Goal: Register for event/course: Register for event/course

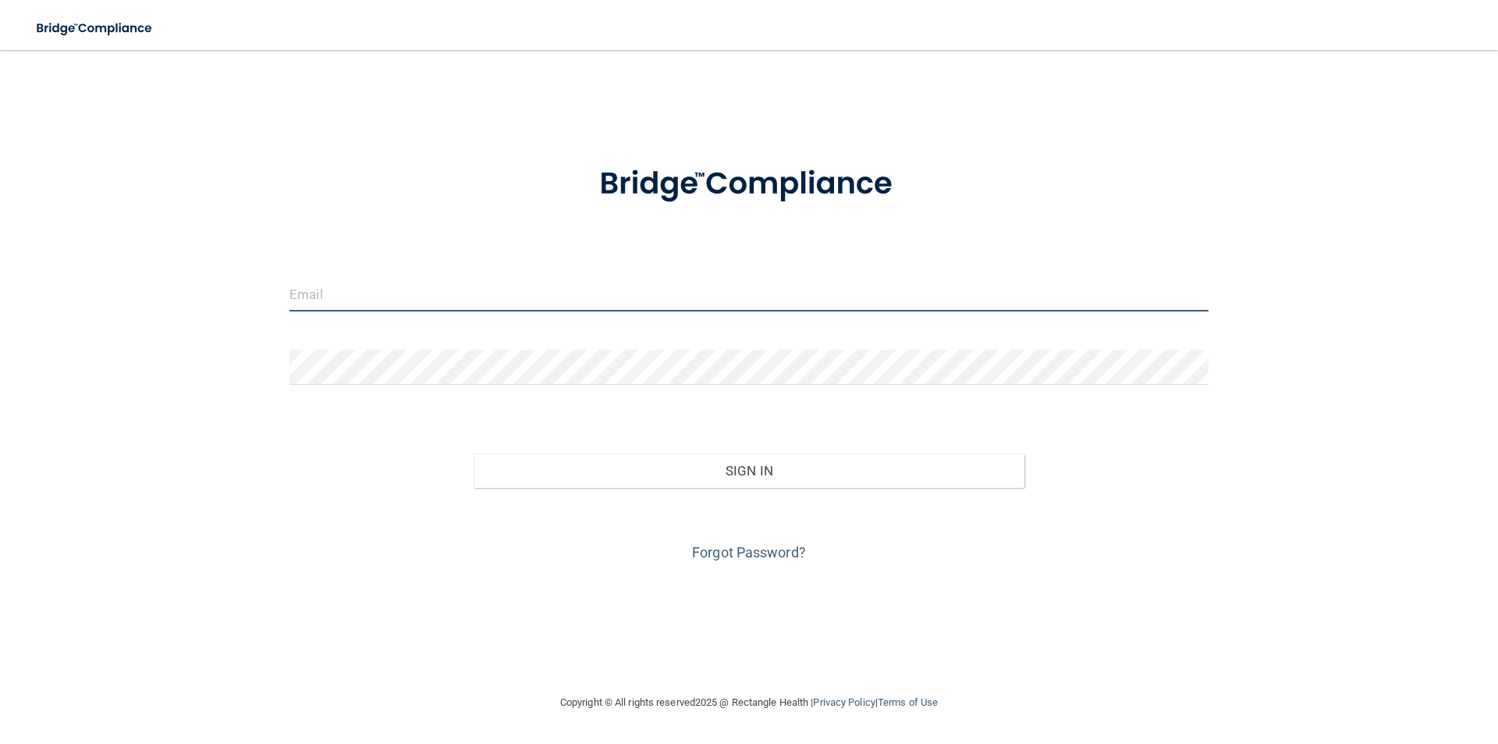
click at [377, 289] on input "email" at bounding box center [748, 293] width 919 height 35
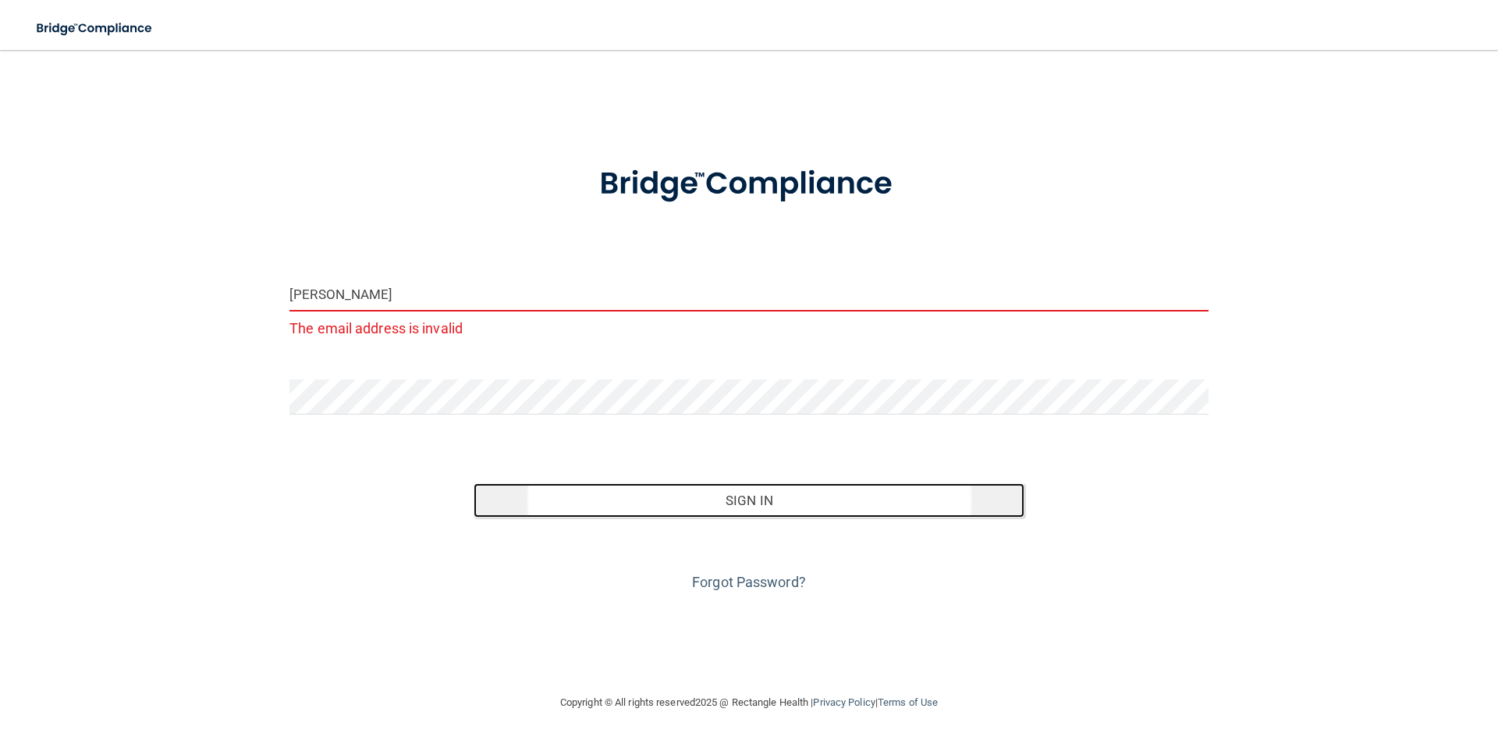
click at [651, 489] on button "Sign In" at bounding box center [750, 500] width 552 height 34
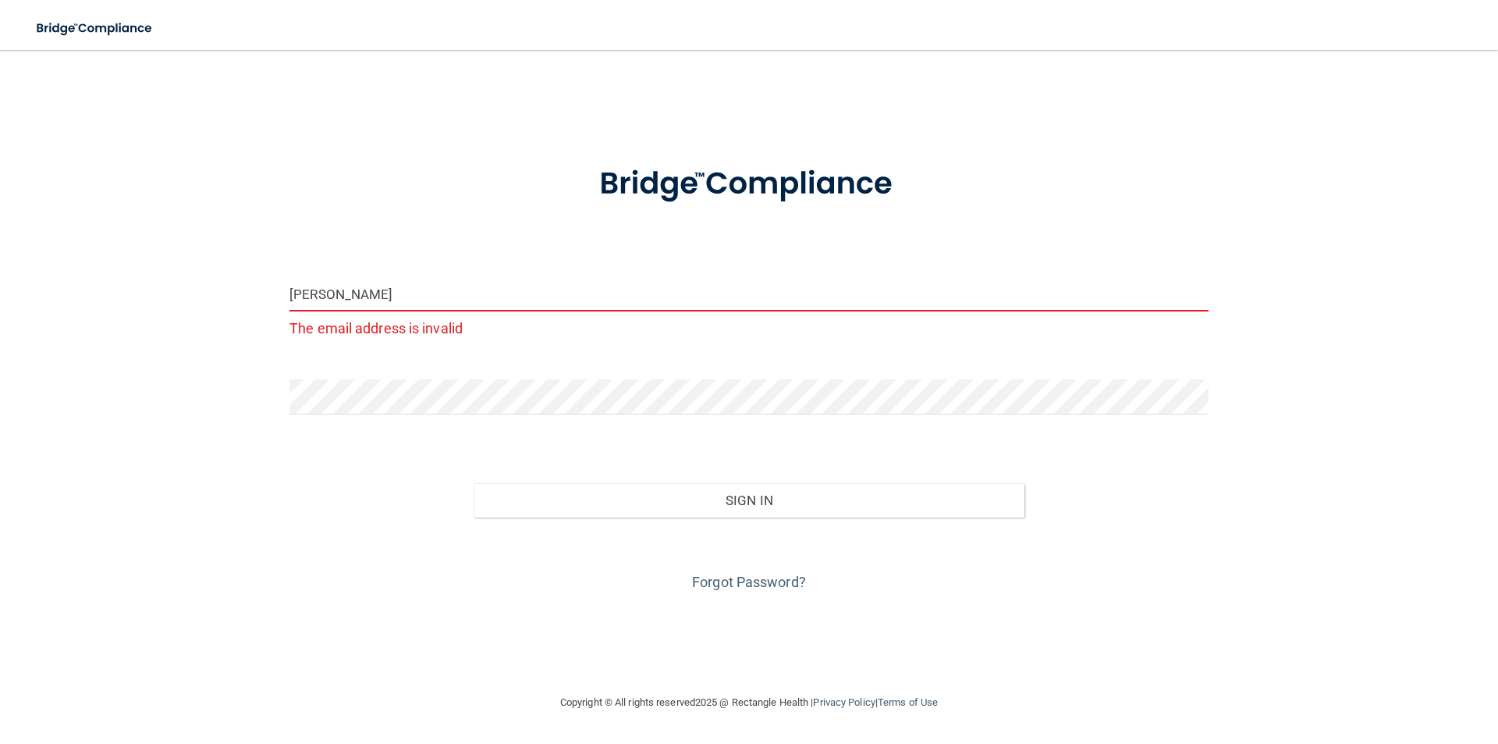
drag, startPoint x: 338, startPoint y: 292, endPoint x: 382, endPoint y: 286, distance: 44.0
click at [345, 290] on input "wendy slay" at bounding box center [748, 293] width 919 height 35
drag, startPoint x: 382, startPoint y: 287, endPoint x: 386, endPoint y: 300, distance: 13.8
click at [336, 293] on input "wendy slay" at bounding box center [748, 293] width 919 height 35
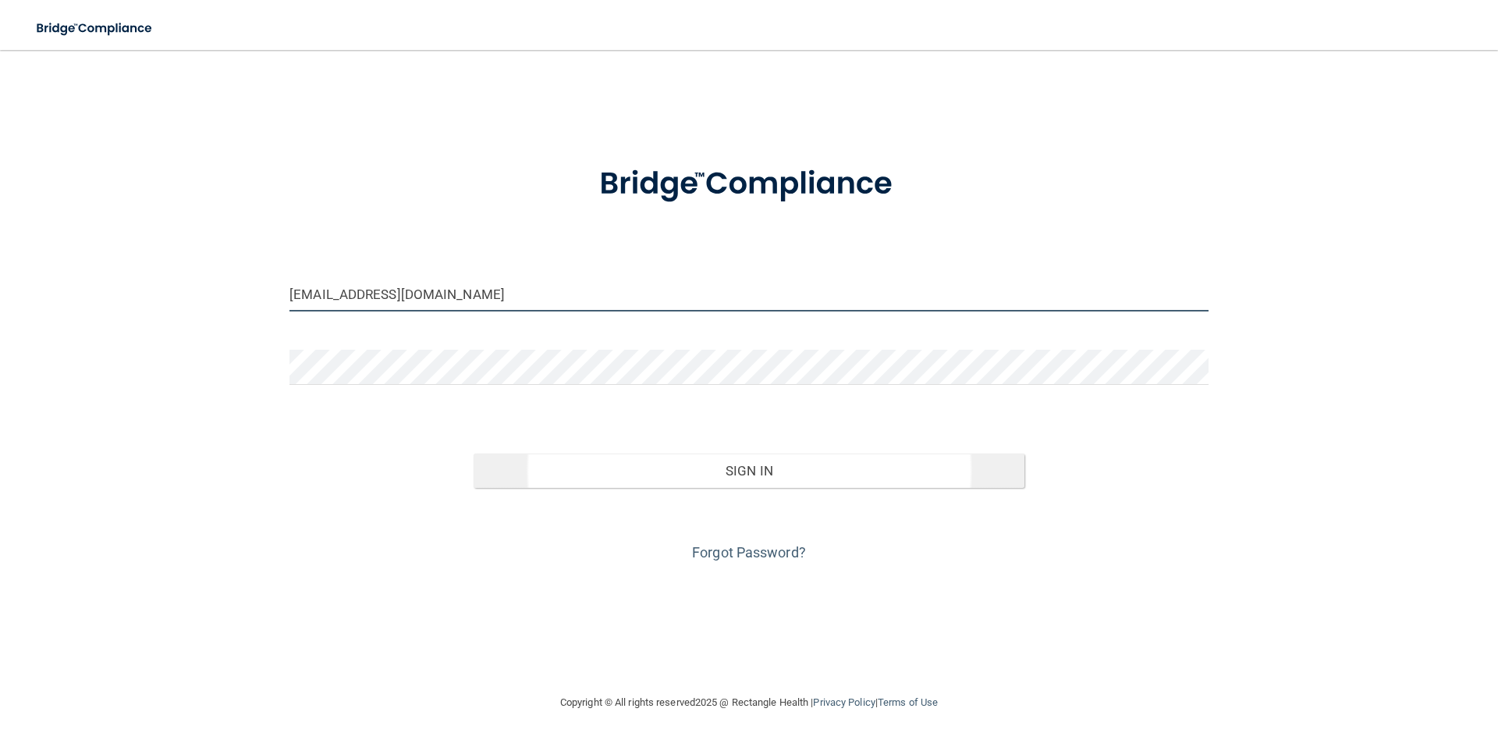
type input "[EMAIL_ADDRESS][DOMAIN_NAME]"
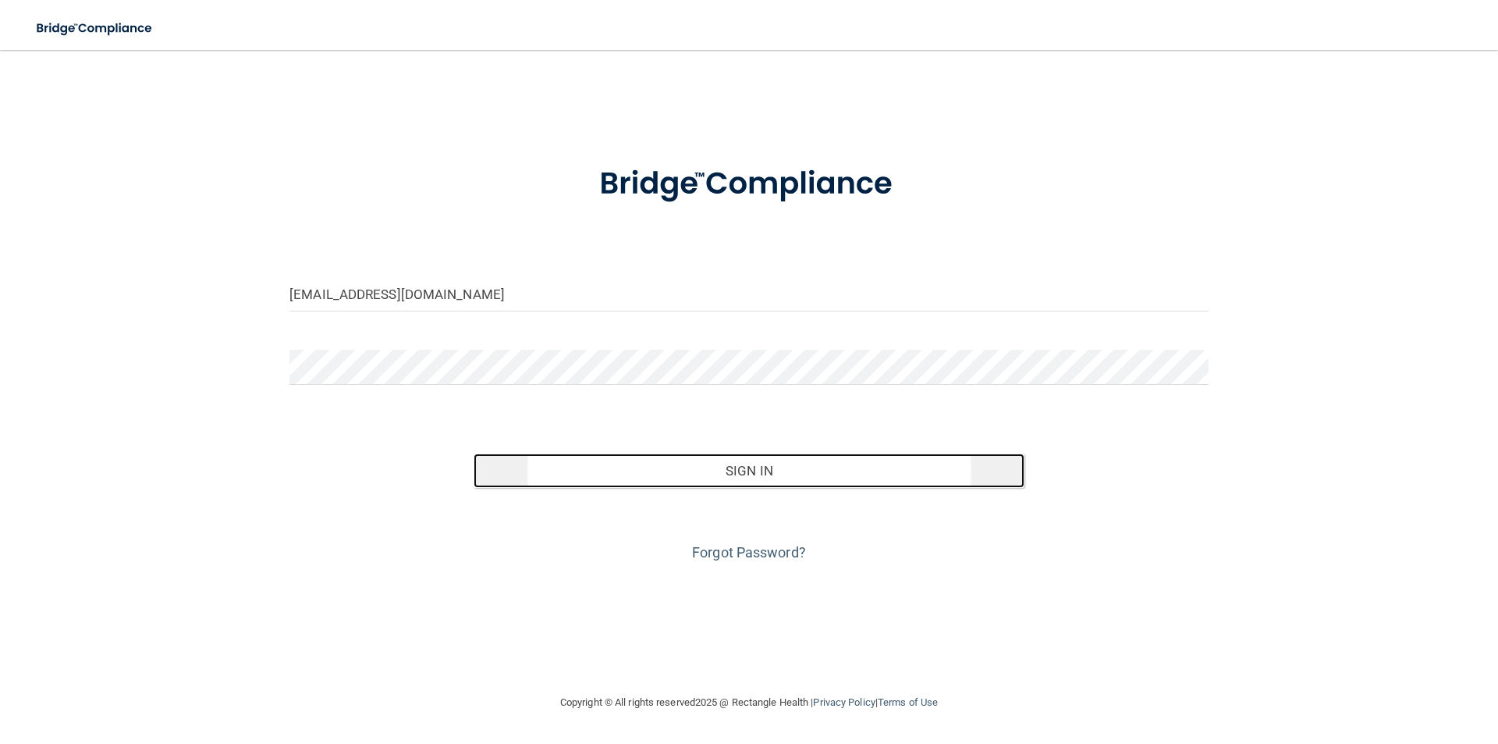
click at [719, 471] on button "Sign In" at bounding box center [750, 470] width 552 height 34
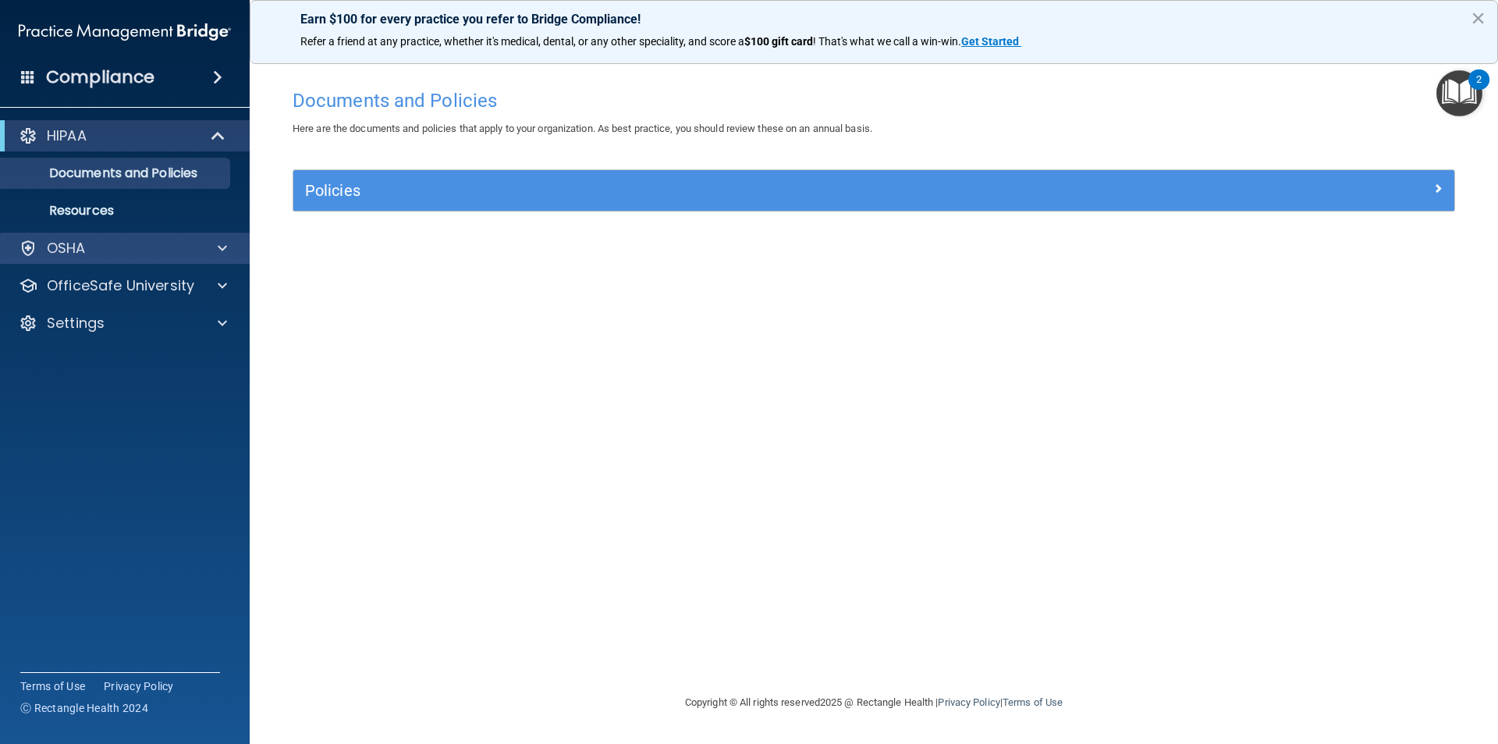
click at [112, 257] on div "OSHA" at bounding box center [125, 248] width 250 height 31
click at [227, 252] on div at bounding box center [220, 248] width 39 height 19
click at [74, 240] on p "OSHA" at bounding box center [66, 248] width 39 height 19
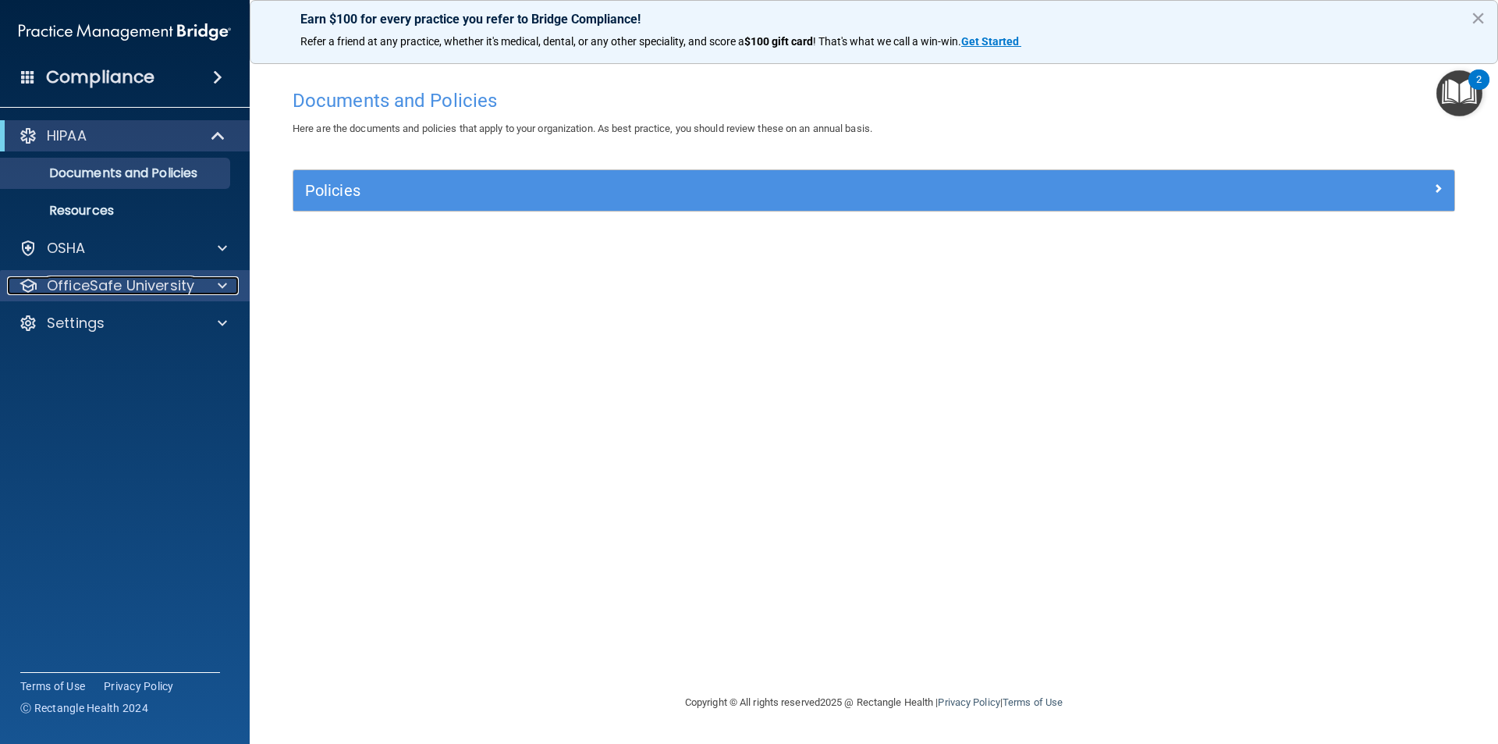
click at [98, 282] on p "OfficeSafe University" at bounding box center [120, 285] width 147 height 19
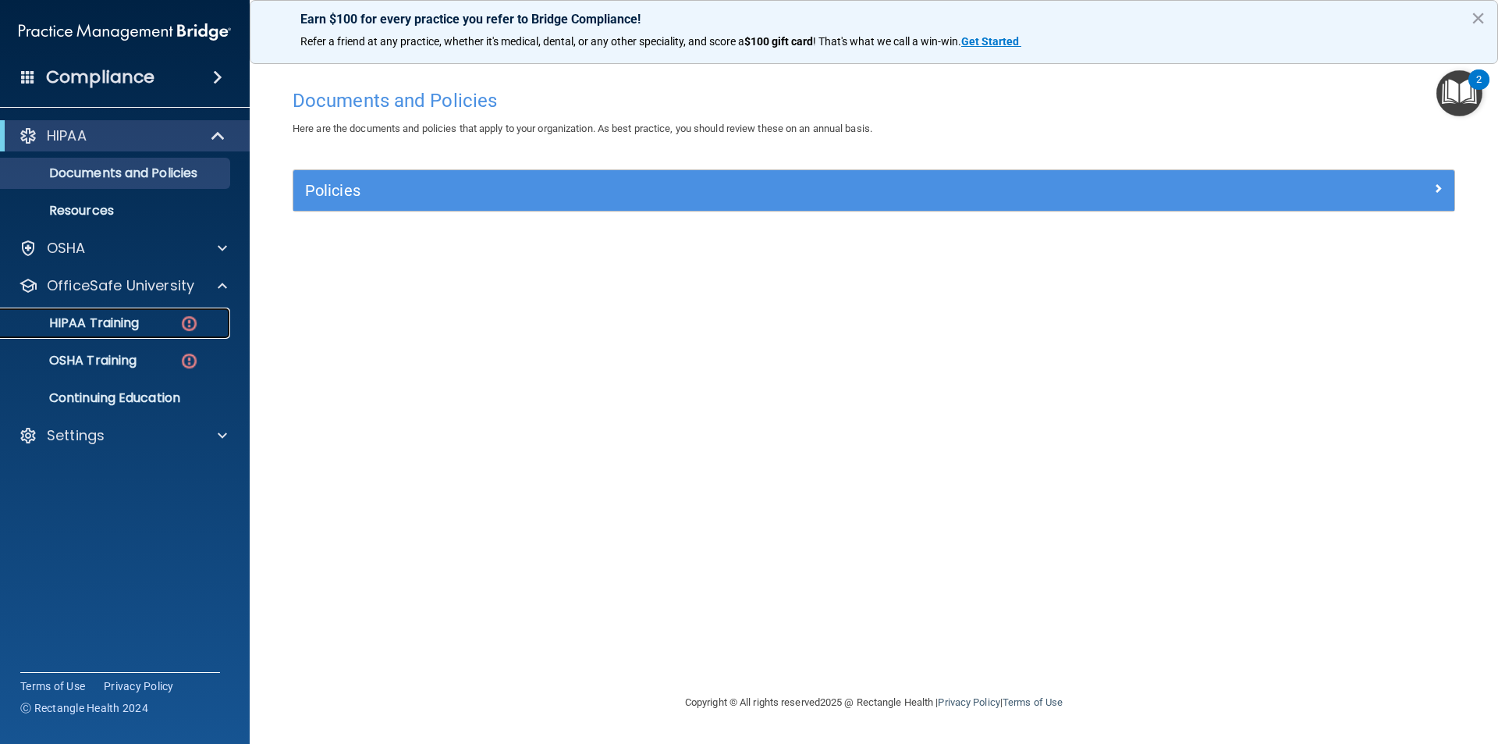
click at [110, 317] on p "HIPAA Training" at bounding box center [74, 323] width 129 height 16
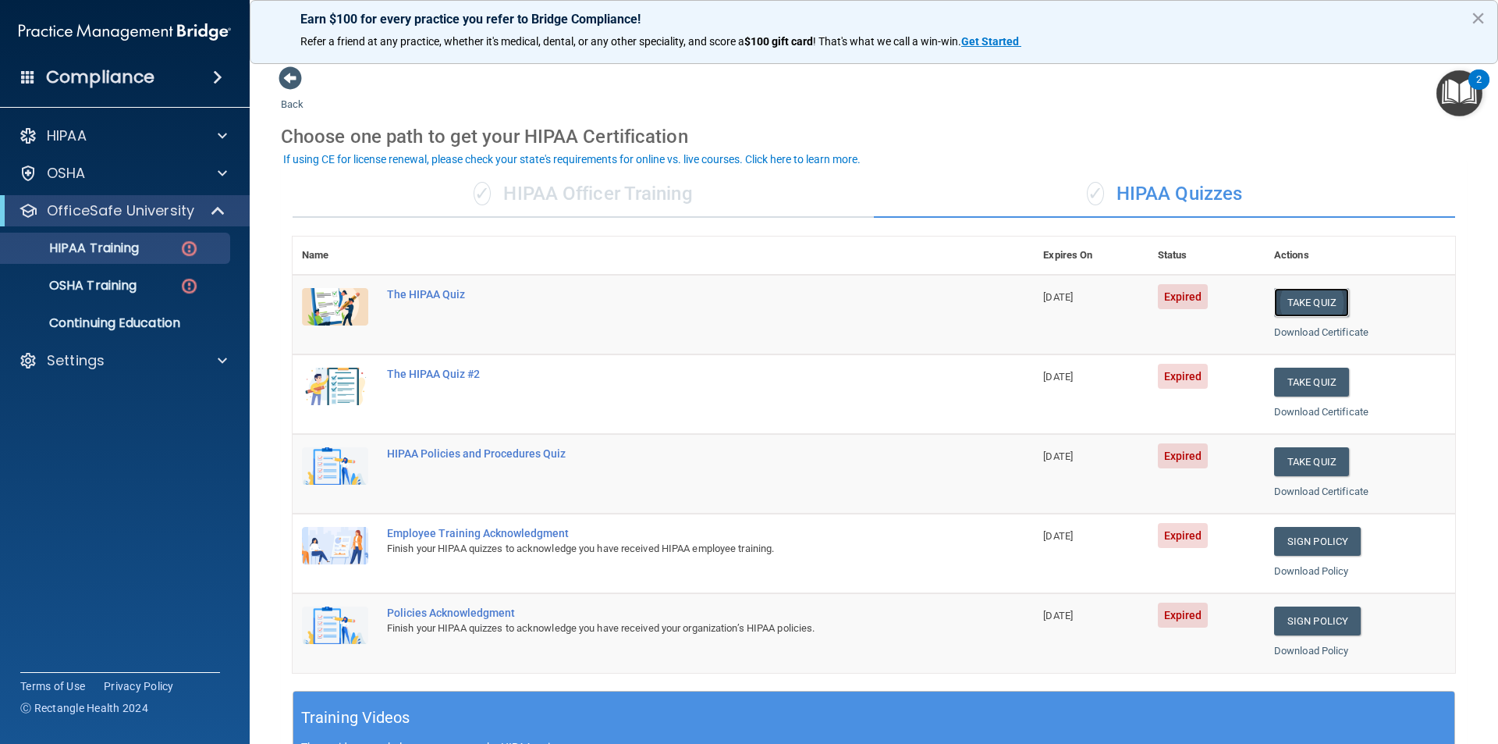
click at [1305, 311] on button "Take Quiz" at bounding box center [1311, 302] width 75 height 29
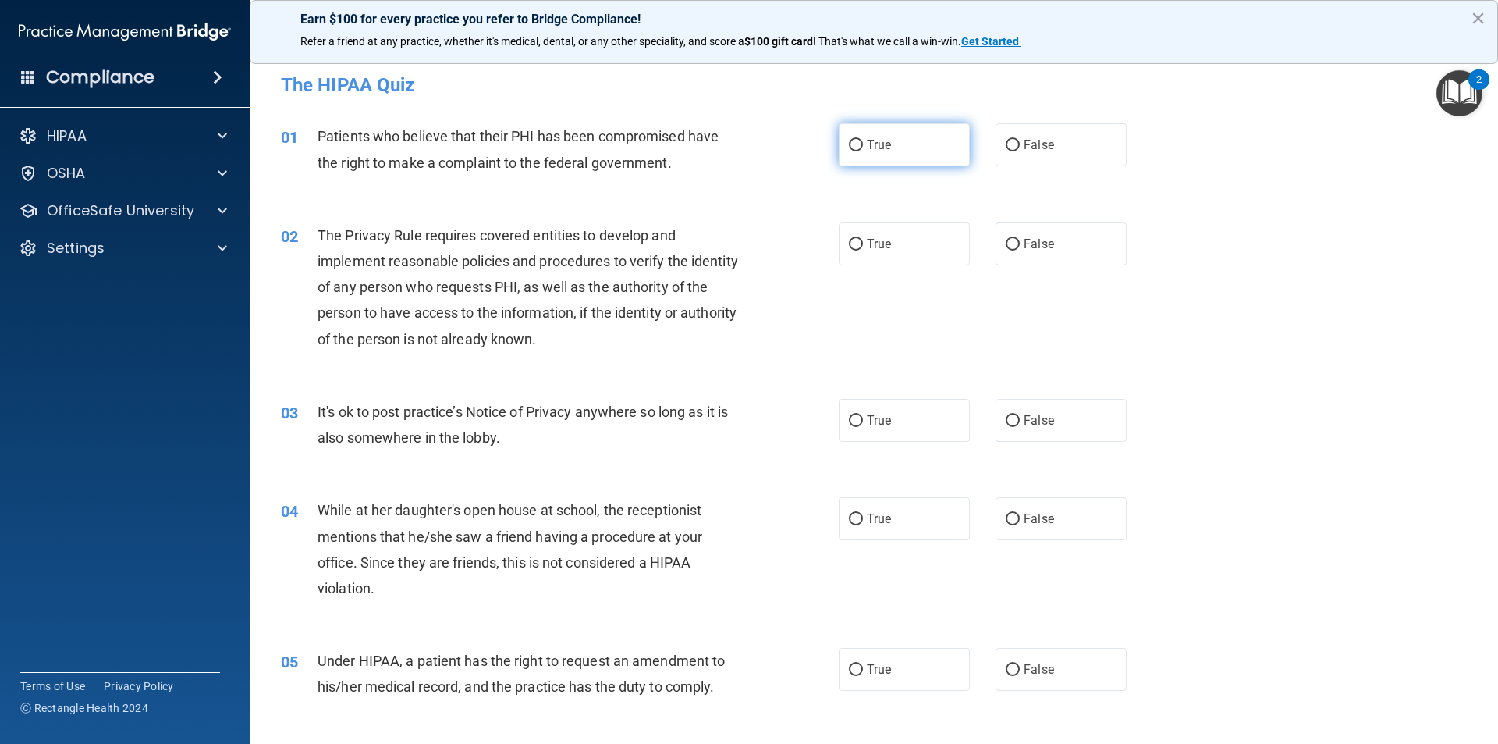
drag, startPoint x: 857, startPoint y: 142, endPoint x: 851, endPoint y: 165, distance: 23.5
click at [857, 143] on label "True" at bounding box center [904, 144] width 131 height 43
click at [857, 143] on input "True" at bounding box center [856, 146] width 14 height 12
radio input "true"
drag, startPoint x: 857, startPoint y: 243, endPoint x: 882, endPoint y: 314, distance: 76.0
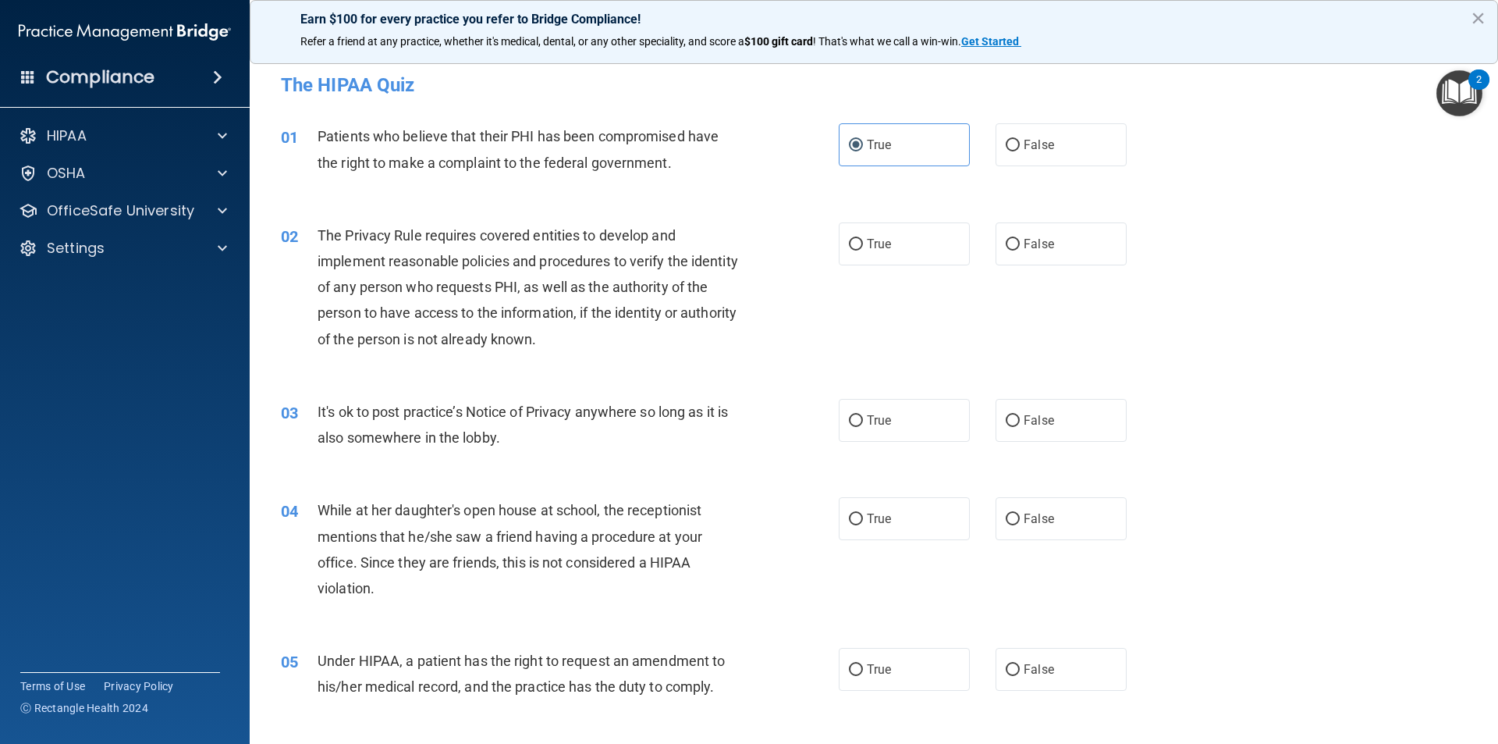
click at [856, 243] on input "True" at bounding box center [856, 245] width 14 height 12
radio input "true"
click at [1014, 416] on label "False" at bounding box center [1061, 420] width 131 height 43
click at [1014, 416] on input "False" at bounding box center [1013, 421] width 14 height 12
radio input "true"
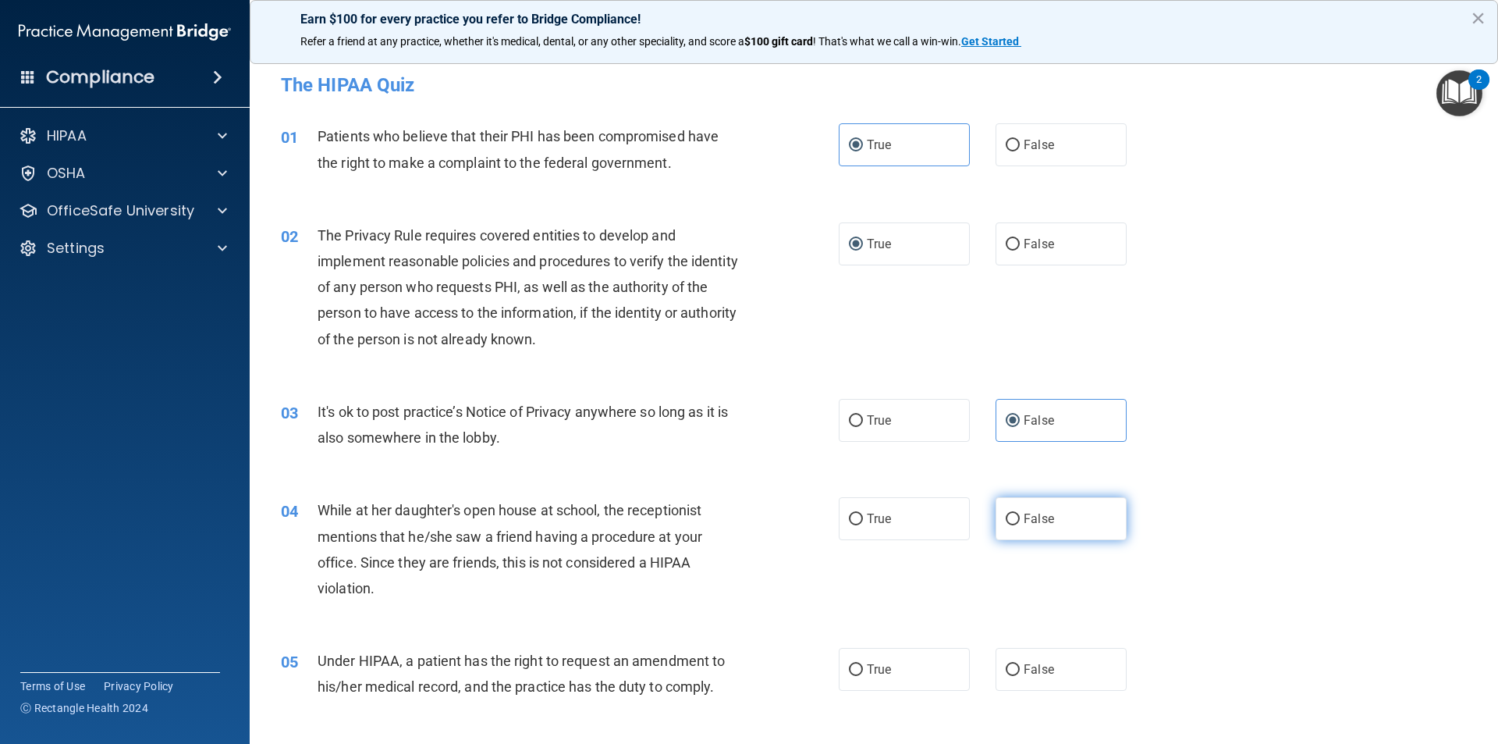
click at [1003, 540] on label "False" at bounding box center [1061, 518] width 131 height 43
click at [1006, 525] on input "False" at bounding box center [1013, 519] width 14 height 12
radio input "true"
click at [1011, 662] on label "False" at bounding box center [1061, 669] width 131 height 43
click at [1011, 664] on input "False" at bounding box center [1013, 670] width 14 height 12
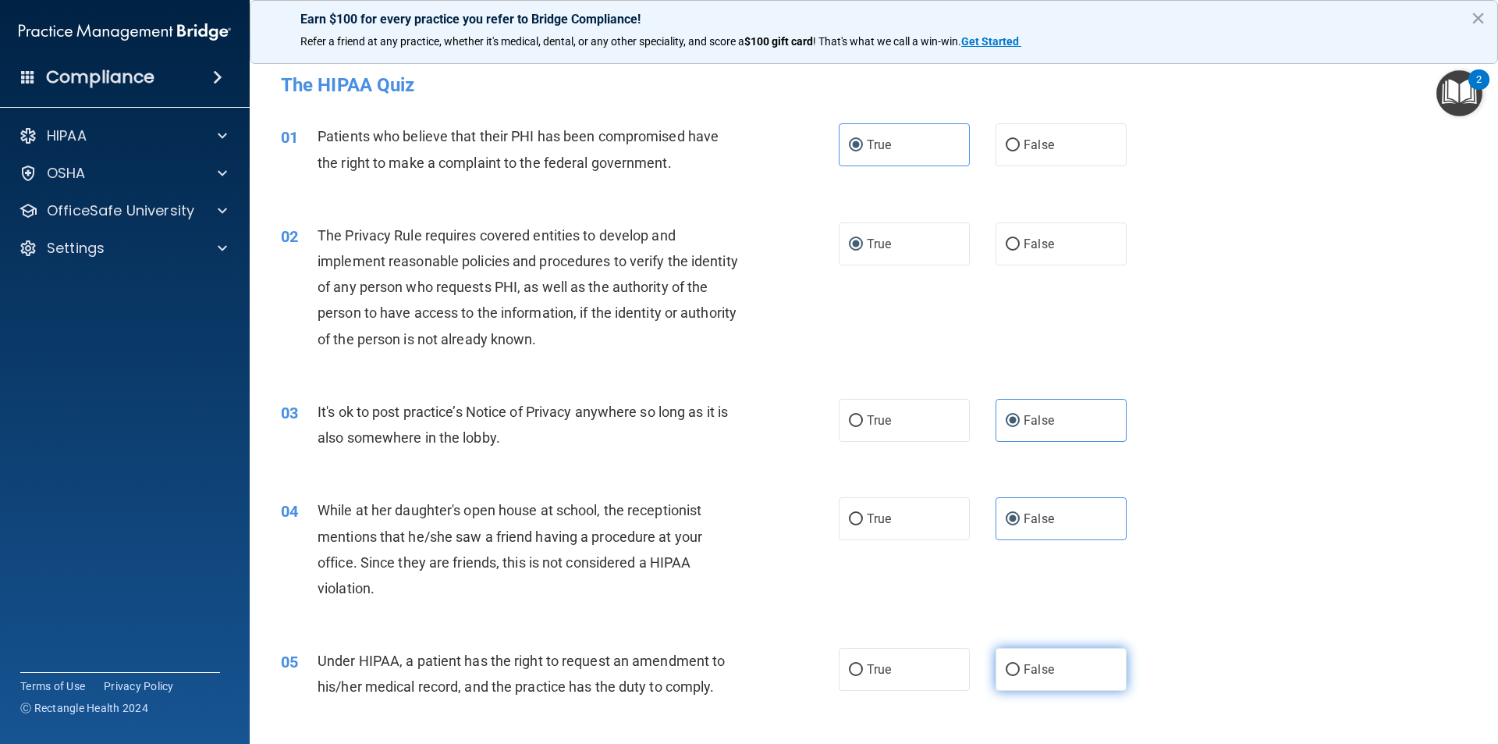
radio input "true"
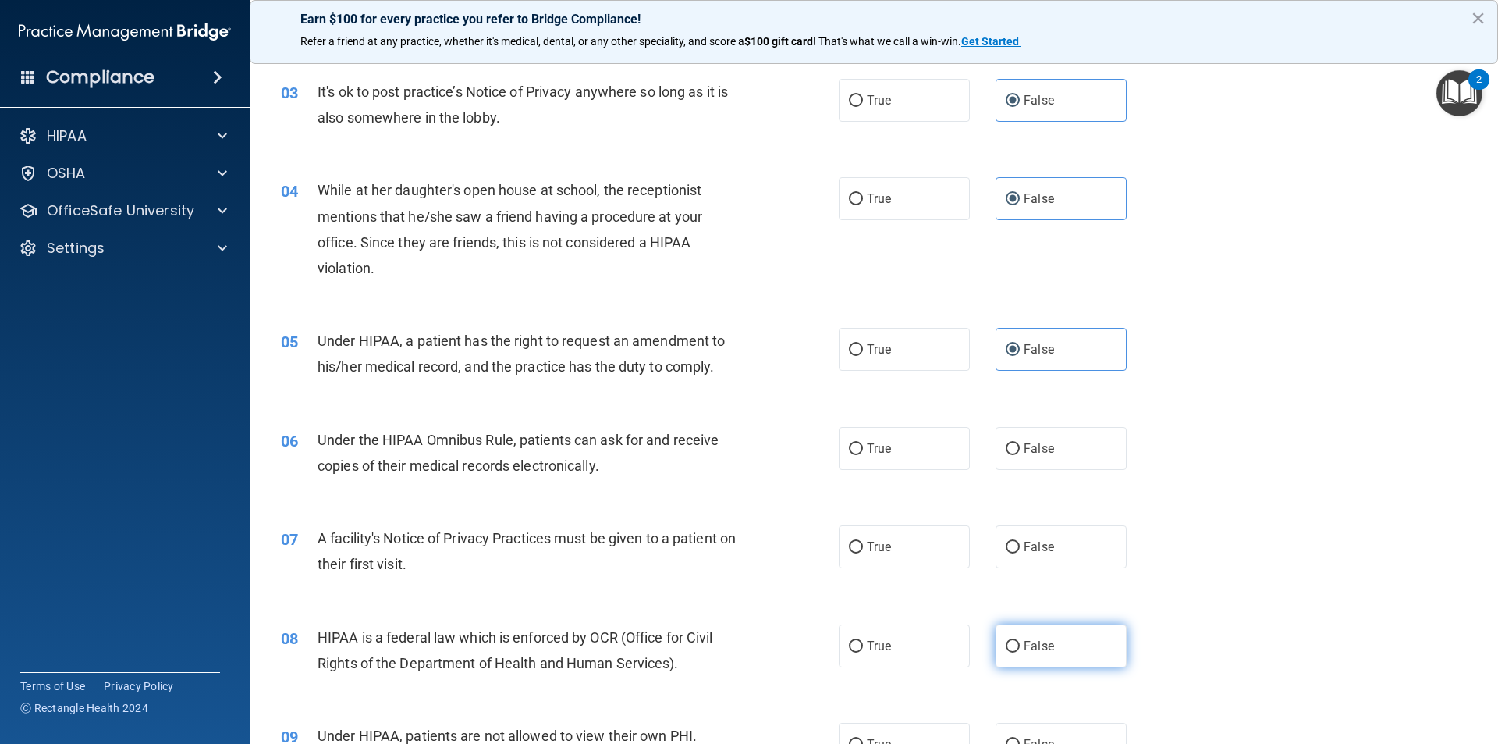
scroll to position [468, 0]
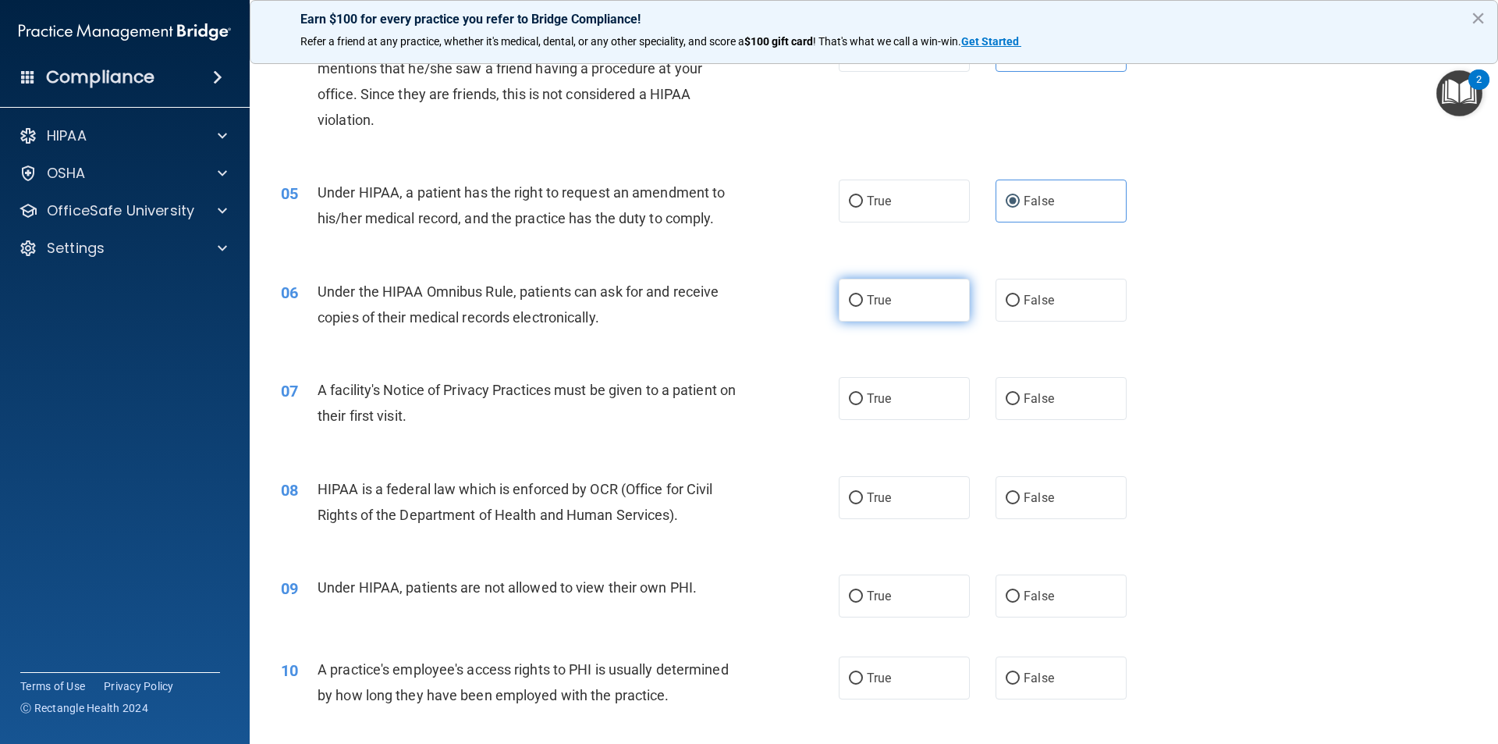
click at [867, 301] on span "True" at bounding box center [879, 300] width 24 height 15
click at [863, 301] on input "True" at bounding box center [856, 301] width 14 height 12
radio input "true"
click at [858, 399] on label "True" at bounding box center [904, 398] width 131 height 43
click at [858, 399] on input "True" at bounding box center [856, 399] width 14 height 12
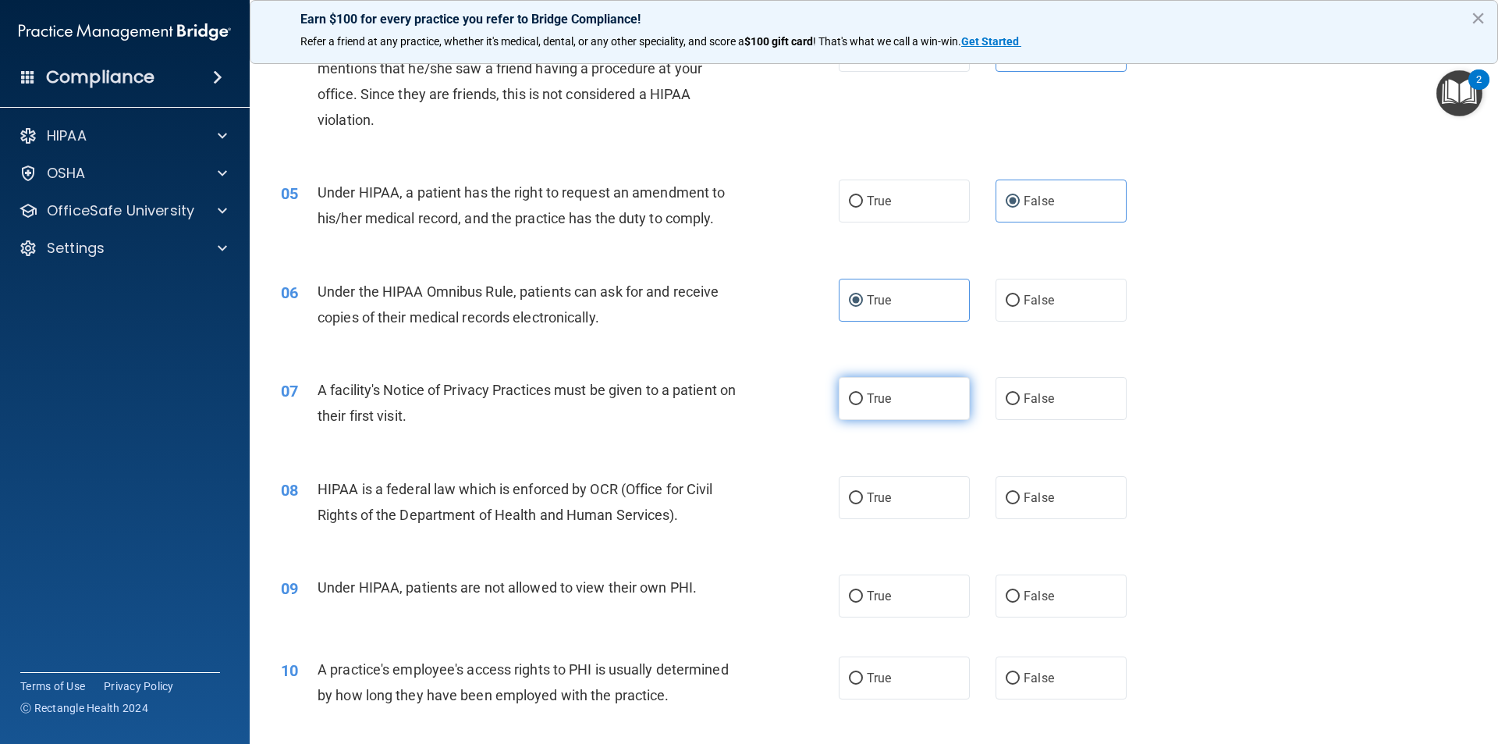
radio input "true"
drag, startPoint x: 850, startPoint y: 502, endPoint x: 932, endPoint y: 551, distance: 95.8
click at [853, 502] on input "True" at bounding box center [856, 498] width 14 height 12
radio input "true"
click at [1010, 602] on label "False" at bounding box center [1061, 595] width 131 height 43
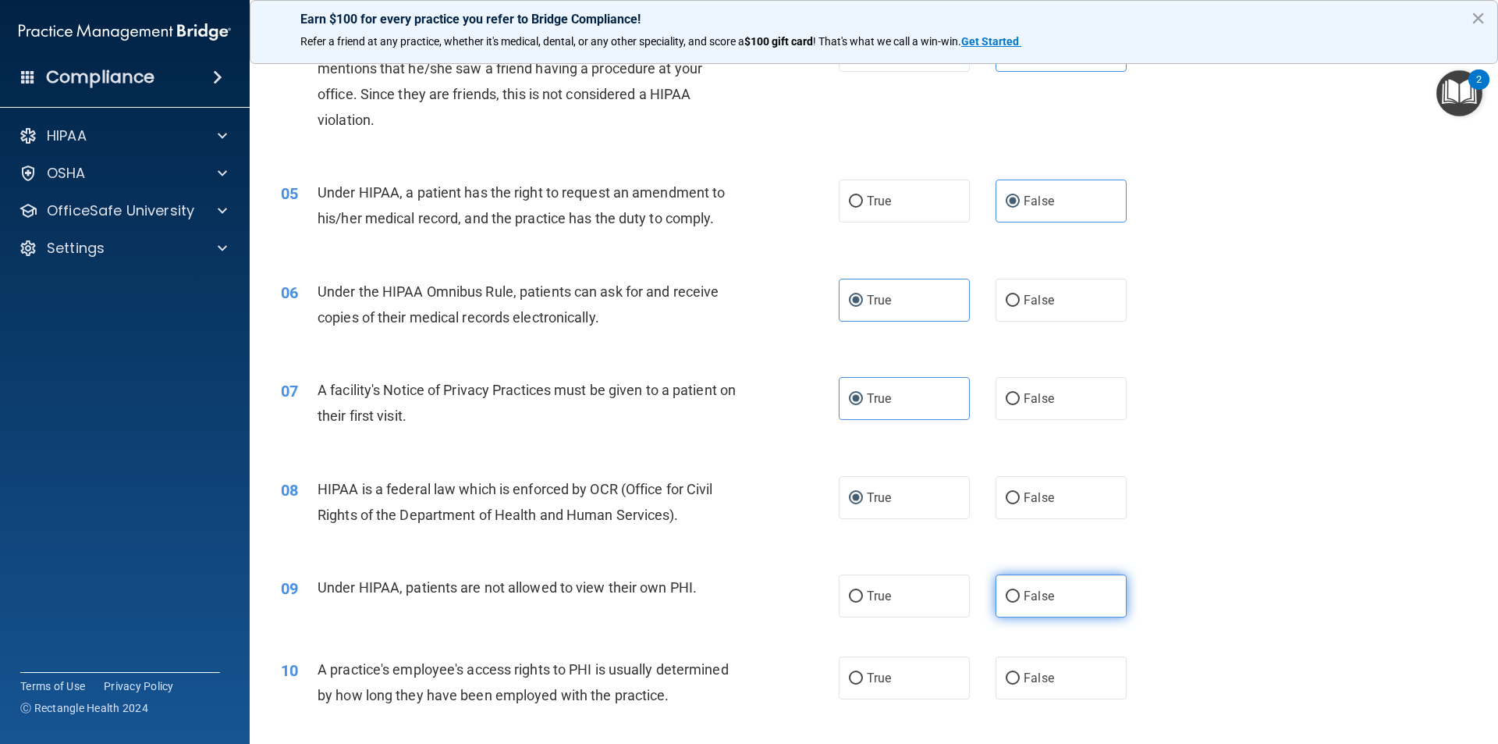
click at [1006, 596] on input "False" at bounding box center [1013, 597] width 14 height 12
radio input "true"
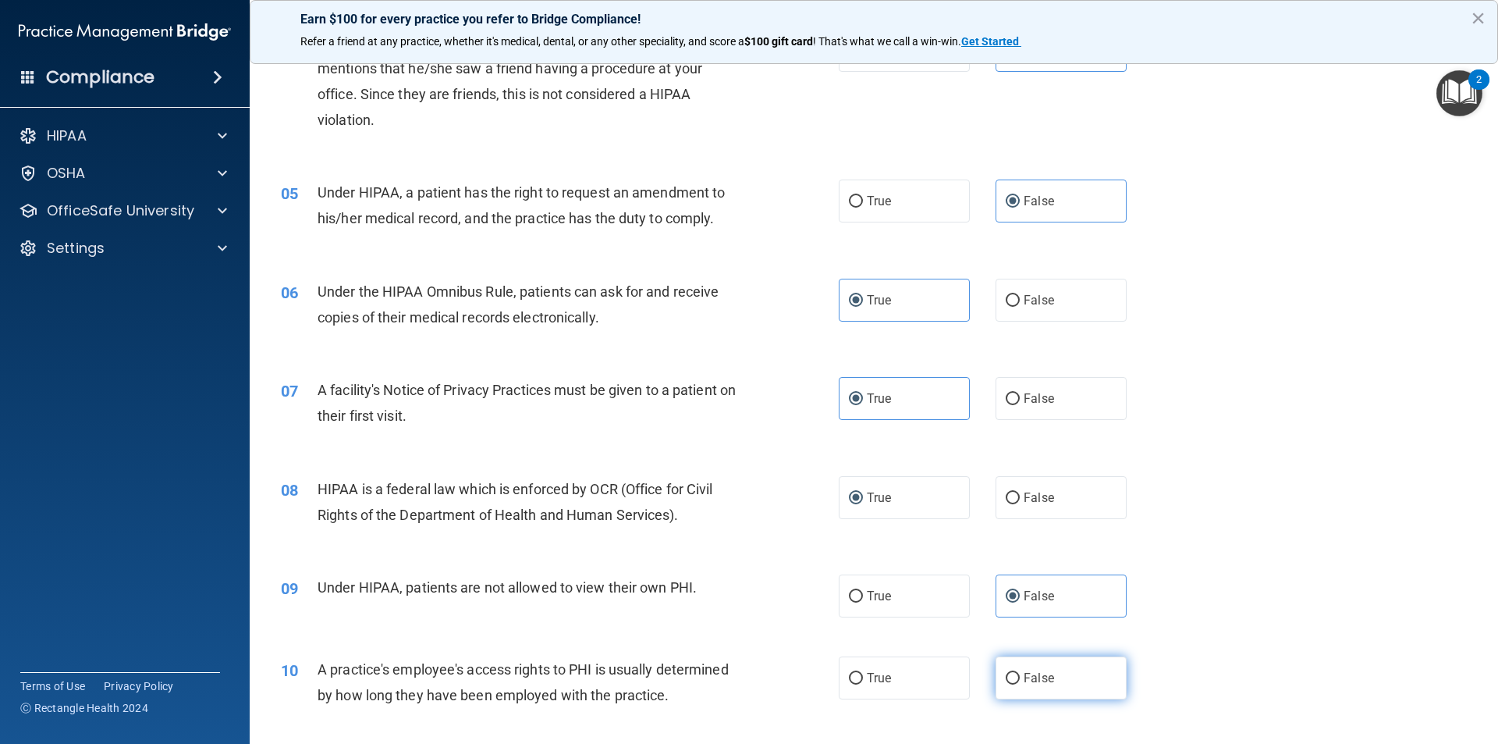
click at [1006, 673] on input "False" at bounding box center [1013, 679] width 14 height 12
radio input "true"
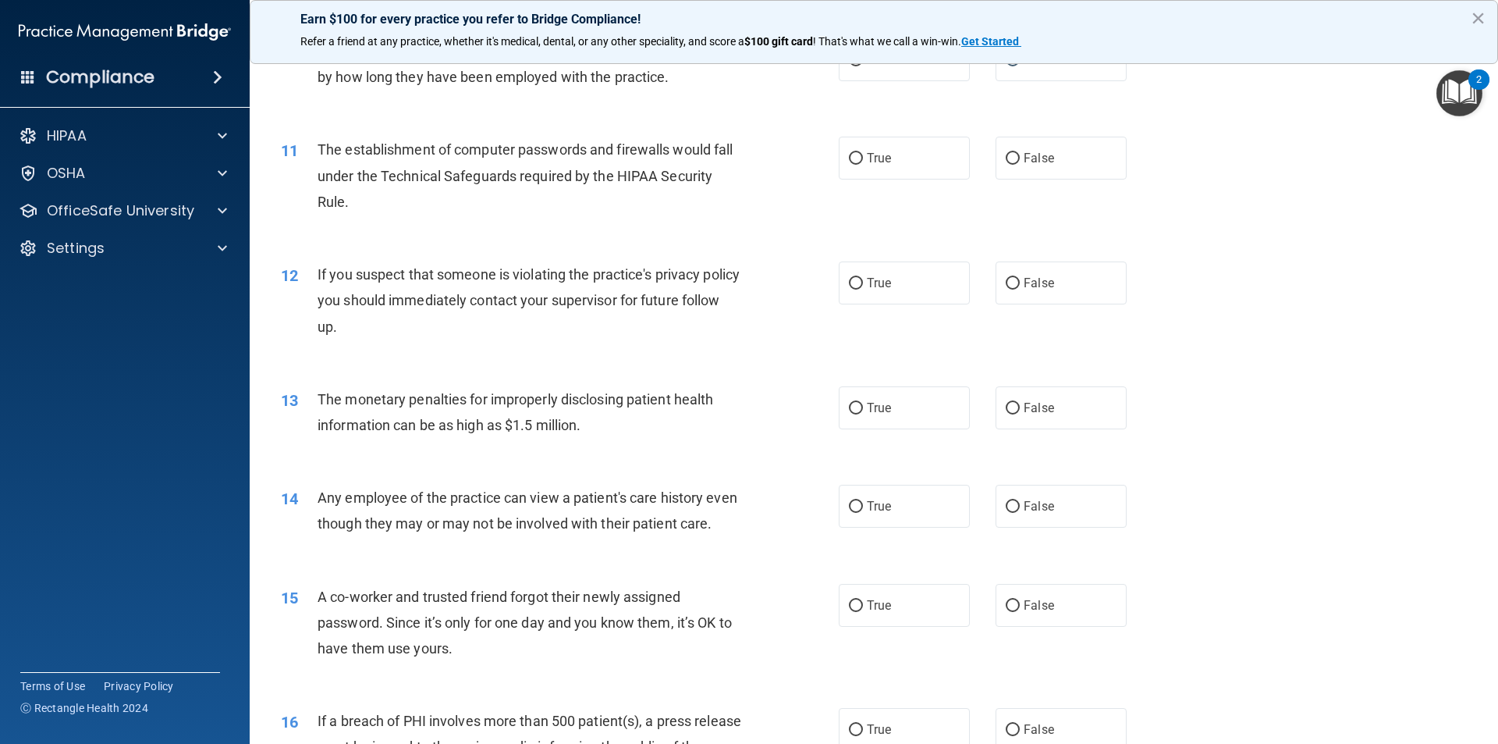
scroll to position [1092, 0]
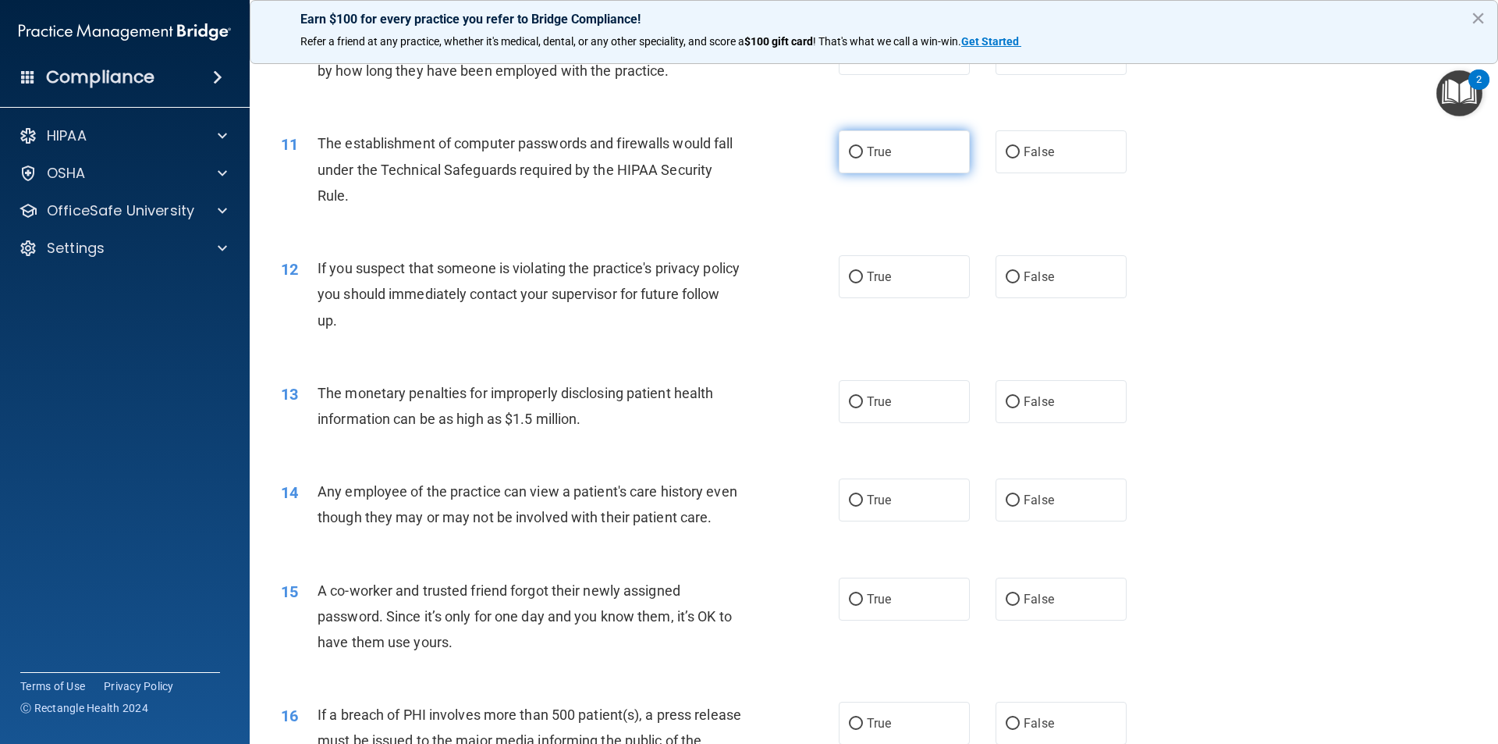
click at [857, 154] on input "True" at bounding box center [856, 153] width 14 height 12
radio input "true"
click at [857, 267] on label "True" at bounding box center [904, 276] width 131 height 43
click at [857, 272] on input "True" at bounding box center [856, 278] width 14 height 12
radio input "true"
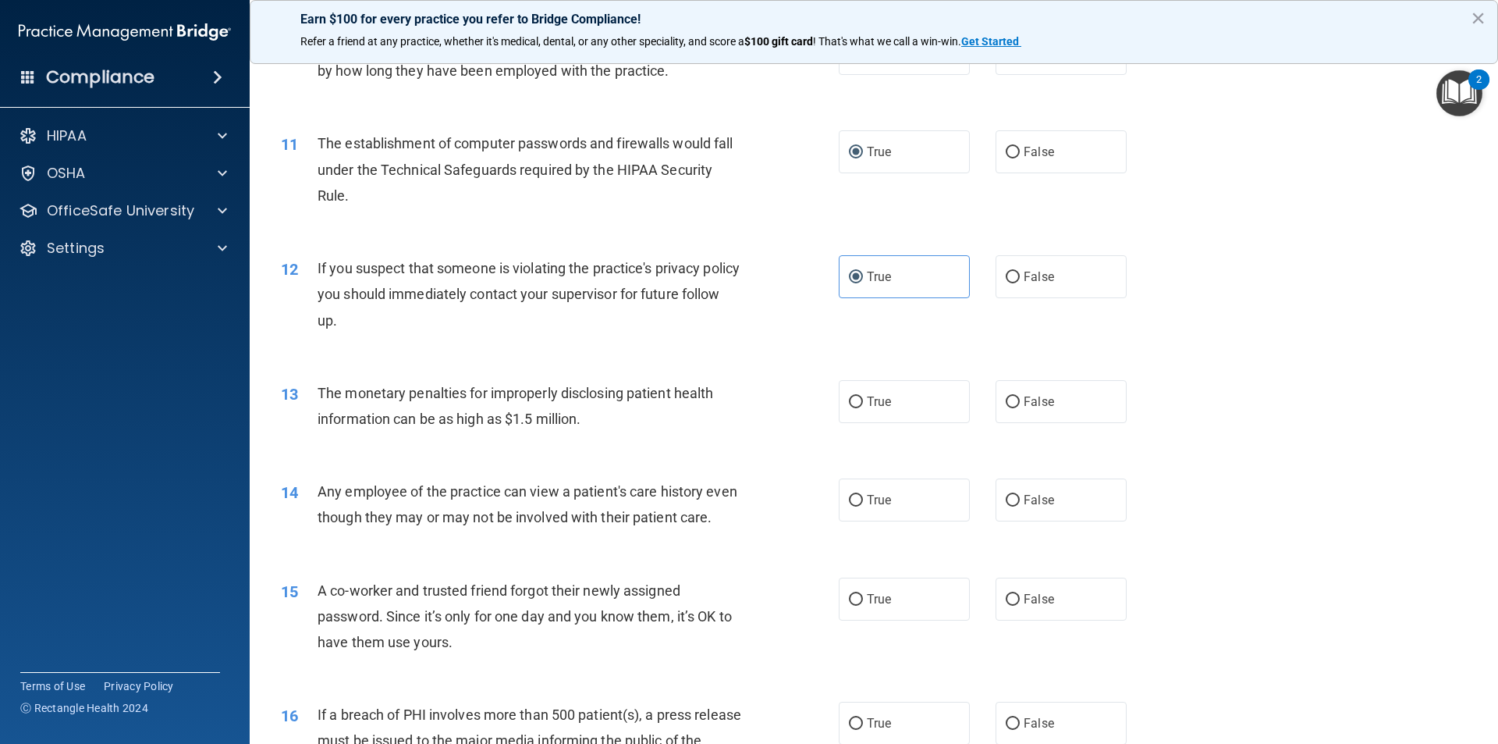
drag, startPoint x: 868, startPoint y: 396, endPoint x: 918, endPoint y: 425, distance: 57.4
click at [869, 396] on span "True" at bounding box center [879, 401] width 24 height 15
click at [863, 396] on input "True" at bounding box center [856, 402] width 14 height 12
radio input "true"
click at [1010, 498] on input "False" at bounding box center [1013, 501] width 14 height 12
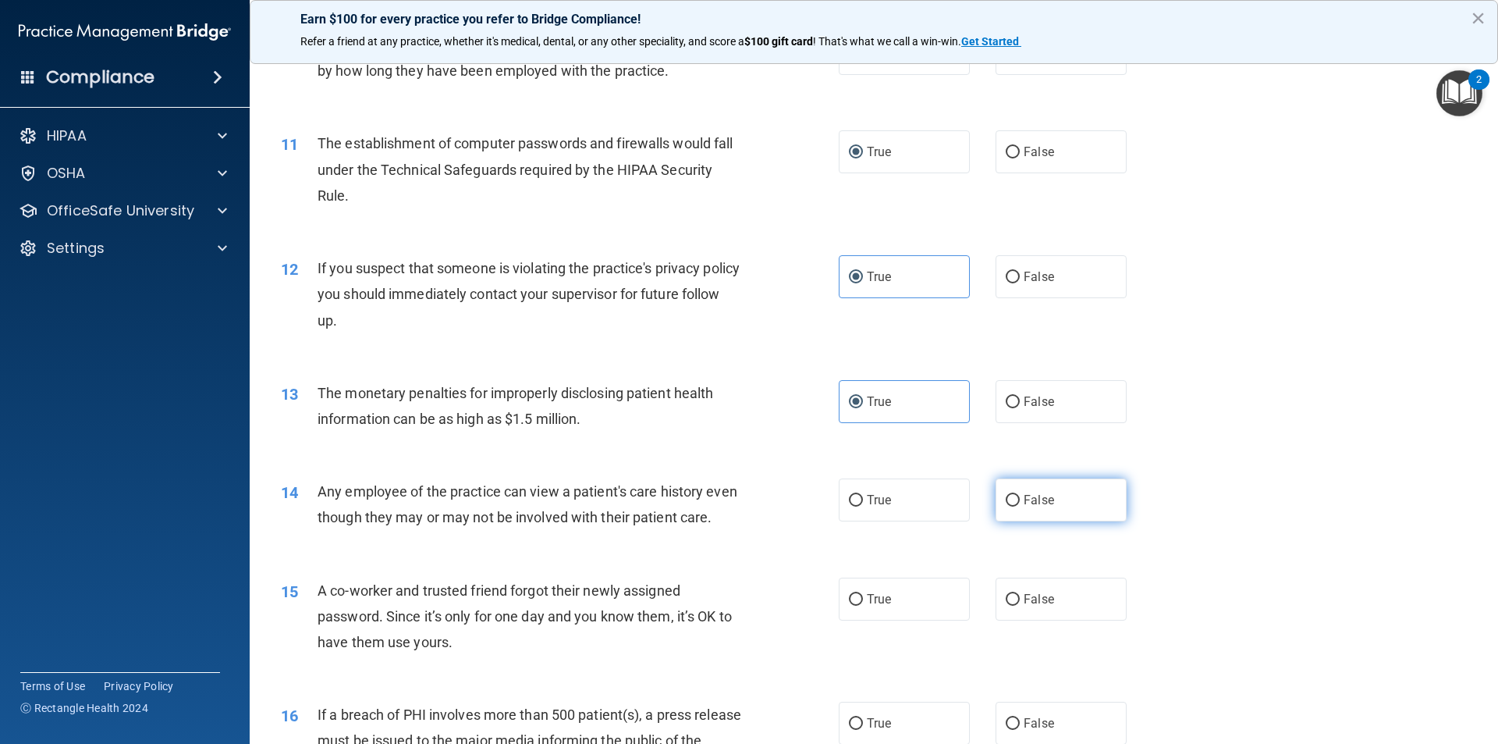
radio input "true"
click at [1024, 606] on span "False" at bounding box center [1039, 598] width 30 height 15
click at [1018, 605] on input "False" at bounding box center [1013, 600] width 14 height 12
radio input "true"
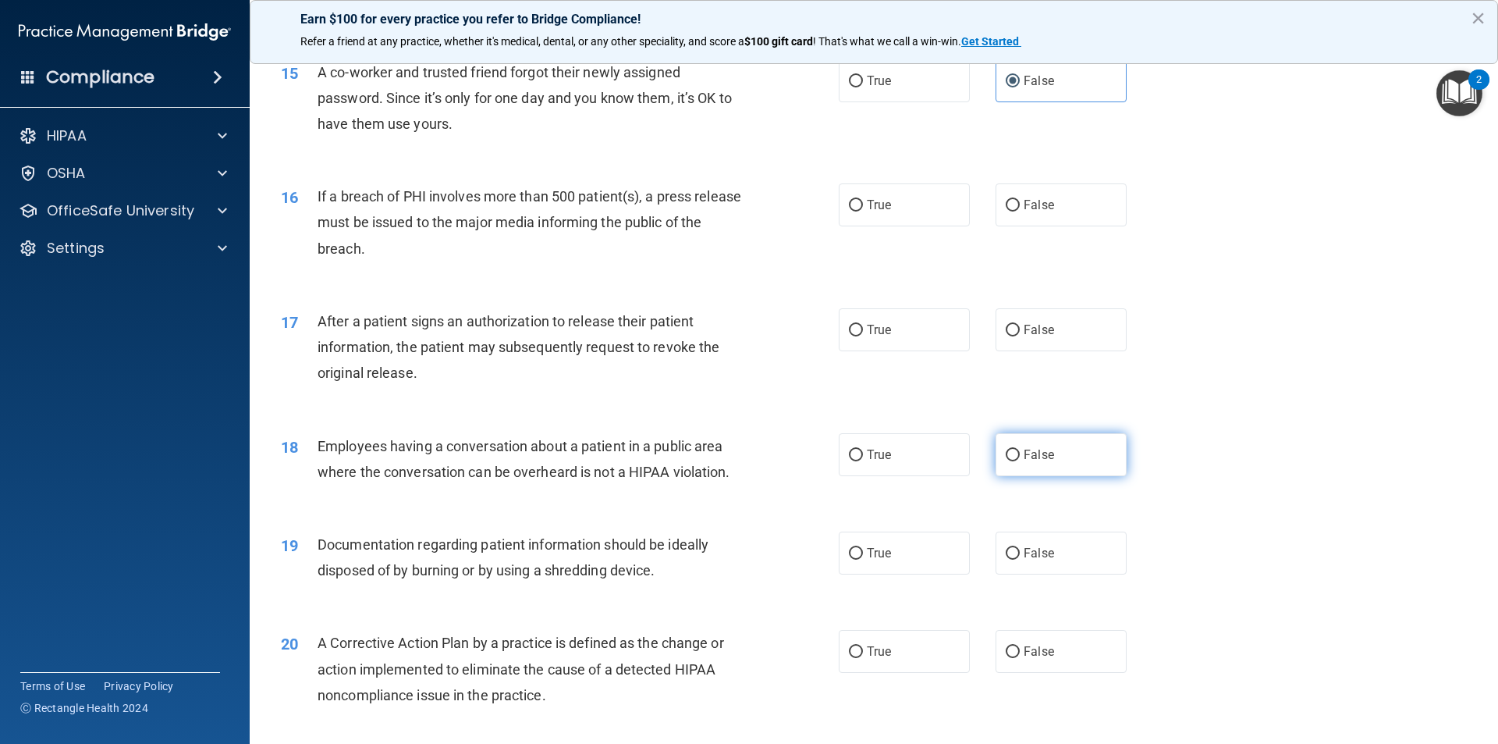
scroll to position [1639, 0]
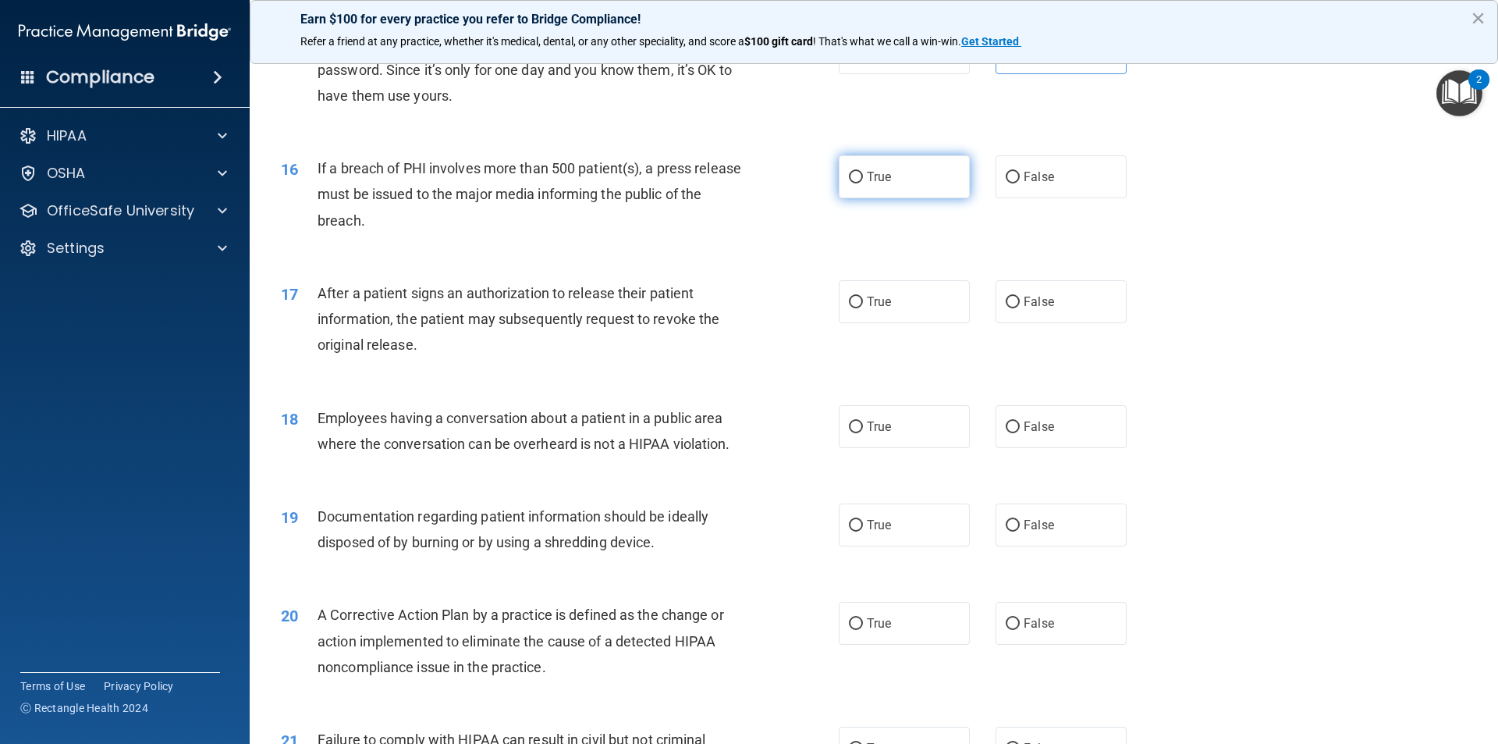
drag, startPoint x: 865, startPoint y: 187, endPoint x: 857, endPoint y: 208, distance: 21.7
click at [867, 188] on label "True" at bounding box center [904, 176] width 131 height 43
click at [863, 183] on input "True" at bounding box center [856, 178] width 14 height 12
radio input "true"
click at [855, 308] on input "True" at bounding box center [856, 302] width 14 height 12
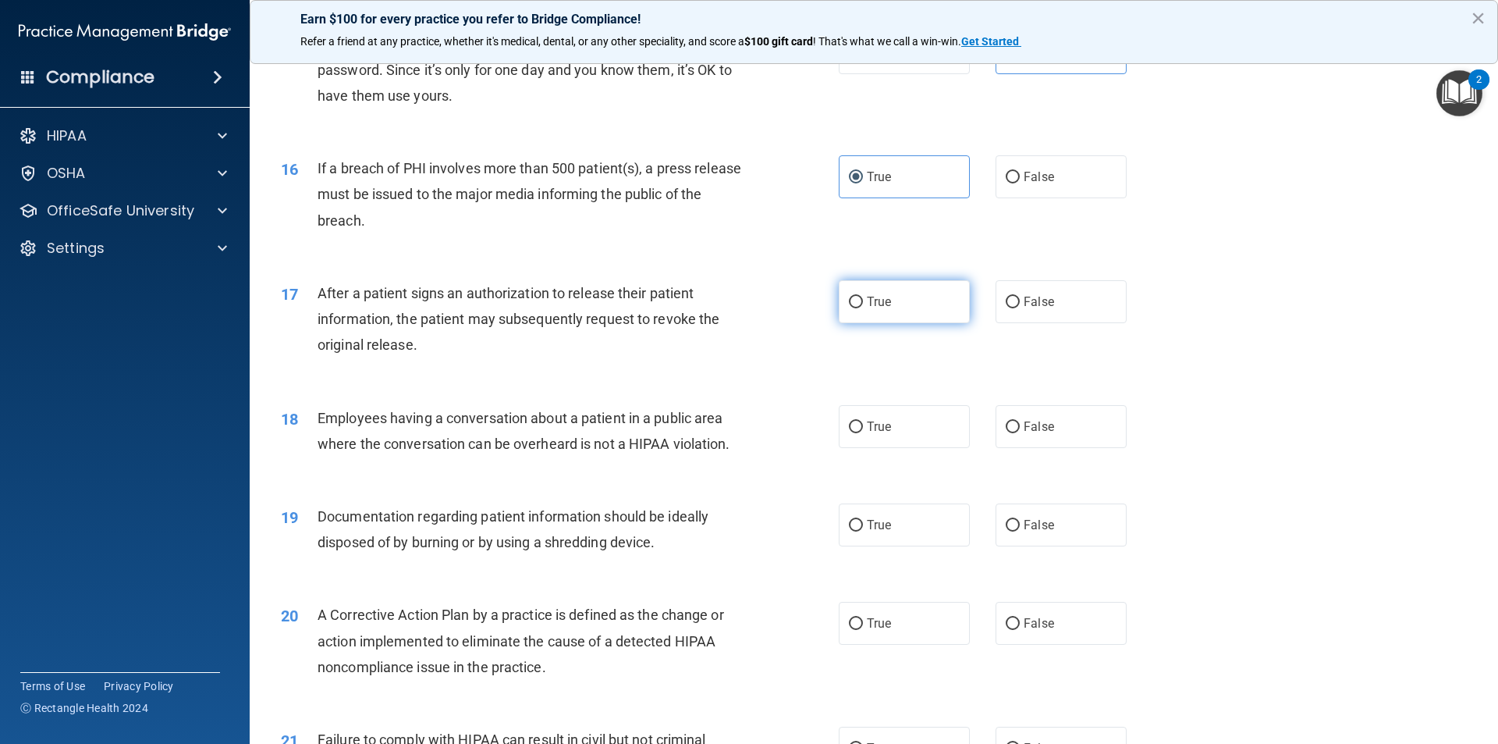
radio input "true"
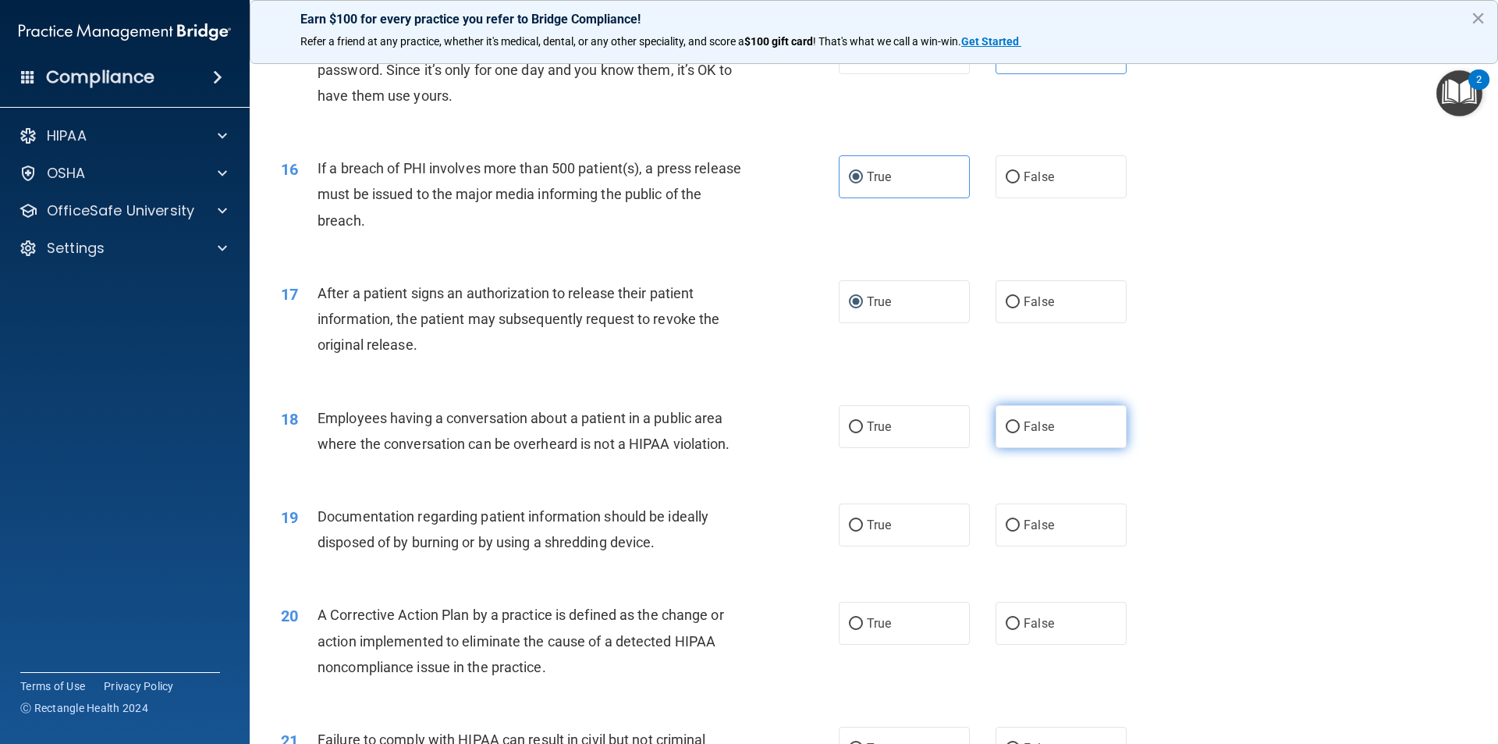
click at [1033, 434] on span "False" at bounding box center [1039, 426] width 30 height 15
click at [1020, 433] on input "False" at bounding box center [1013, 427] width 14 height 12
radio input "true"
click at [857, 531] on input "True" at bounding box center [856, 526] width 14 height 12
radio input "true"
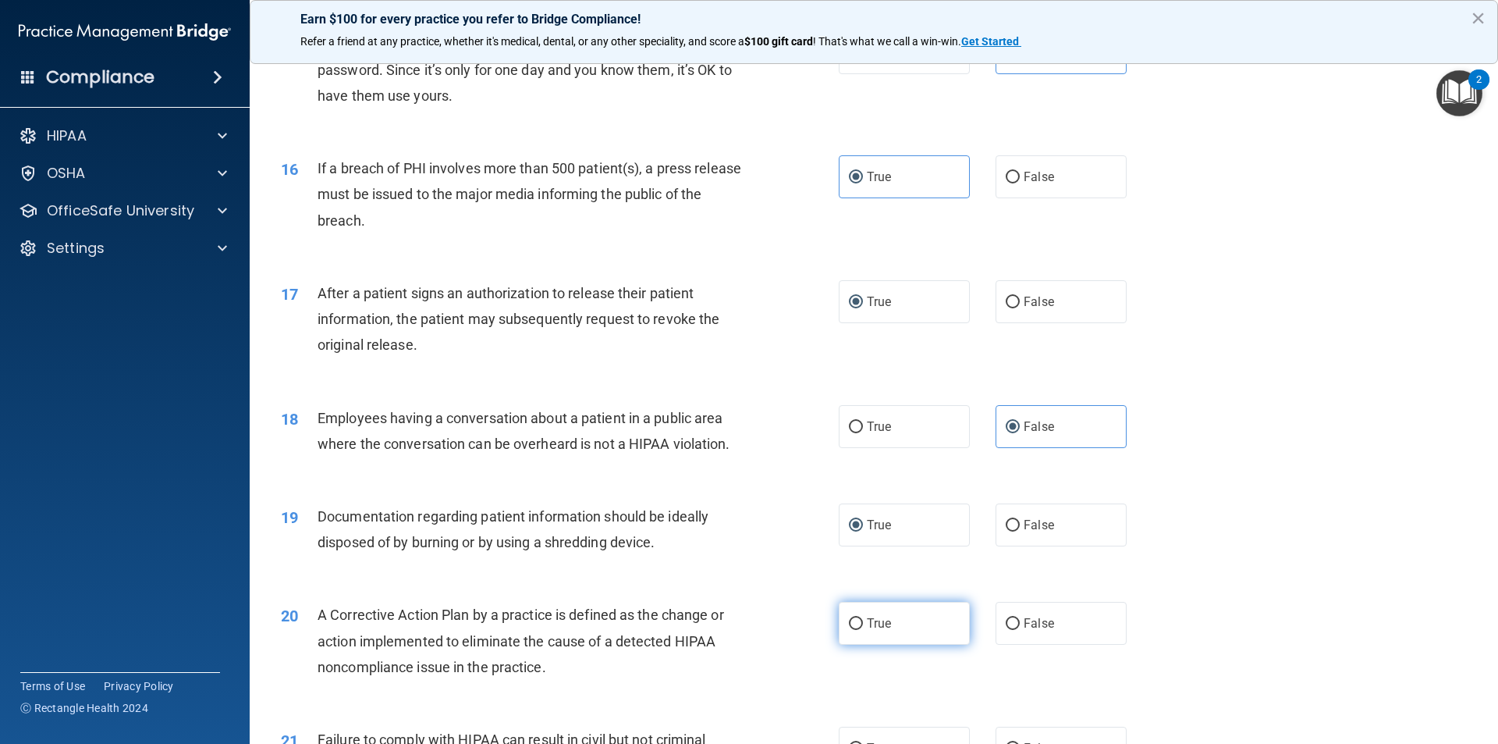
click at [852, 644] on label "True" at bounding box center [904, 623] width 131 height 43
click at [852, 630] on input "True" at bounding box center [856, 624] width 14 height 12
radio input "true"
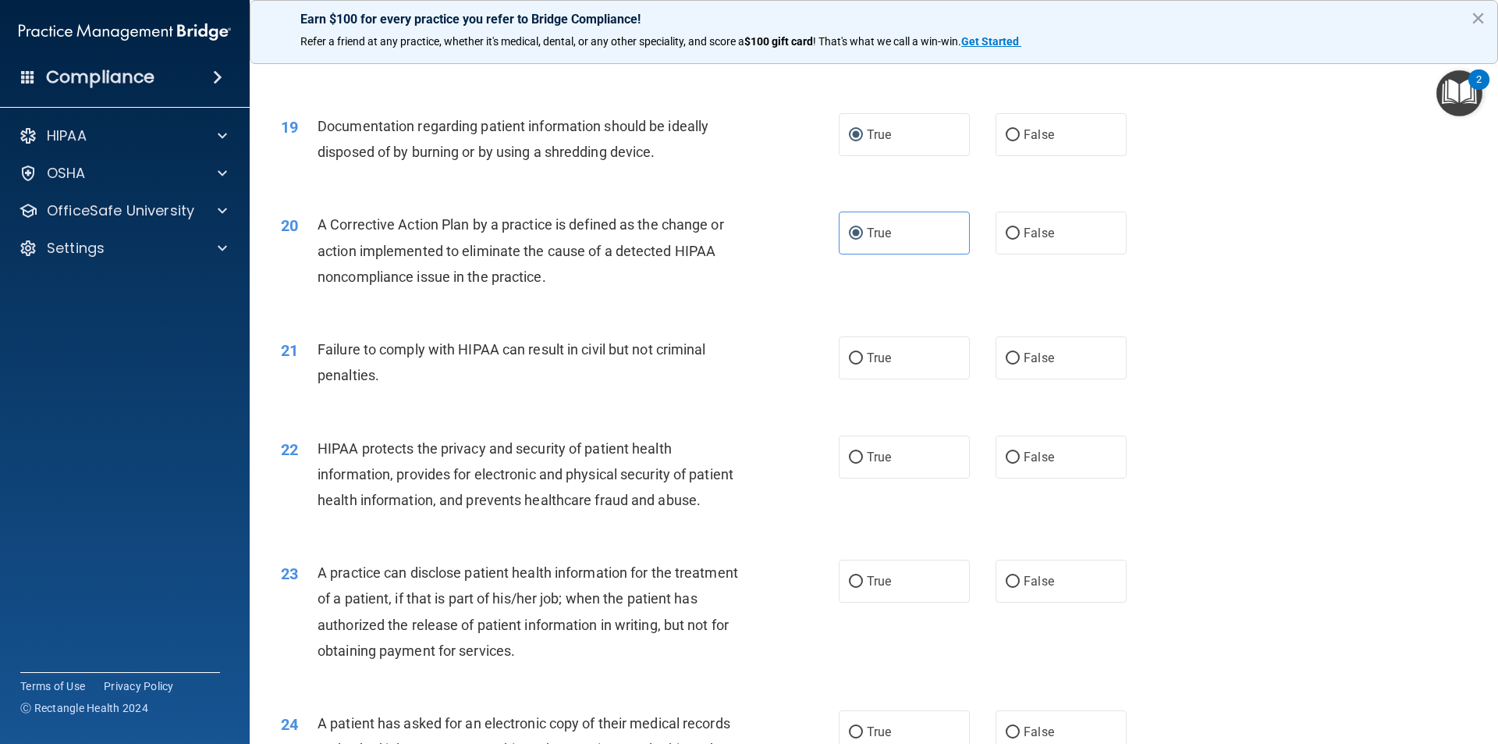
scroll to position [2107, 0]
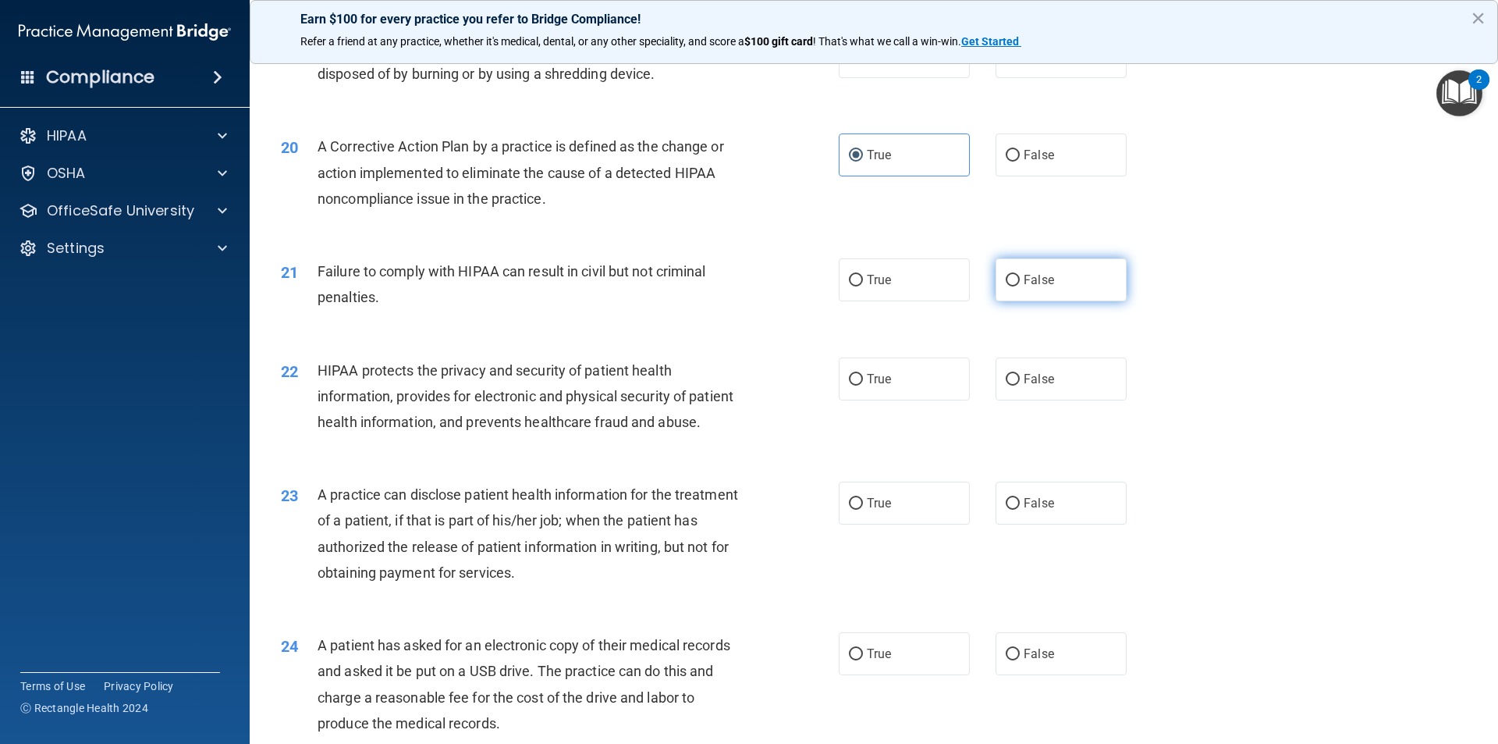
click at [1014, 301] on label "False" at bounding box center [1061, 279] width 131 height 43
click at [1014, 286] on input "False" at bounding box center [1013, 281] width 14 height 12
radio input "true"
click at [867, 386] on span "True" at bounding box center [879, 378] width 24 height 15
click at [863, 385] on input "True" at bounding box center [856, 380] width 14 height 12
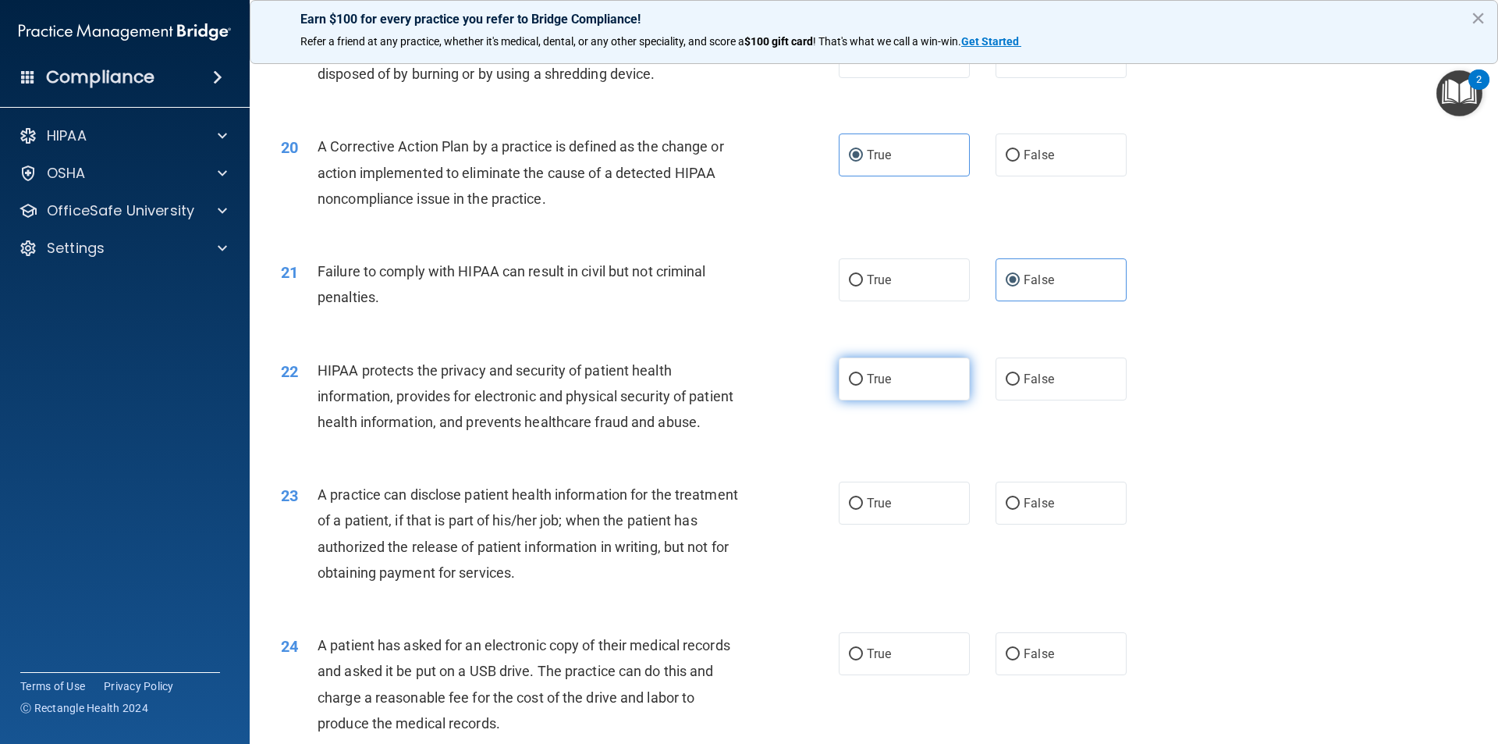
radio input "true"
click at [1013, 524] on label "False" at bounding box center [1061, 502] width 131 height 43
click at [1013, 509] on input "False" at bounding box center [1013, 504] width 14 height 12
radio input "true"
click at [852, 660] on input "True" at bounding box center [856, 654] width 14 height 12
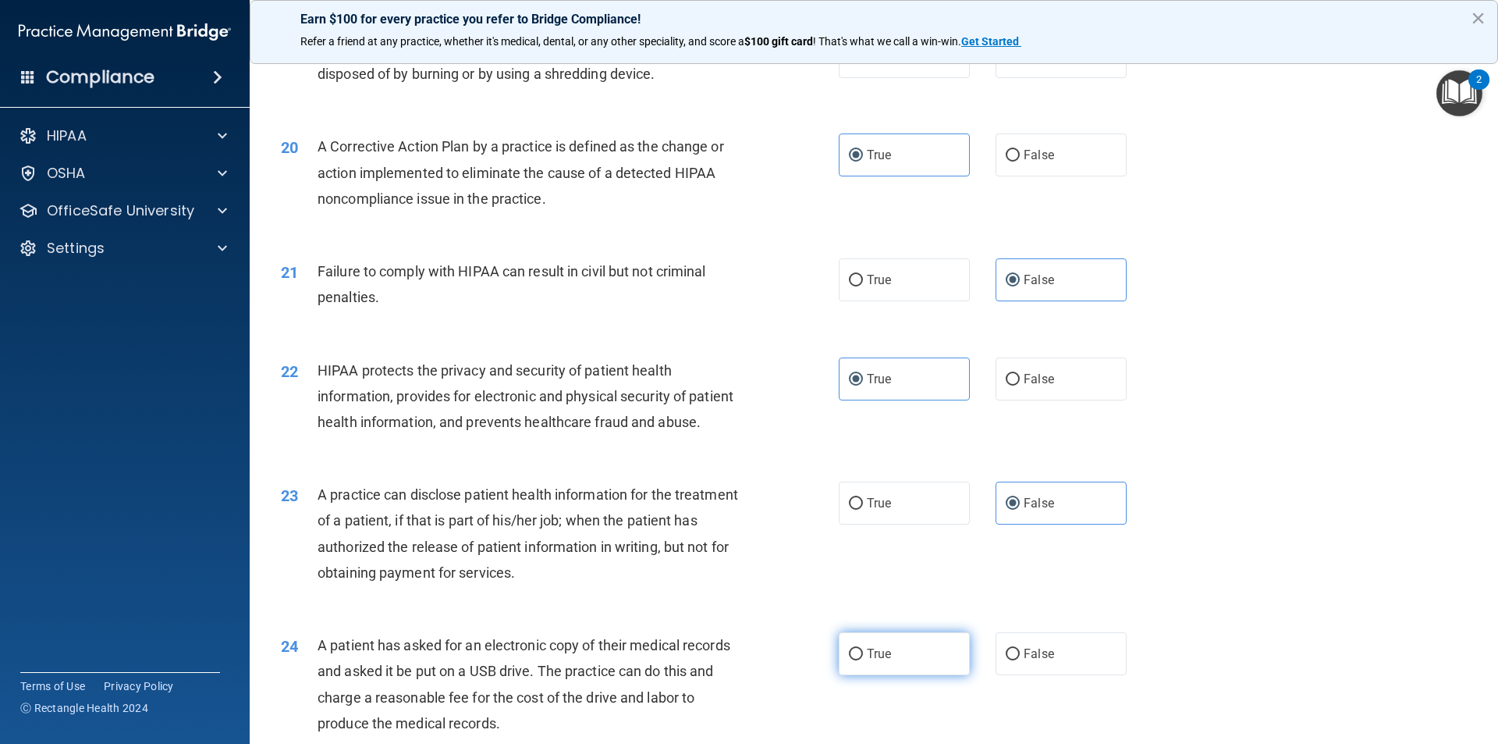
radio input "true"
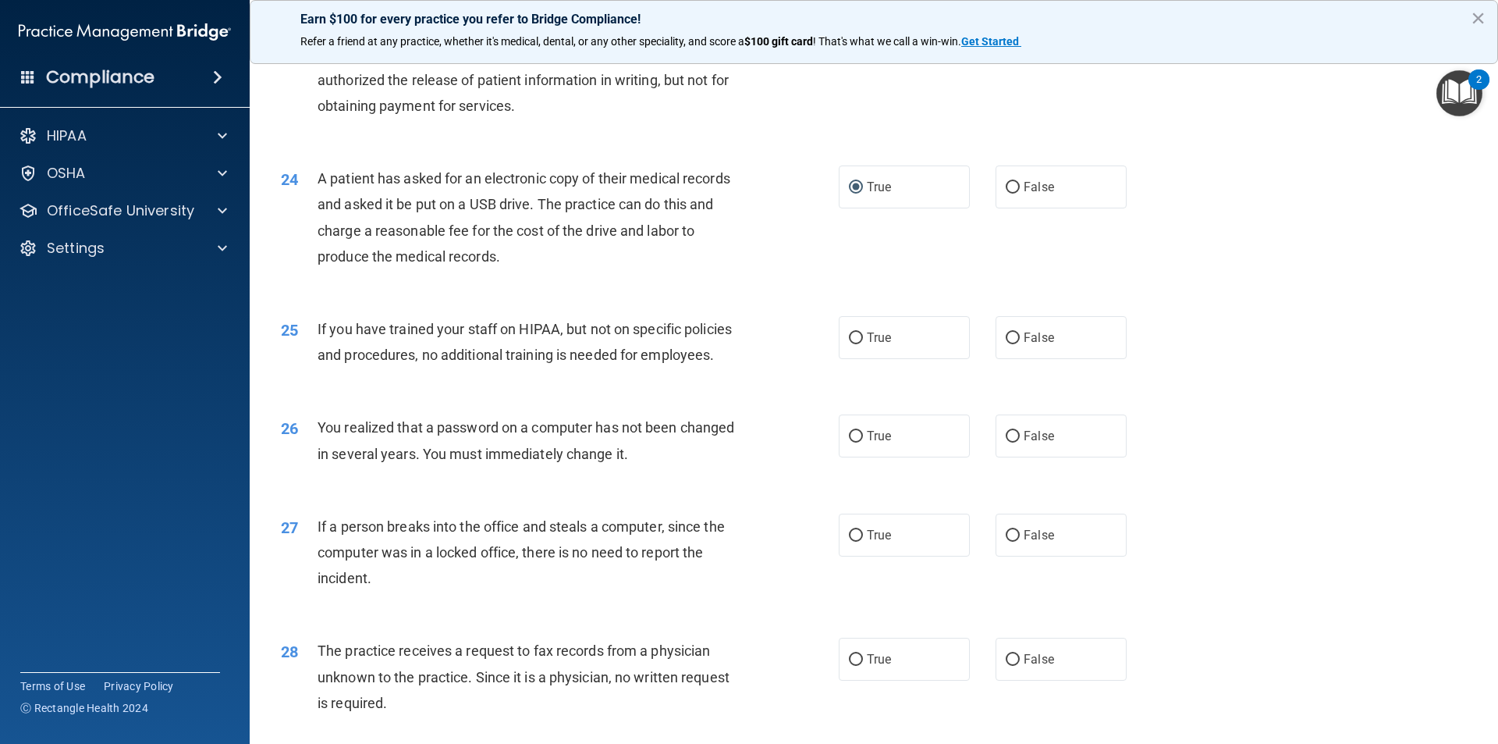
scroll to position [2575, 0]
click at [1024, 343] on span "False" at bounding box center [1039, 335] width 30 height 15
click at [1020, 343] on input "False" at bounding box center [1013, 337] width 14 height 12
radio input "true"
click at [849, 441] on input "True" at bounding box center [856, 435] width 14 height 12
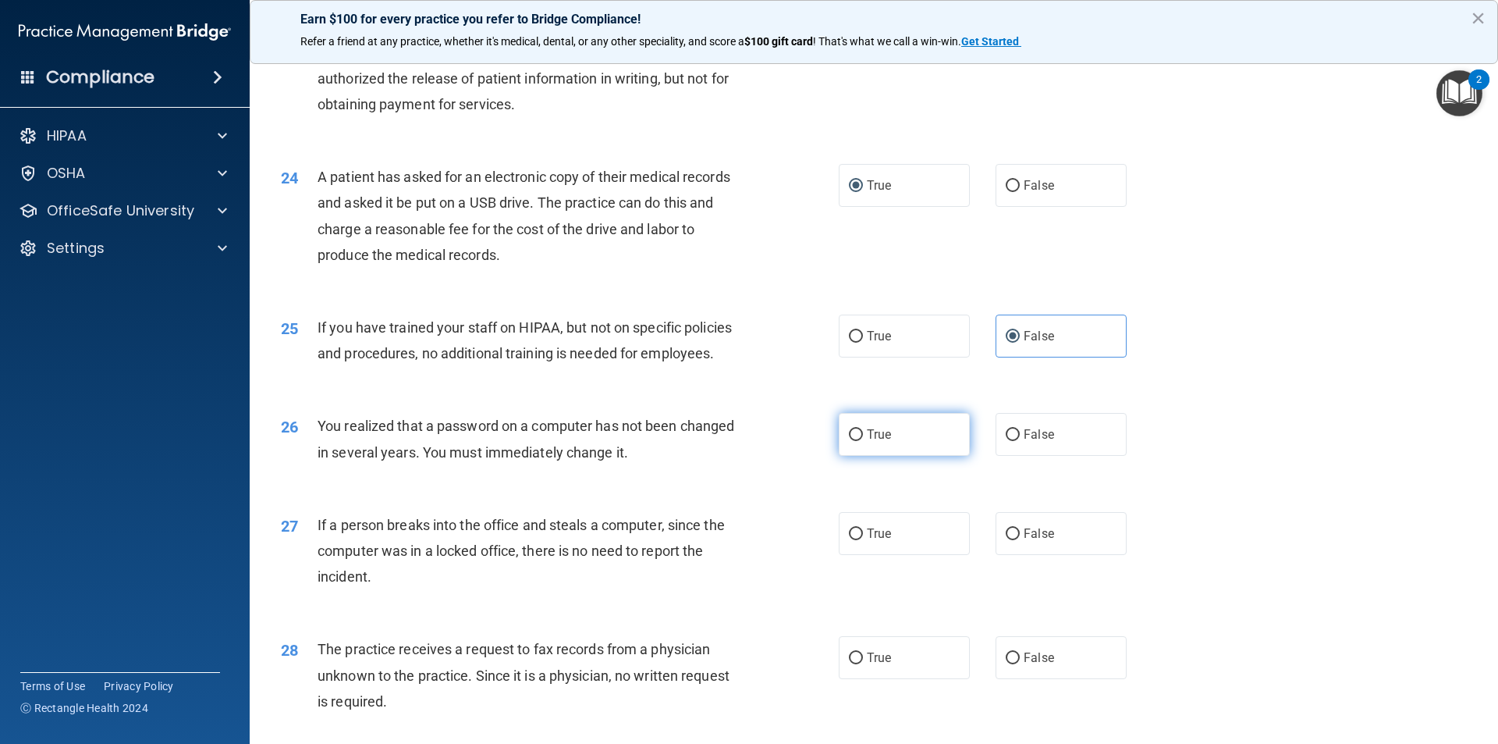
radio input "true"
click at [1010, 540] on input "False" at bounding box center [1013, 534] width 14 height 12
radio input "true"
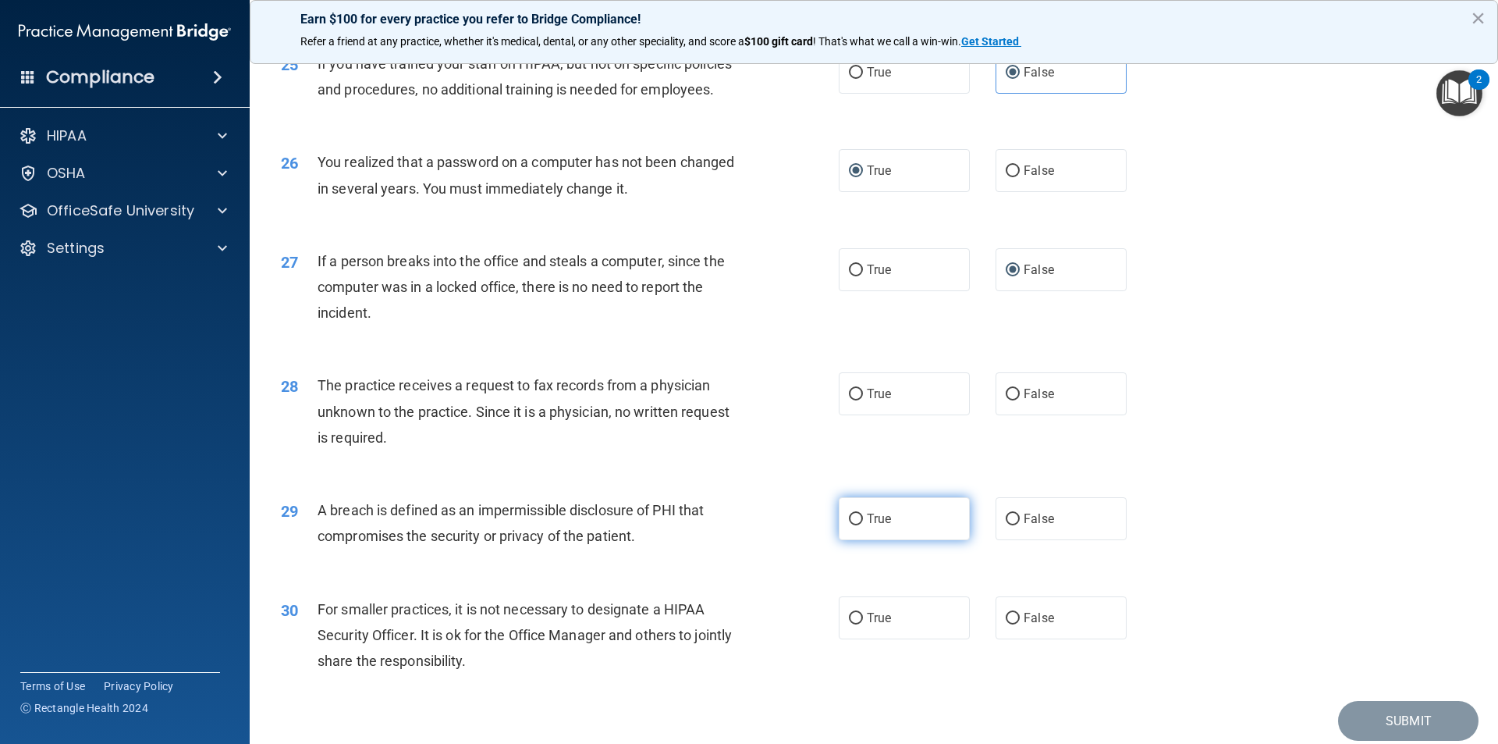
scroll to position [2887, 0]
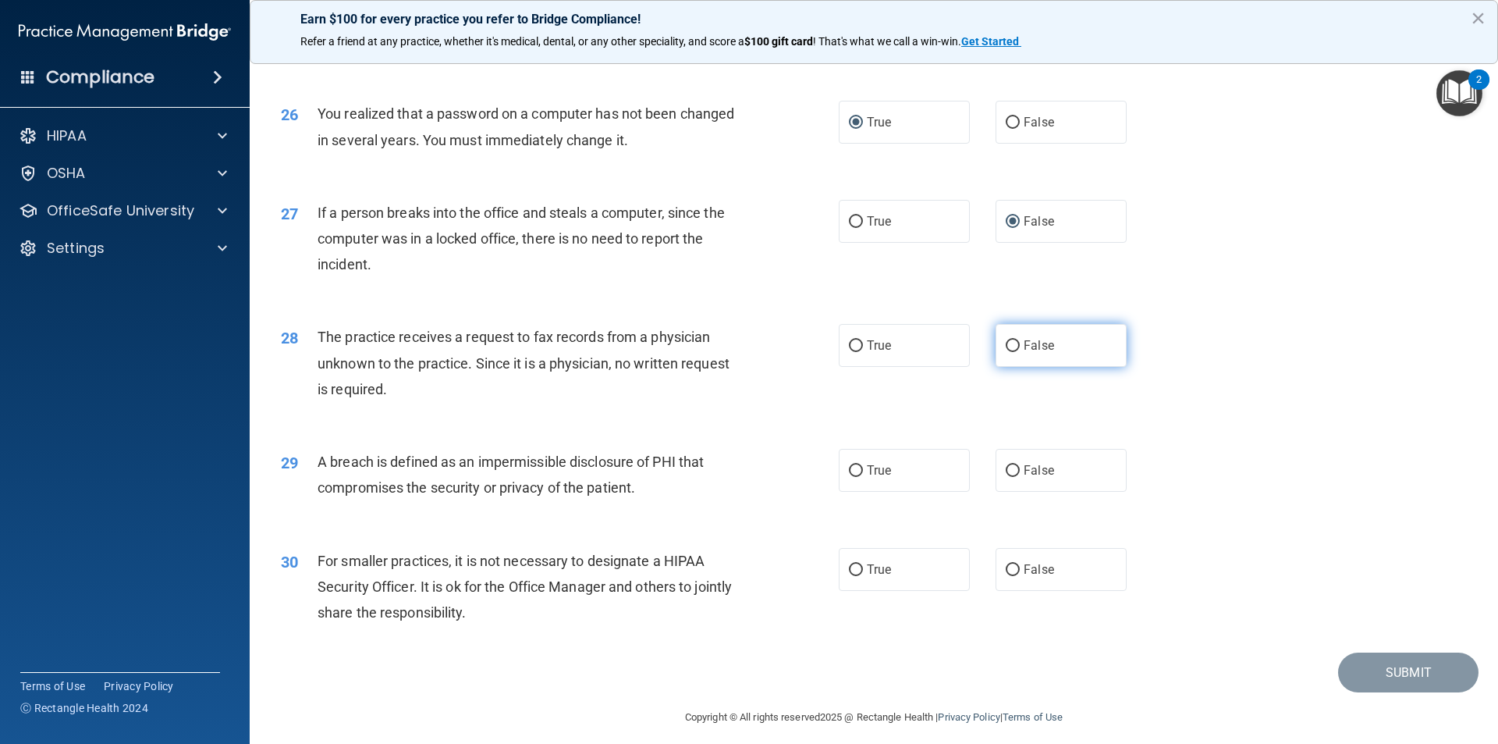
click at [1013, 367] on label "False" at bounding box center [1061, 345] width 131 height 43
click at [1013, 352] on input "False" at bounding box center [1013, 346] width 14 height 12
radio input "true"
click at [857, 492] on label "True" at bounding box center [904, 470] width 131 height 43
click at [857, 477] on input "True" at bounding box center [856, 471] width 14 height 12
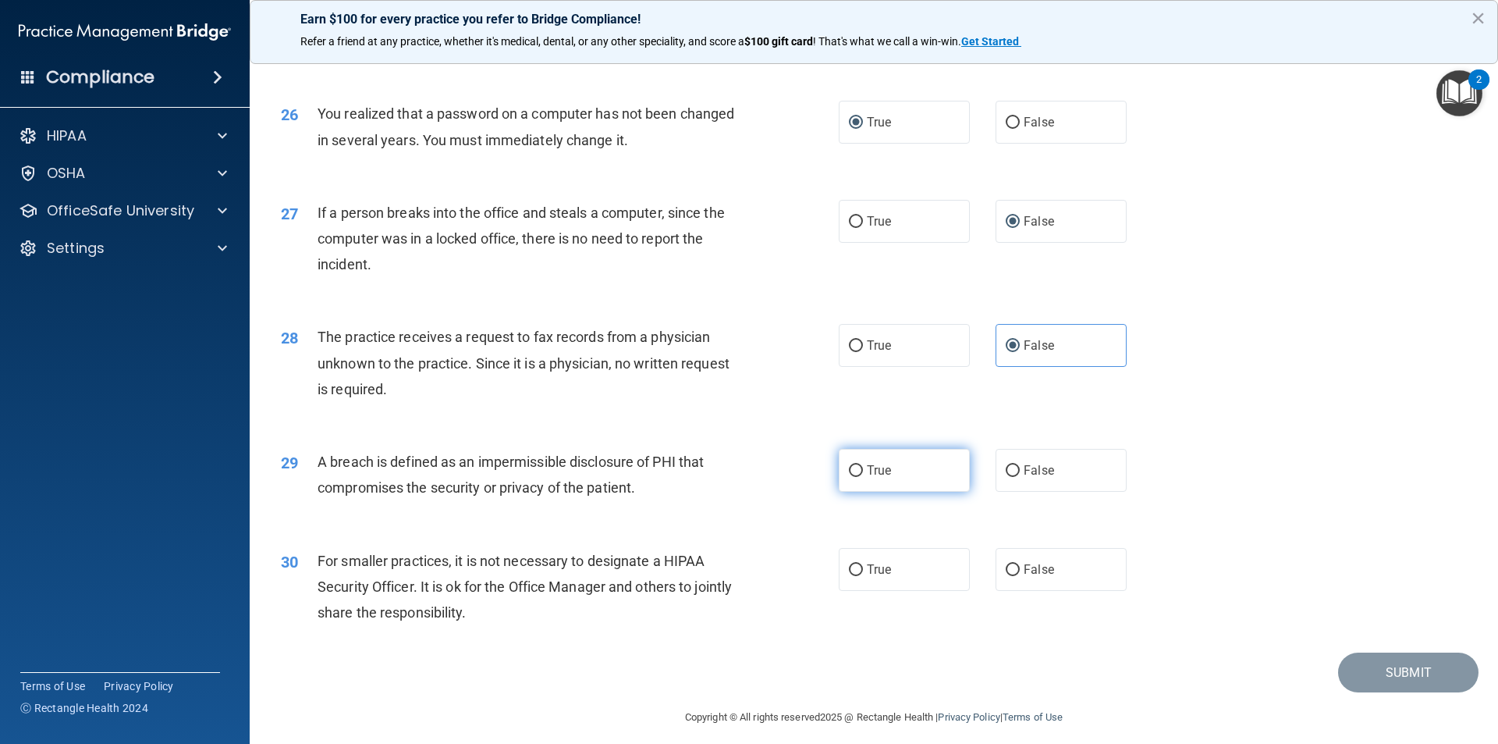
radio input "true"
click at [1015, 591] on label "False" at bounding box center [1061, 569] width 131 height 43
click at [1015, 576] on input "False" at bounding box center [1013, 570] width 14 height 12
radio input "true"
click at [1391, 692] on button "Submit" at bounding box center [1408, 672] width 140 height 40
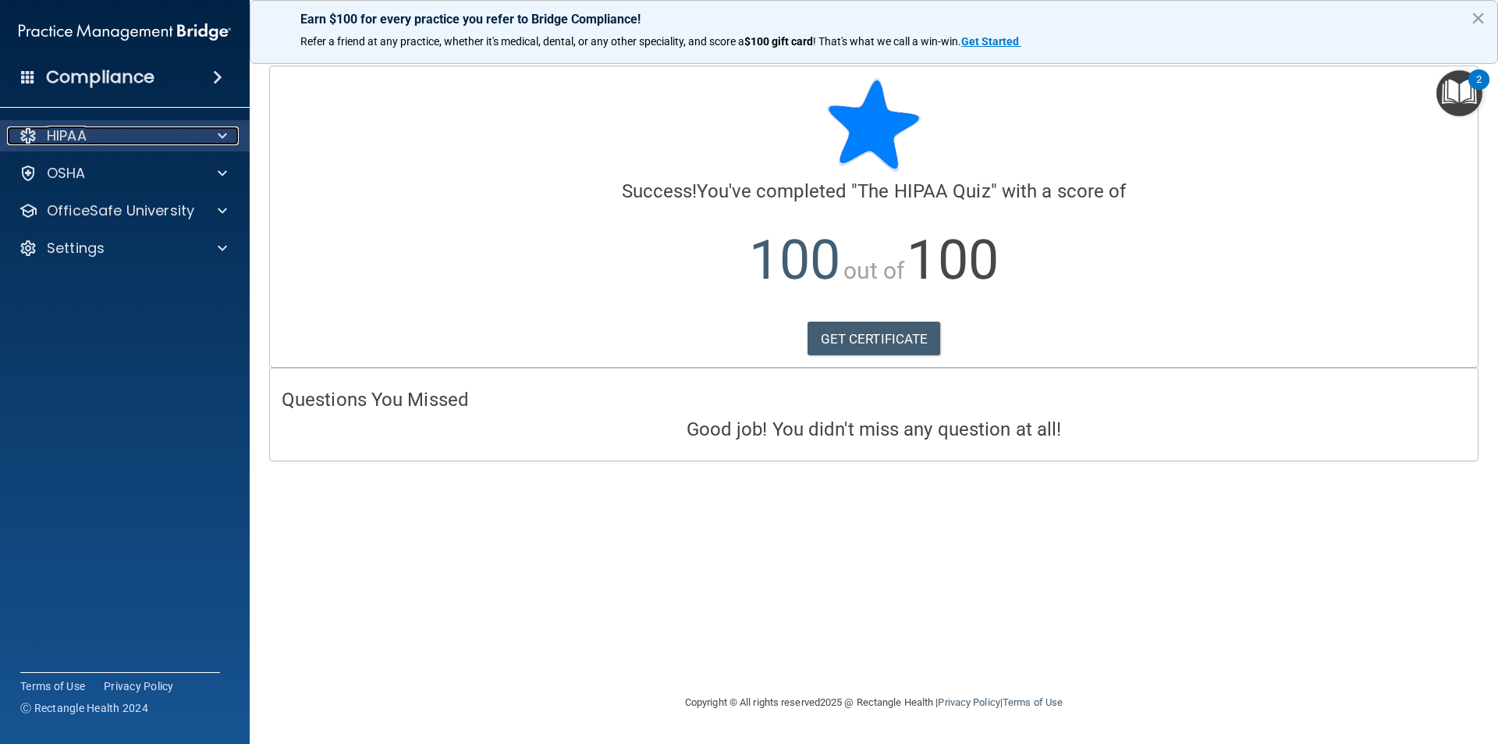
click at [225, 140] on span at bounding box center [222, 135] width 9 height 19
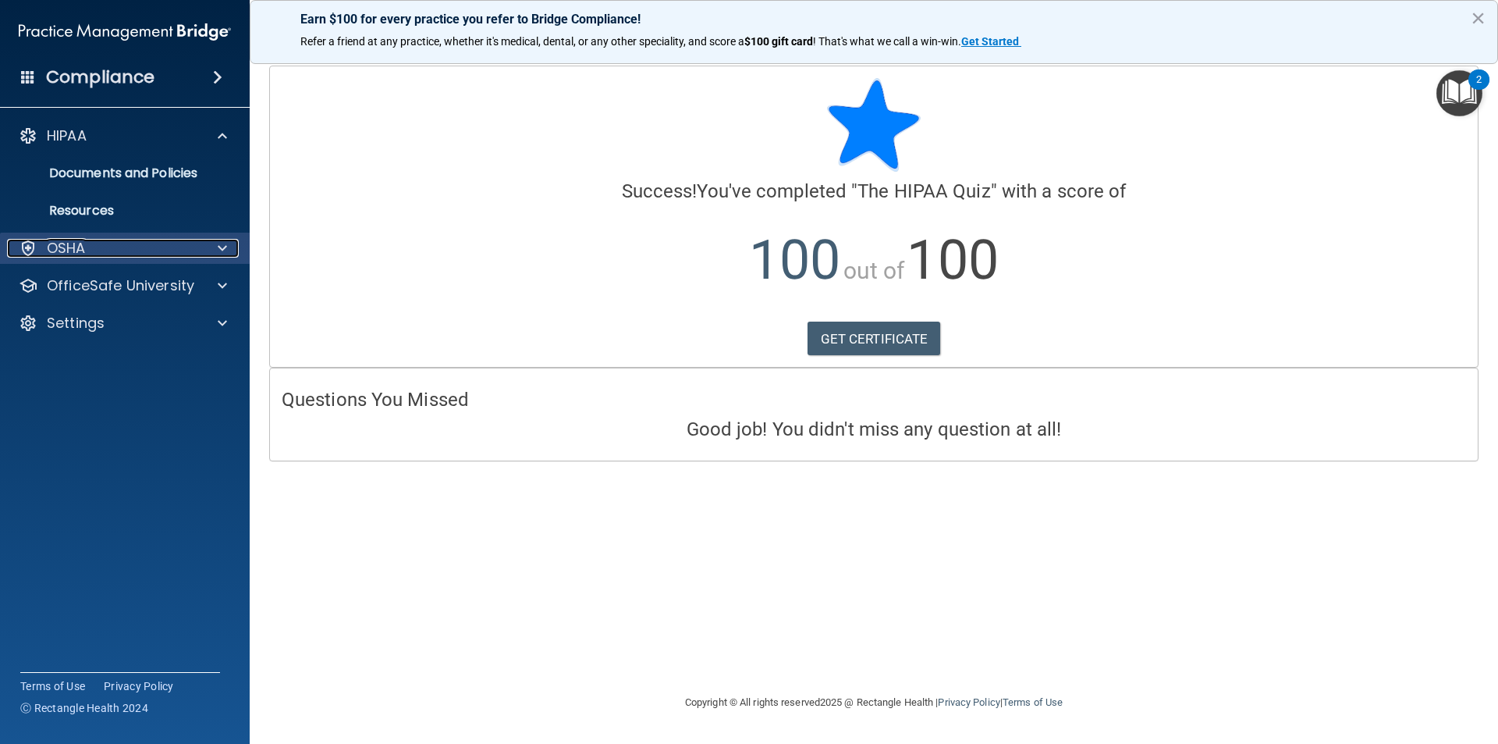
click at [94, 243] on div "OSHA" at bounding box center [104, 248] width 194 height 19
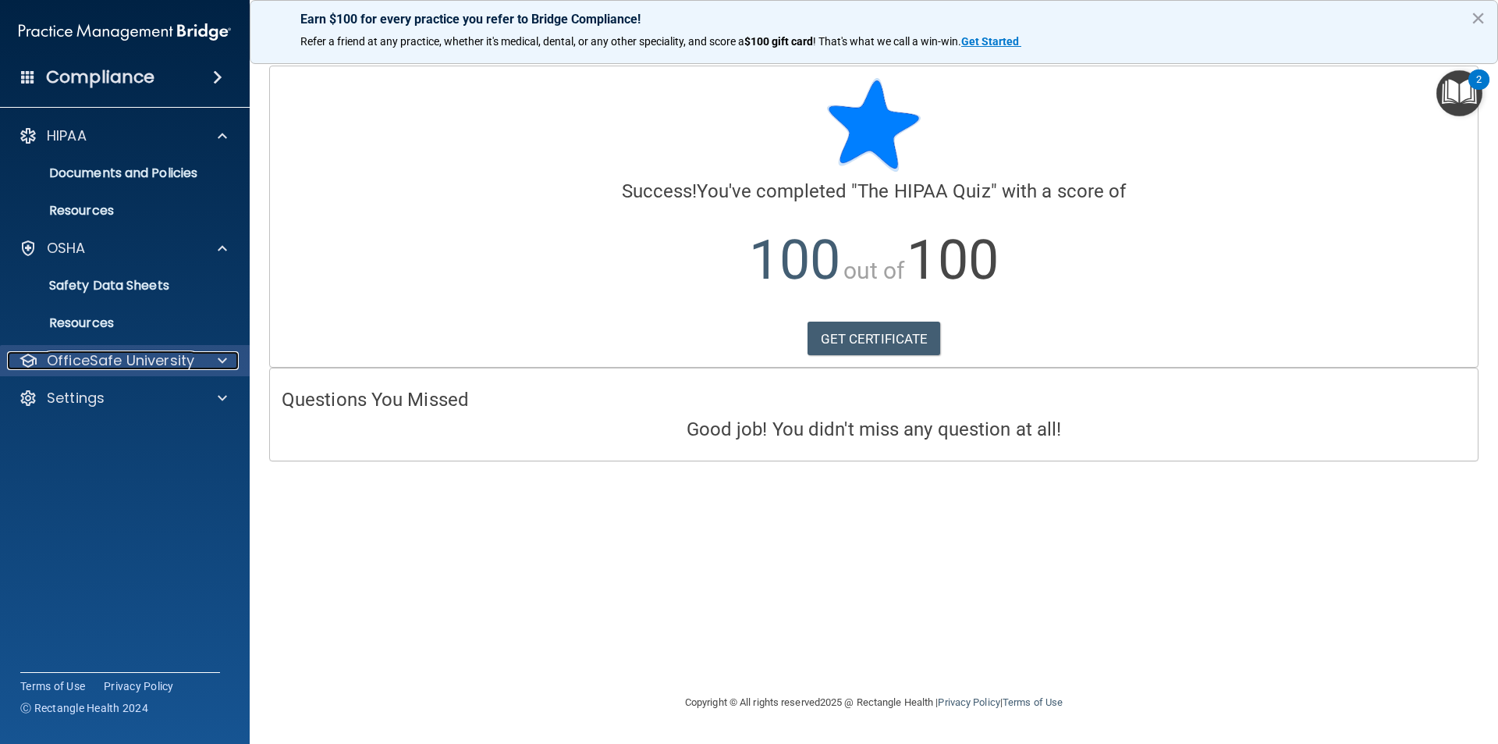
click at [108, 353] on p "OfficeSafe University" at bounding box center [120, 360] width 147 height 19
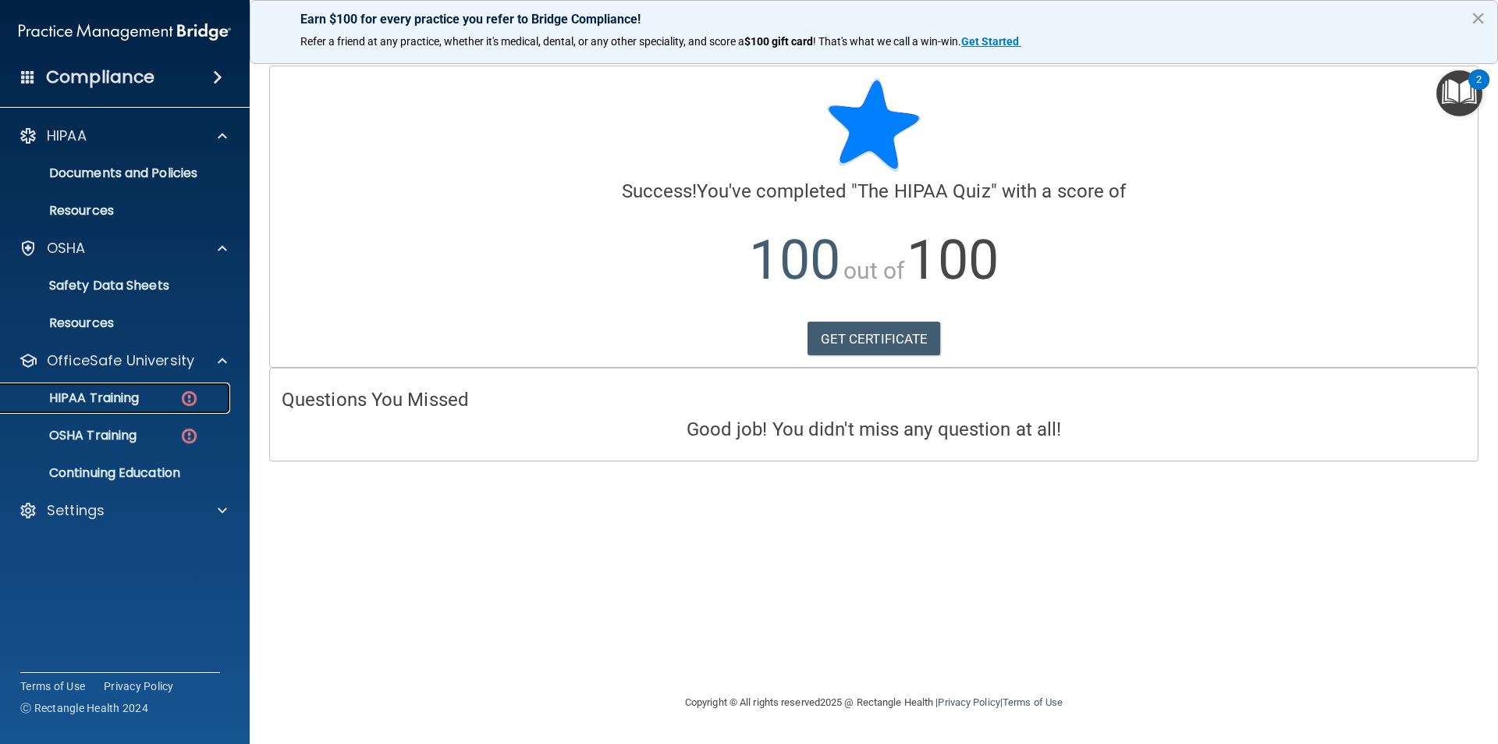
click at [132, 399] on p "HIPAA Training" at bounding box center [74, 398] width 129 height 16
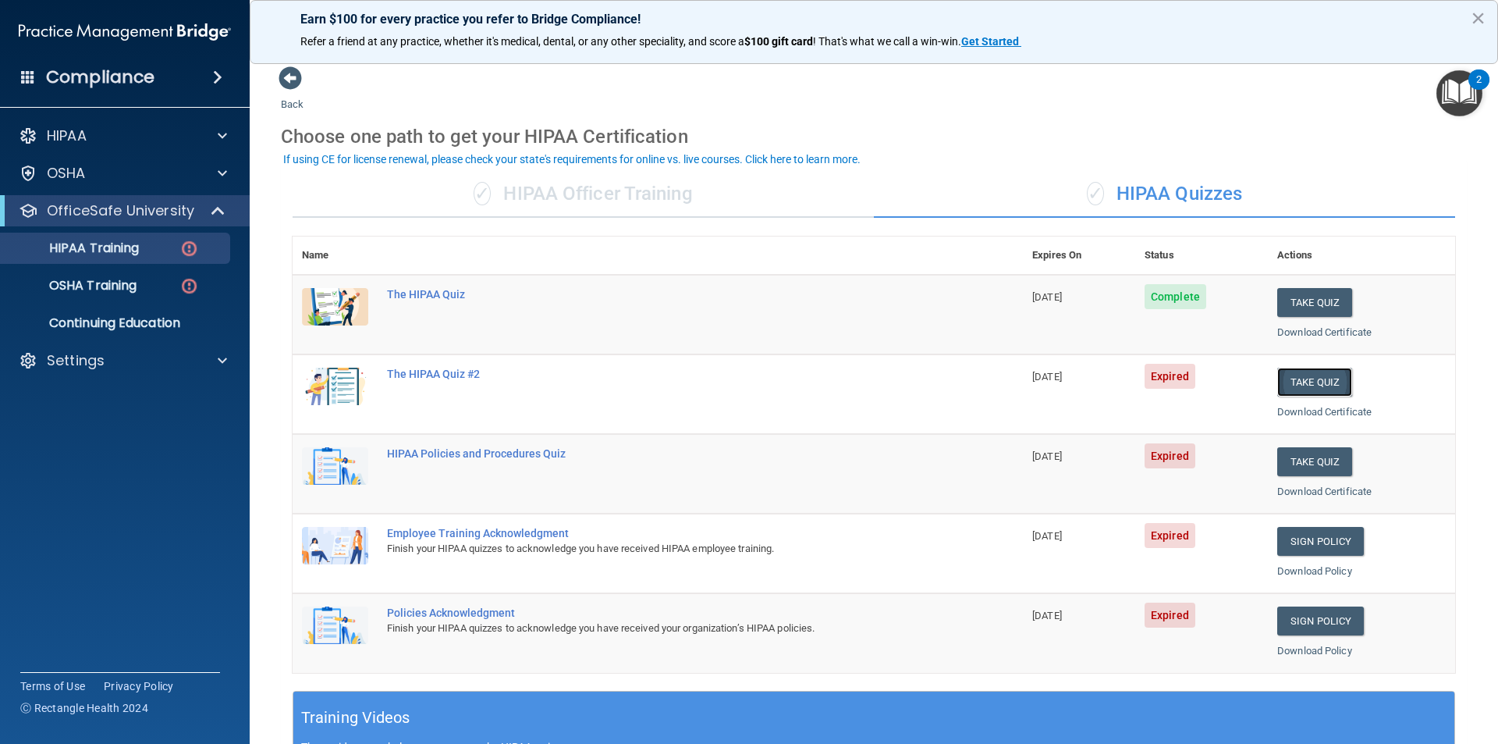
click at [1293, 383] on button "Take Quiz" at bounding box center [1314, 381] width 75 height 29
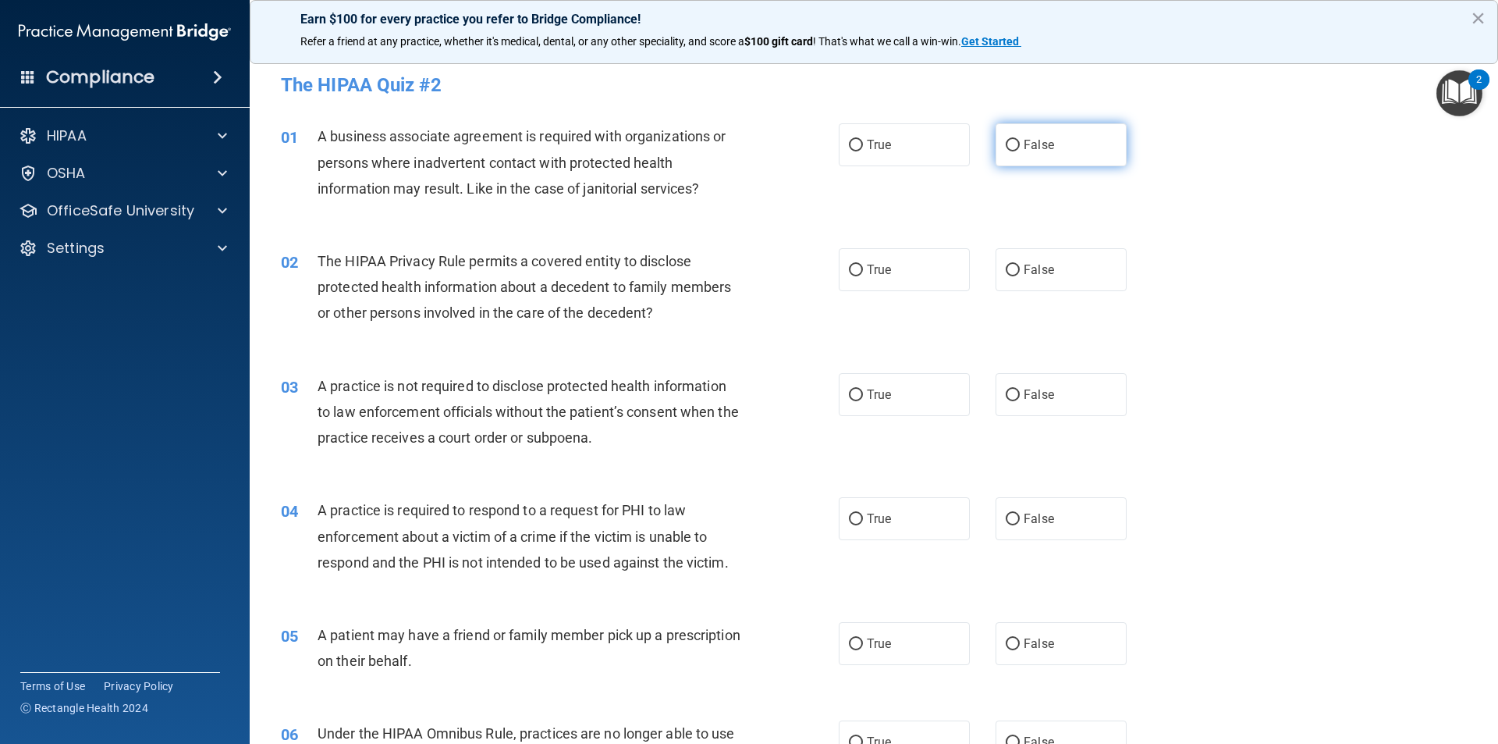
click at [1010, 146] on input "False" at bounding box center [1013, 146] width 14 height 12
radio input "true"
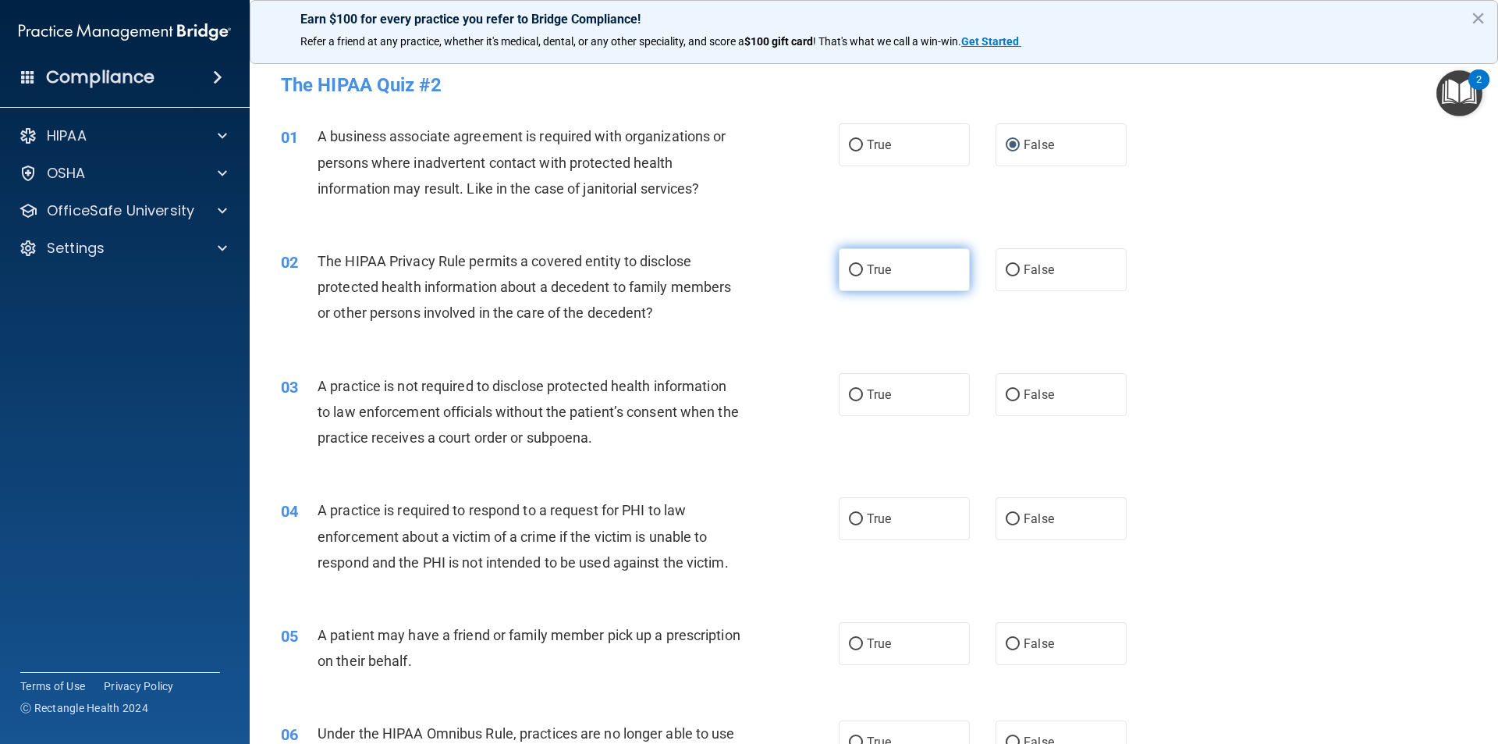
click at [867, 266] on span "True" at bounding box center [879, 269] width 24 height 15
click at [863, 266] on input "True" at bounding box center [856, 271] width 14 height 12
radio input "true"
click at [1010, 394] on input "False" at bounding box center [1013, 395] width 14 height 12
radio input "true"
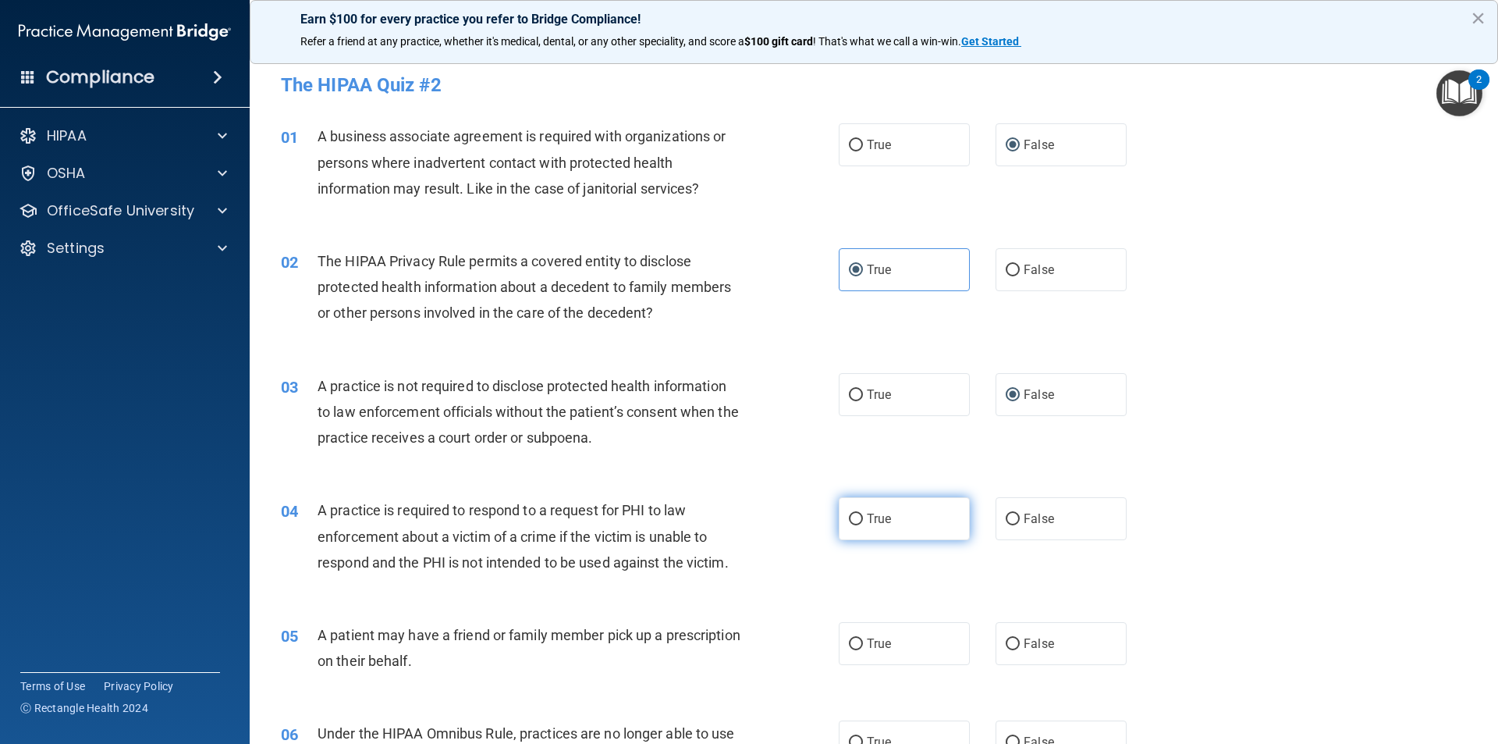
click at [854, 524] on input "True" at bounding box center [856, 519] width 14 height 12
radio input "true"
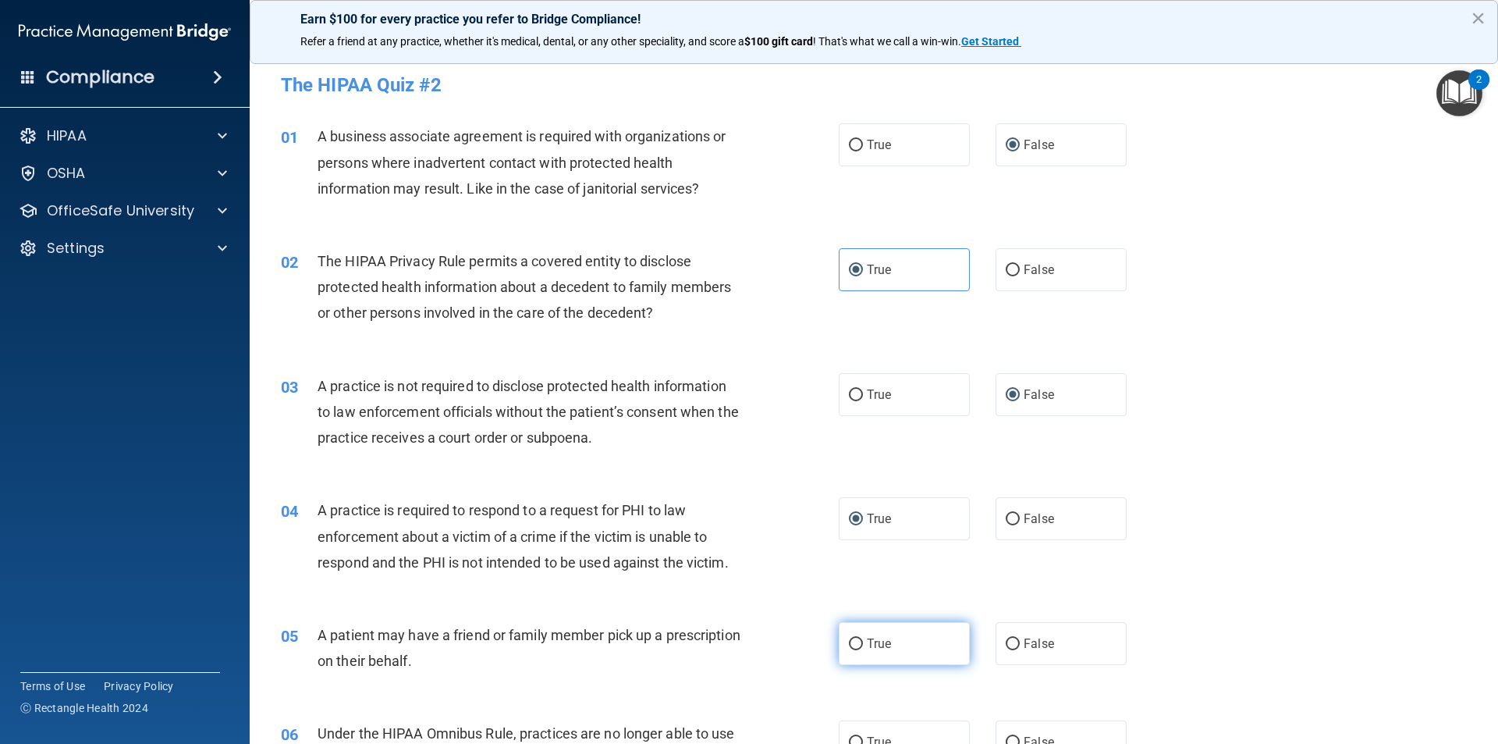
click at [852, 633] on label "True" at bounding box center [904, 643] width 131 height 43
click at [852, 638] on input "True" at bounding box center [856, 644] width 14 height 12
radio input "true"
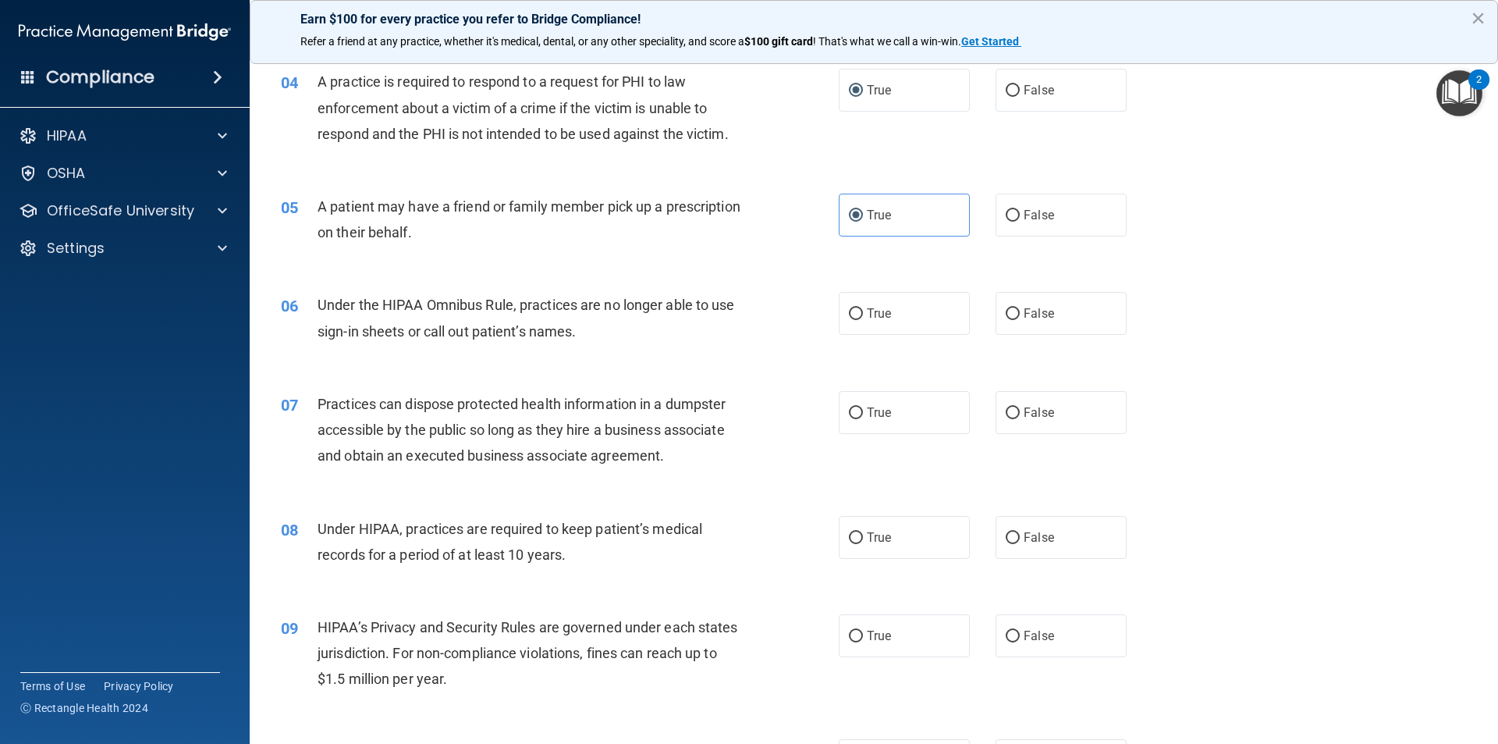
scroll to position [468, 0]
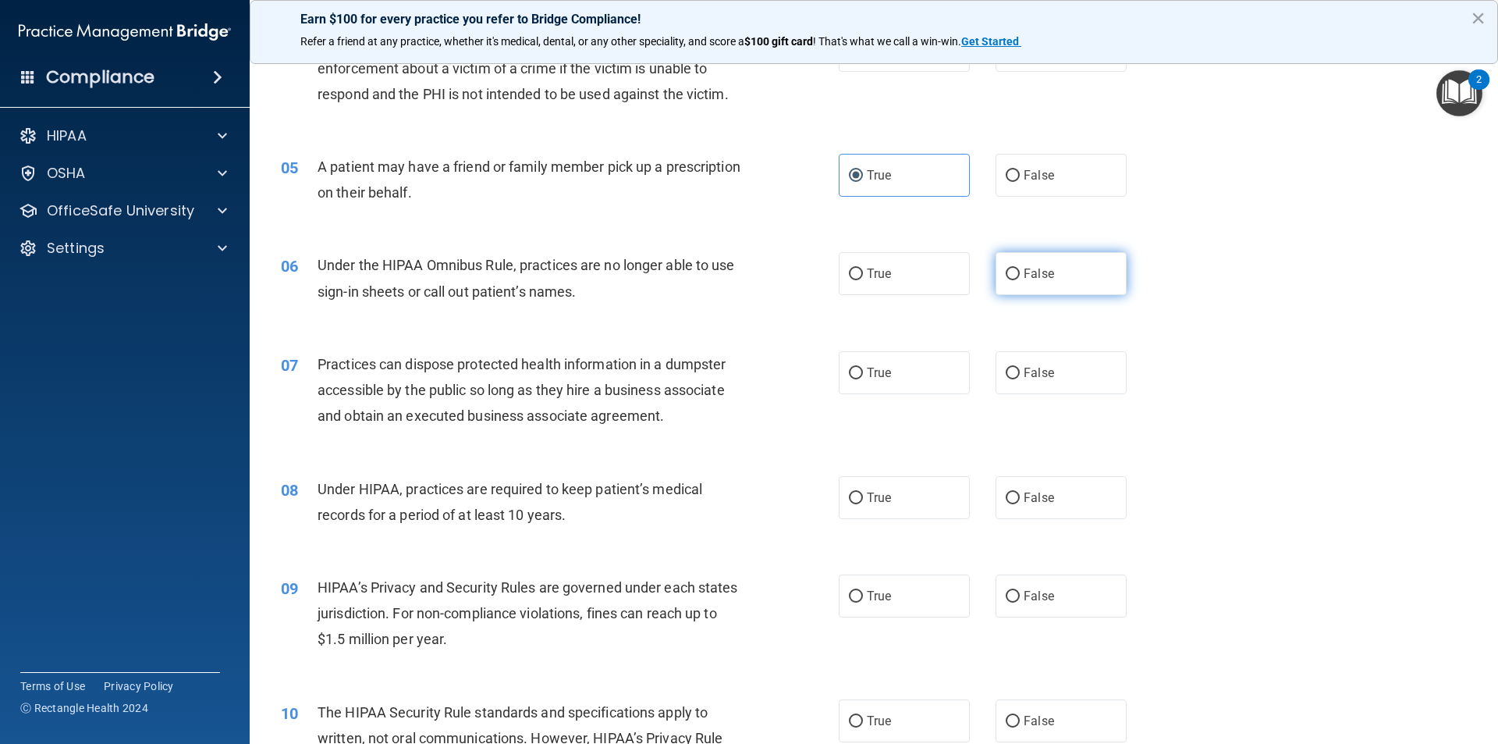
click at [1006, 279] on input "False" at bounding box center [1013, 274] width 14 height 12
radio input "true"
click at [1009, 369] on input "False" at bounding box center [1013, 373] width 14 height 12
radio input "true"
click at [1006, 495] on input "False" at bounding box center [1013, 498] width 14 height 12
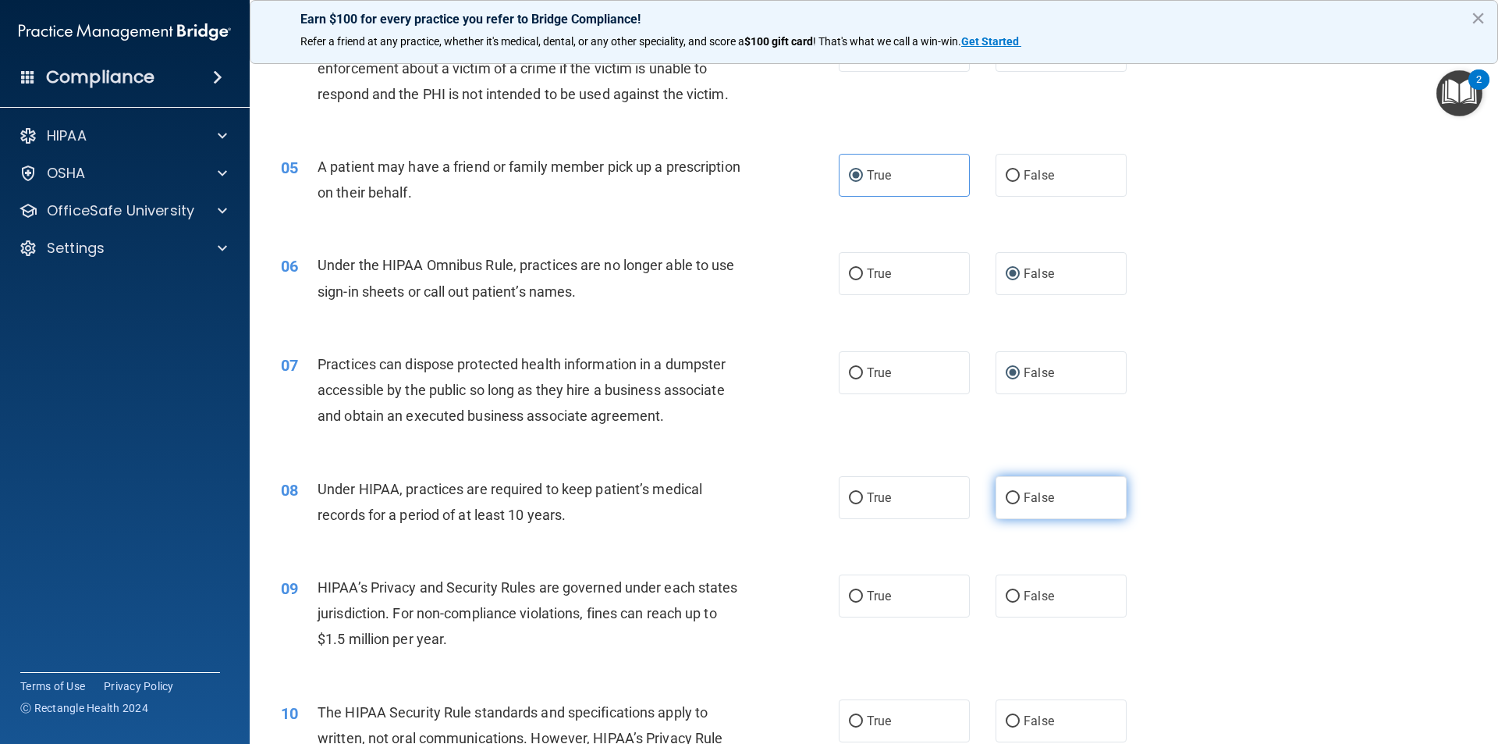
radio input "true"
click at [1015, 594] on label "False" at bounding box center [1061, 595] width 131 height 43
click at [1015, 594] on input "False" at bounding box center [1013, 597] width 14 height 12
radio input "true"
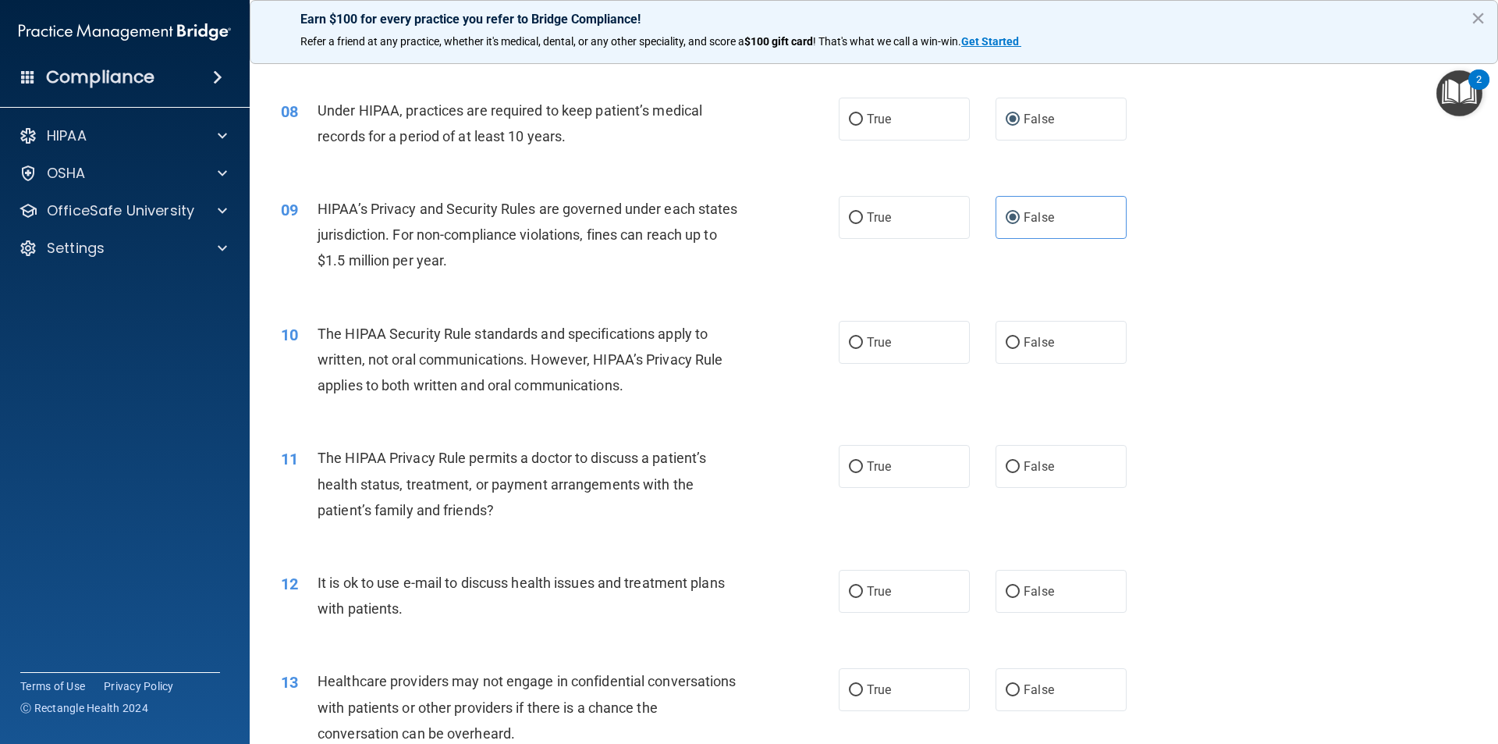
scroll to position [858, 0]
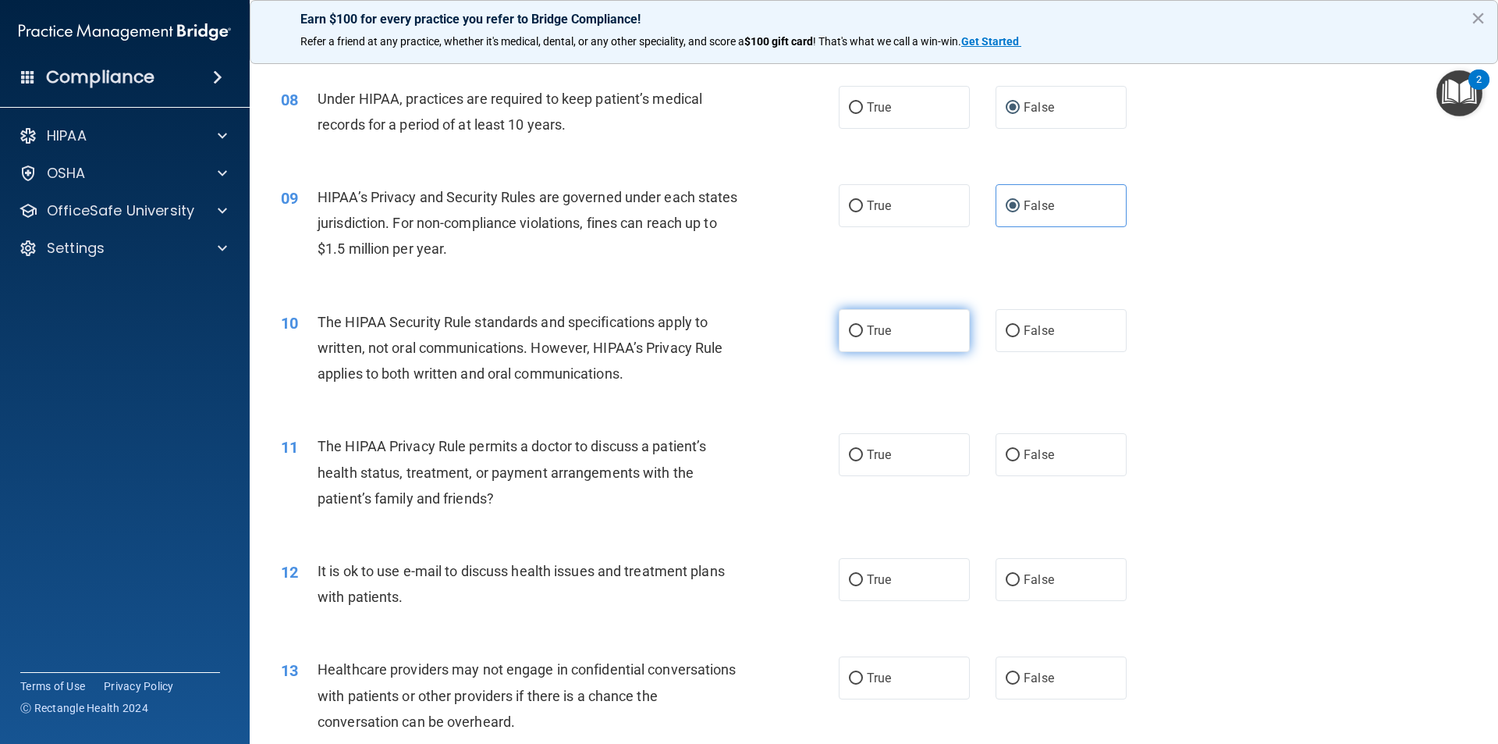
click at [861, 339] on label "True" at bounding box center [904, 330] width 131 height 43
click at [861, 337] on input "True" at bounding box center [856, 331] width 14 height 12
radio input "true"
drag, startPoint x: 854, startPoint y: 452, endPoint x: 856, endPoint y: 472, distance: 20.4
click at [854, 453] on input "True" at bounding box center [856, 455] width 14 height 12
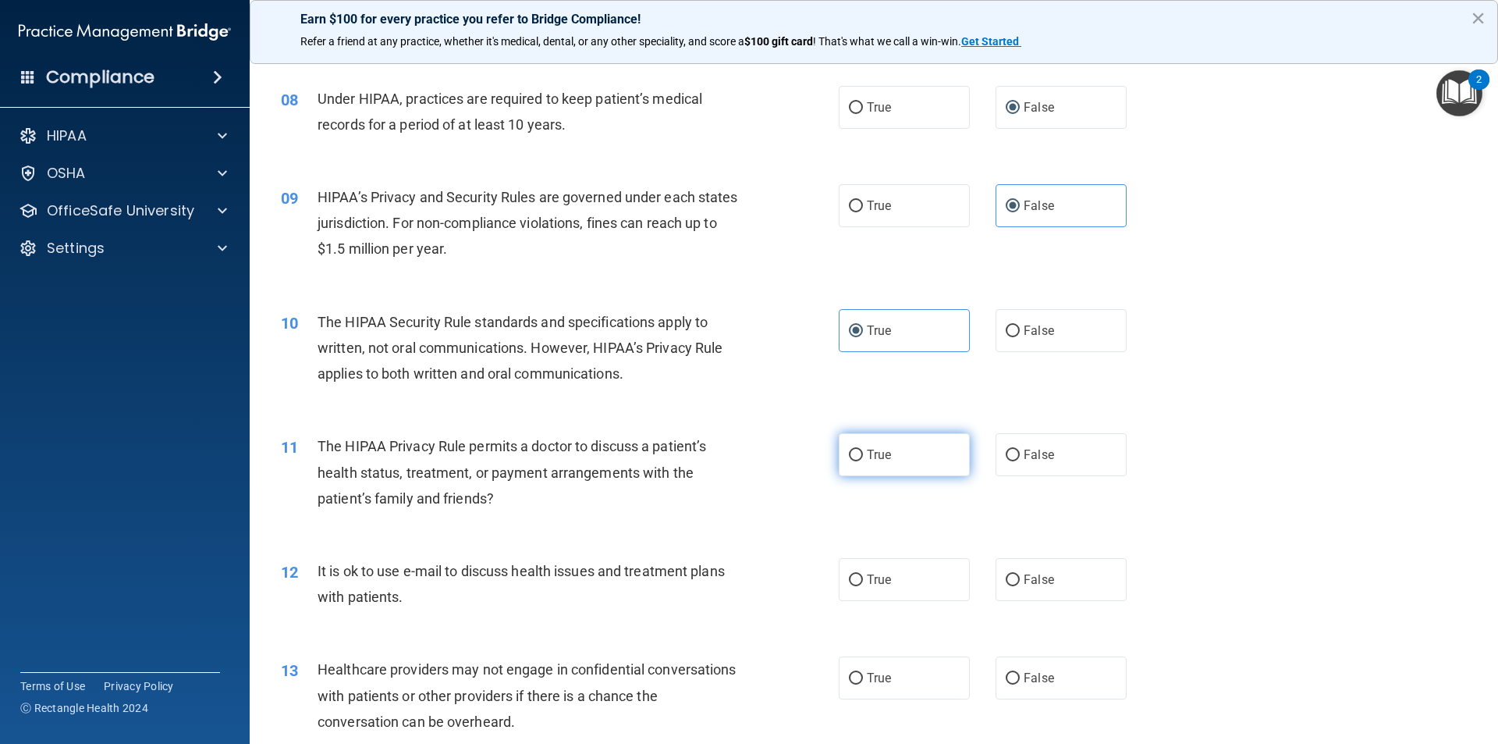
radio input "true"
click at [854, 577] on input "True" at bounding box center [856, 580] width 14 height 12
radio input "true"
click at [1024, 674] on span "False" at bounding box center [1039, 677] width 30 height 15
click at [1020, 674] on input "False" at bounding box center [1013, 679] width 14 height 12
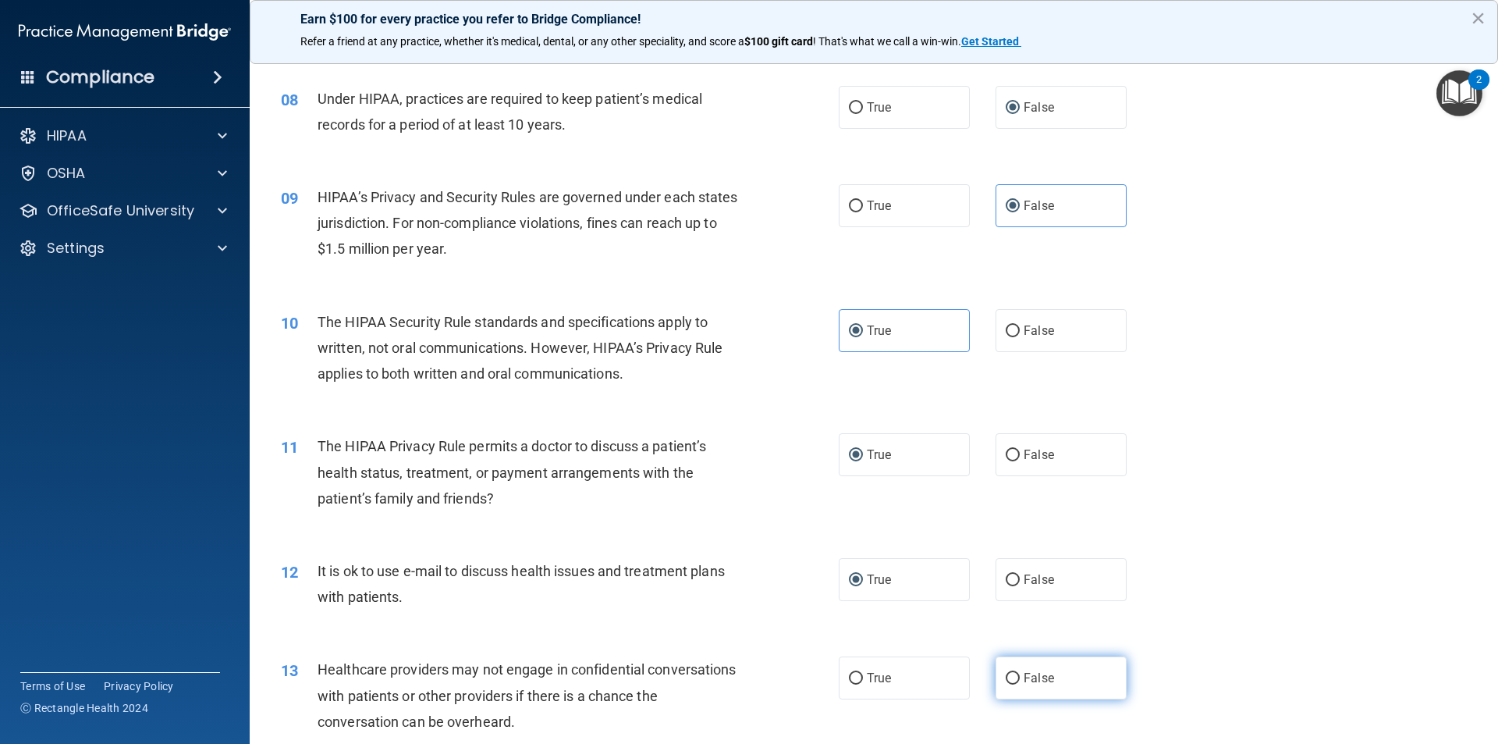
radio input "true"
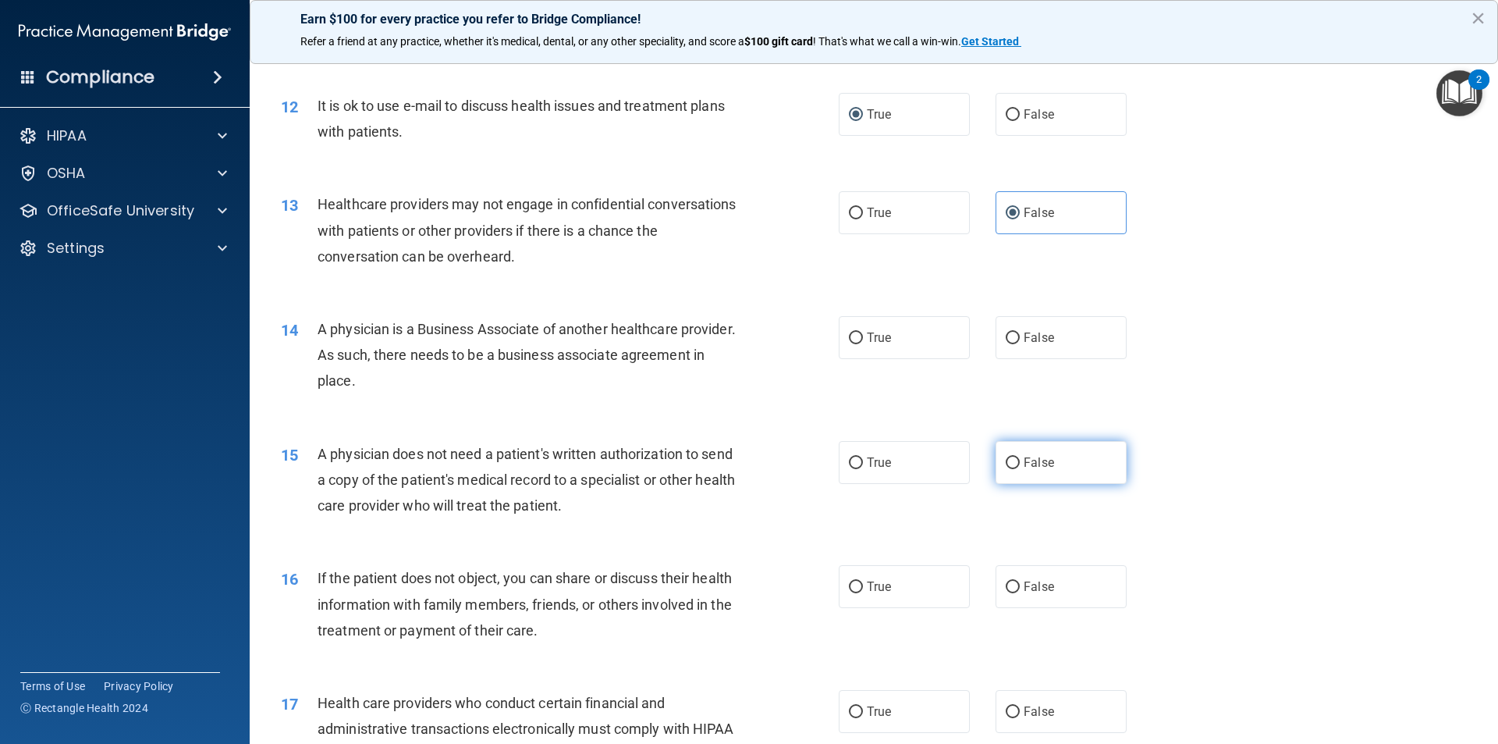
scroll to position [1326, 0]
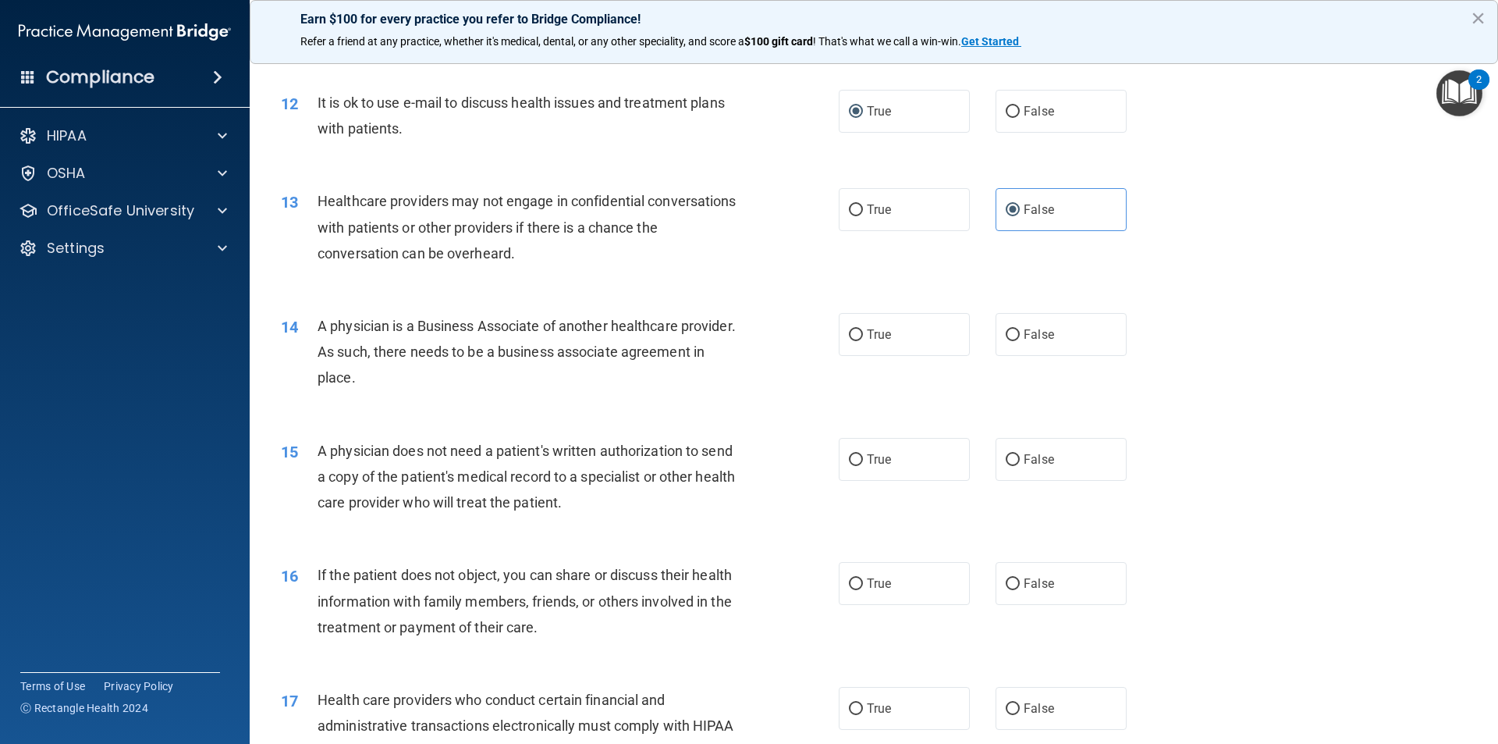
drag, startPoint x: 1007, startPoint y: 336, endPoint x: 970, endPoint y: 392, distance: 66.4
click at [1007, 336] on input "False" at bounding box center [1013, 335] width 14 height 12
radio input "true"
click at [857, 456] on label "True" at bounding box center [904, 459] width 131 height 43
click at [857, 456] on input "True" at bounding box center [856, 460] width 14 height 12
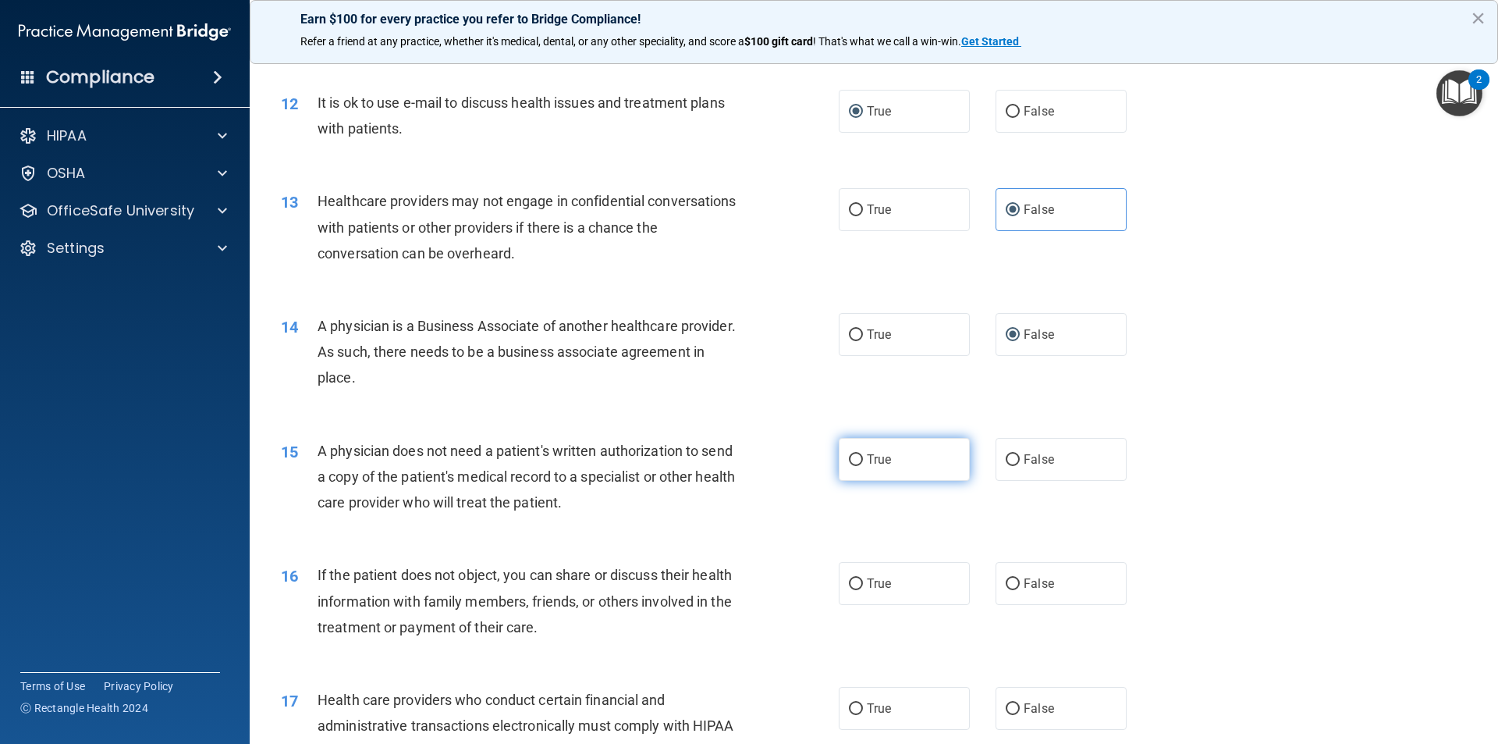
radio input "true"
click at [859, 578] on label "True" at bounding box center [904, 583] width 131 height 43
click at [859, 578] on input "True" at bounding box center [856, 584] width 14 height 12
radio input "true"
click at [844, 715] on label "True" at bounding box center [904, 708] width 131 height 43
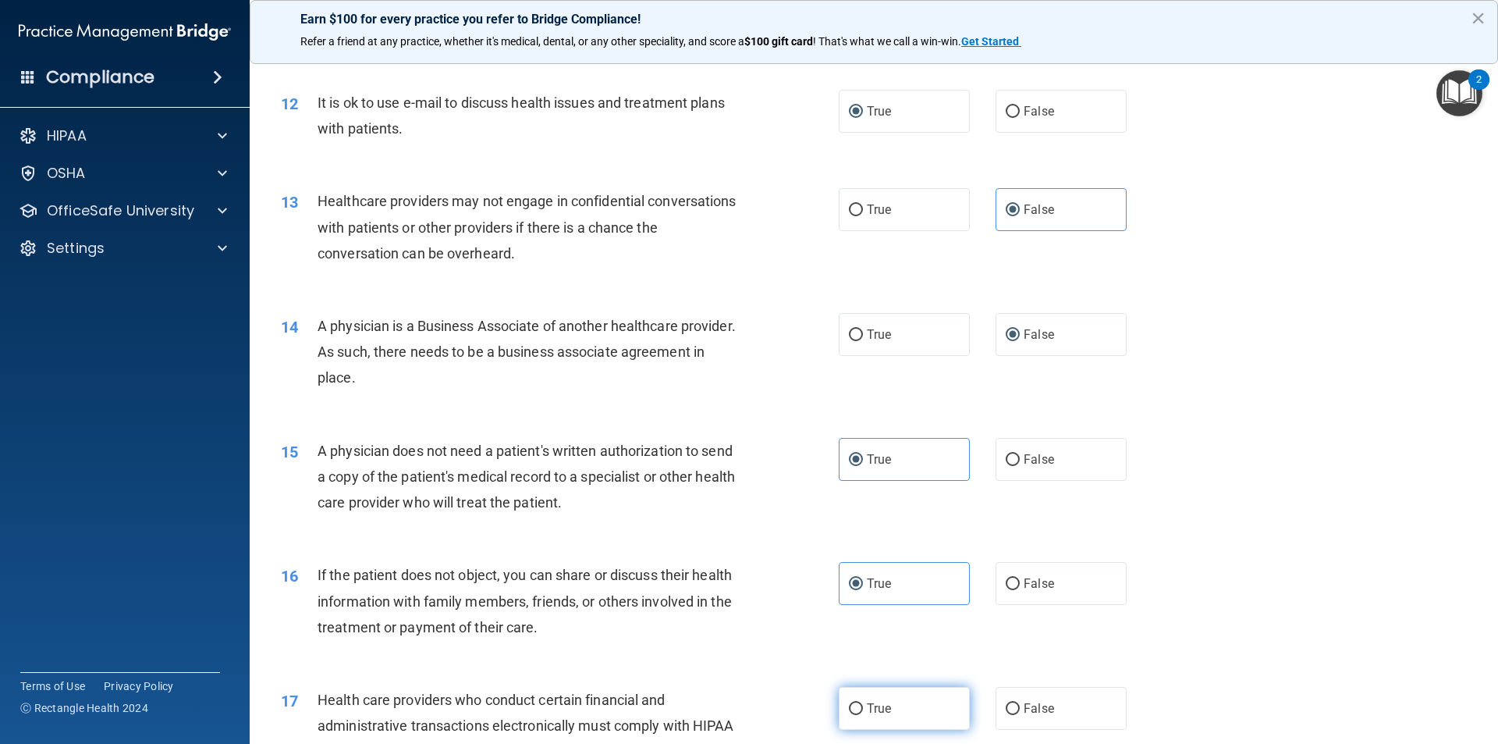
click at [849, 715] on input "True" at bounding box center [856, 709] width 14 height 12
radio input "true"
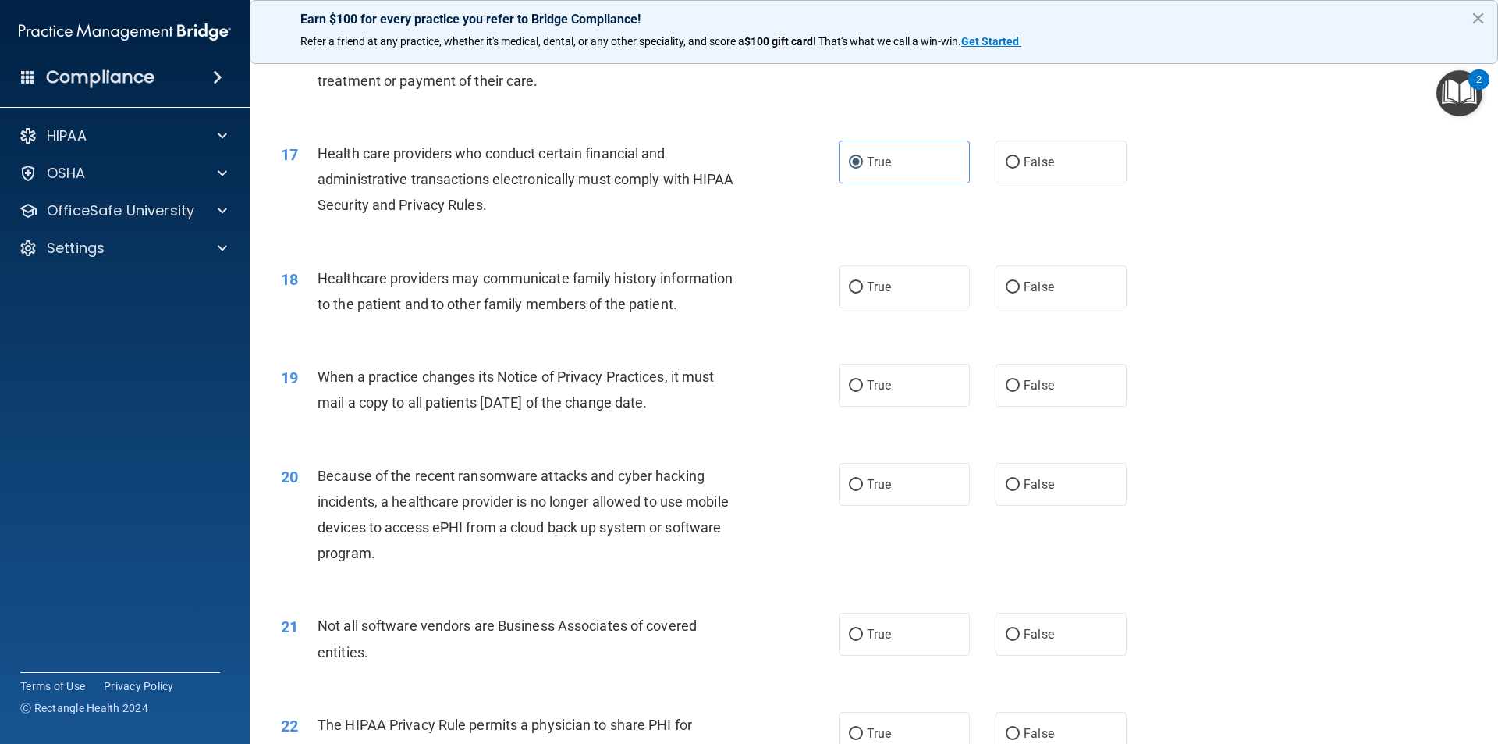
scroll to position [1951, 0]
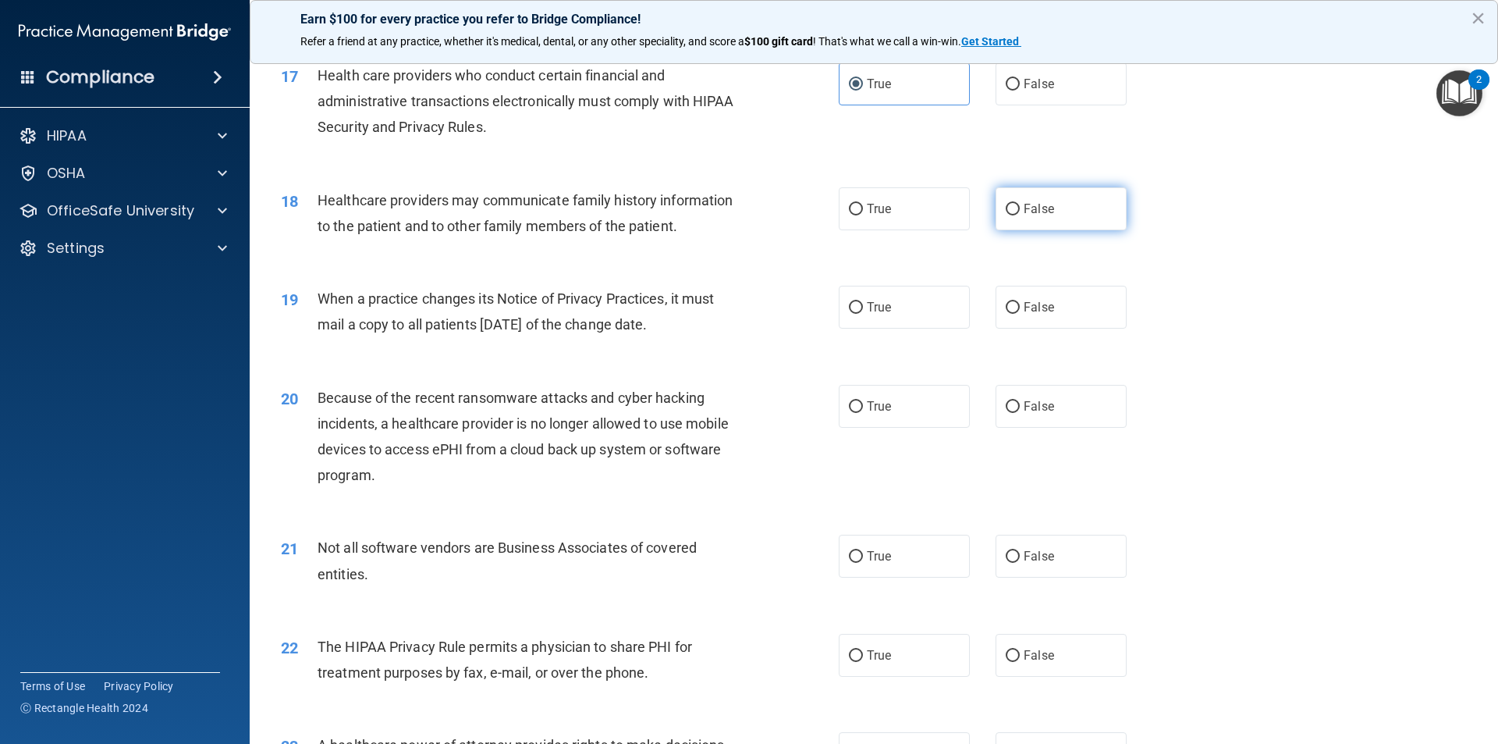
click at [1015, 213] on label "False" at bounding box center [1061, 208] width 131 height 43
click at [1015, 213] on input "False" at bounding box center [1013, 210] width 14 height 12
radio input "true"
click at [1010, 307] on input "False" at bounding box center [1013, 308] width 14 height 12
radio input "true"
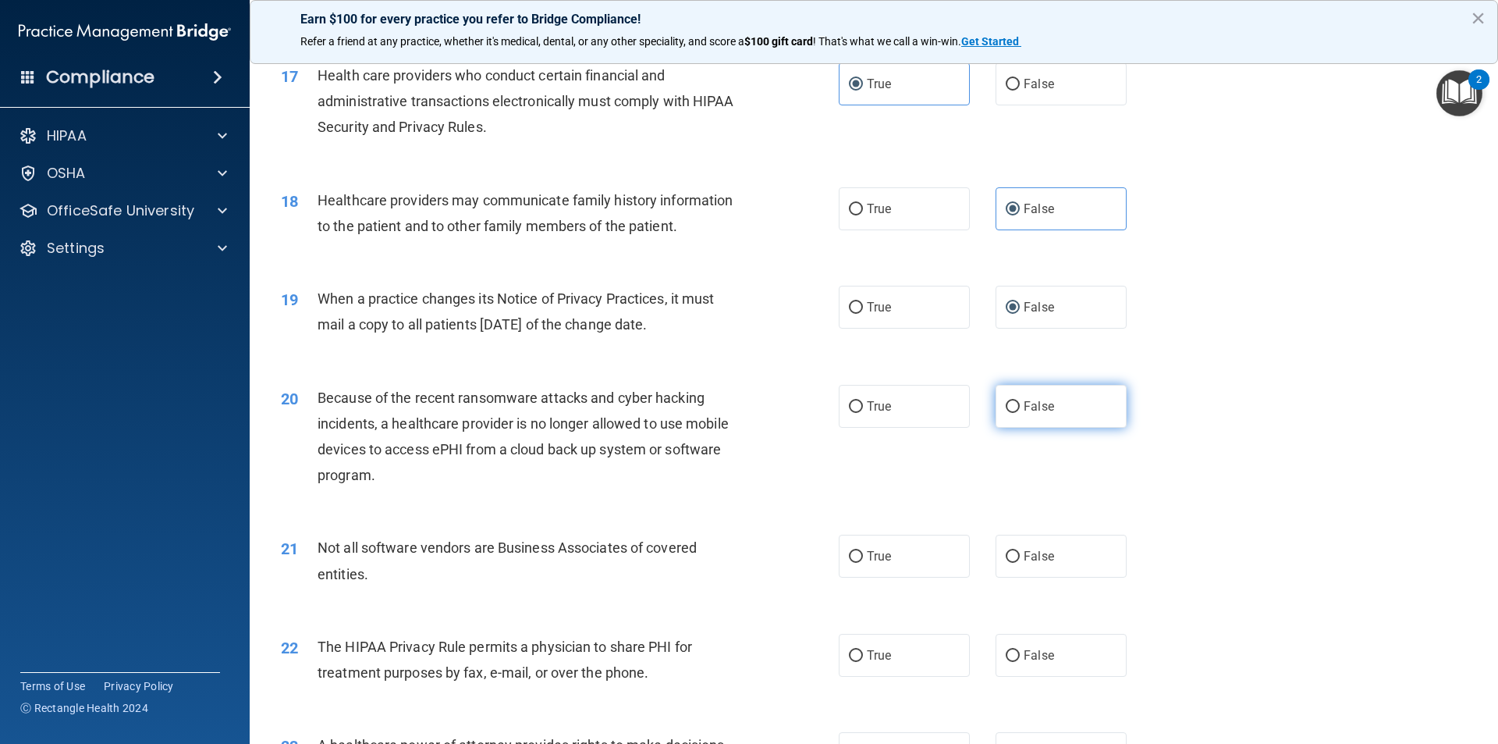
click at [1008, 401] on input "False" at bounding box center [1013, 407] width 14 height 12
radio input "true"
click at [882, 560] on span "True" at bounding box center [879, 556] width 24 height 15
click at [863, 560] on input "True" at bounding box center [856, 557] width 14 height 12
radio input "true"
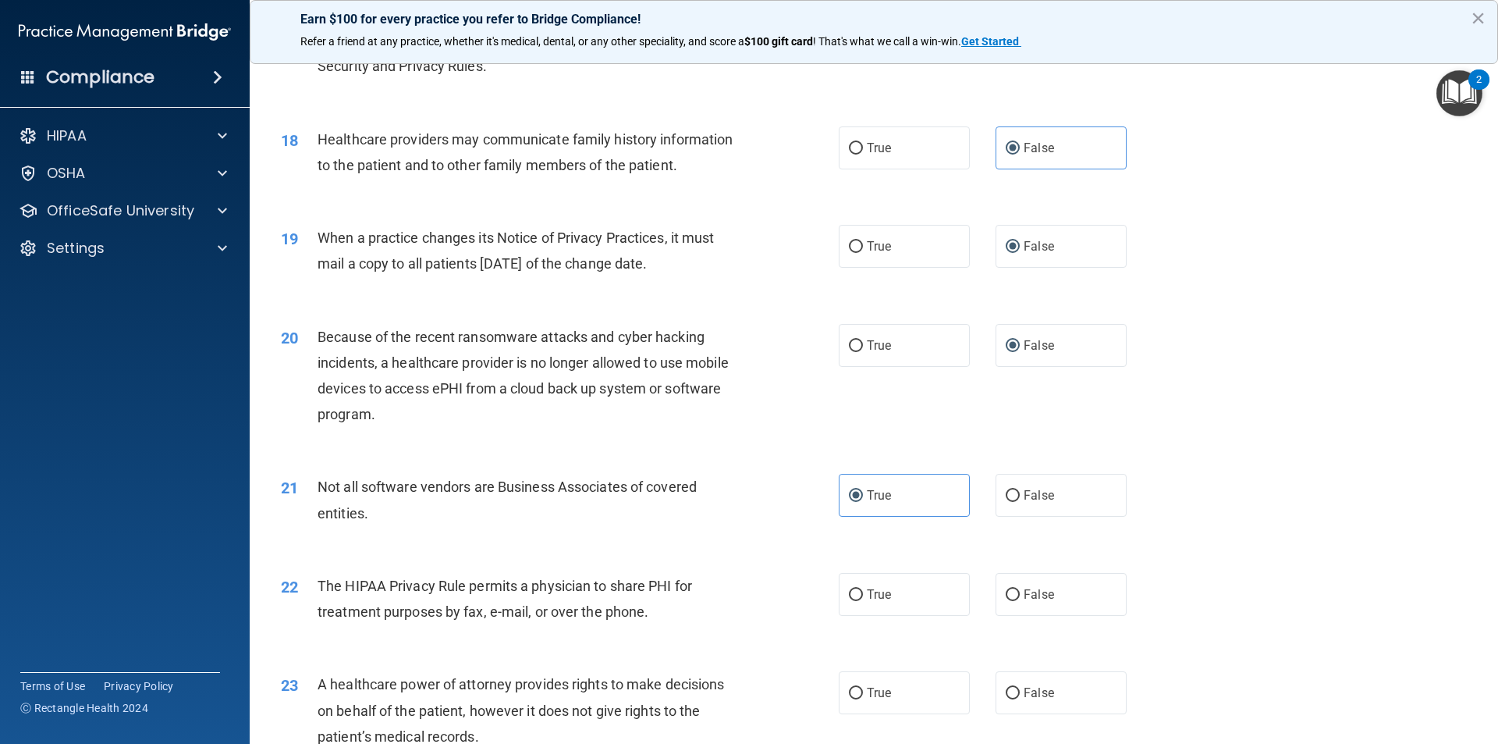
scroll to position [2263, 0]
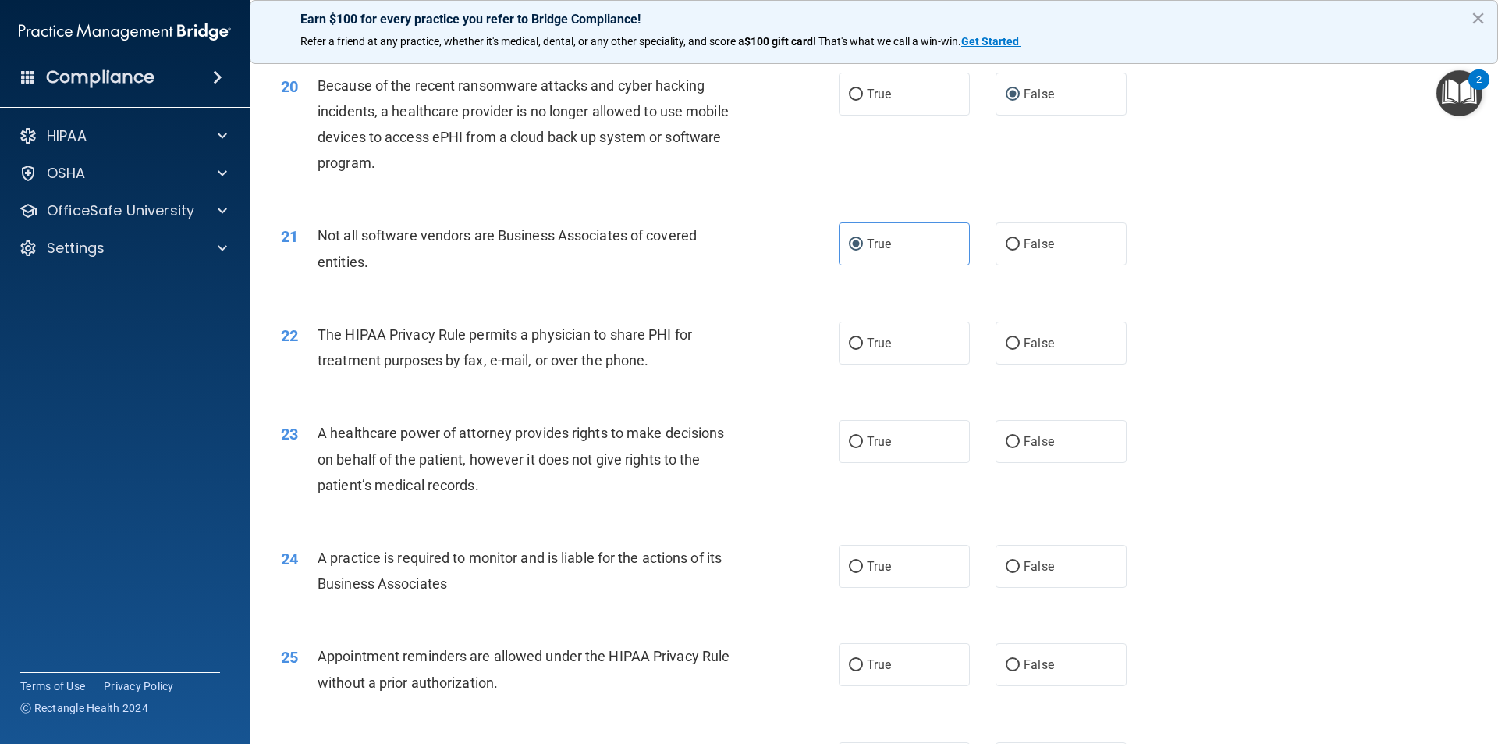
drag, startPoint x: 861, startPoint y: 383, endPoint x: 852, endPoint y: 378, distance: 10.2
click at [859, 382] on div "22 The HIPAA Privacy Rule permits a physician to share PHI for treatment purpos…" at bounding box center [873, 351] width 1209 height 98
click at [849, 343] on input "True" at bounding box center [856, 344] width 14 height 12
radio input "true"
click at [1007, 438] on input "False" at bounding box center [1013, 442] width 14 height 12
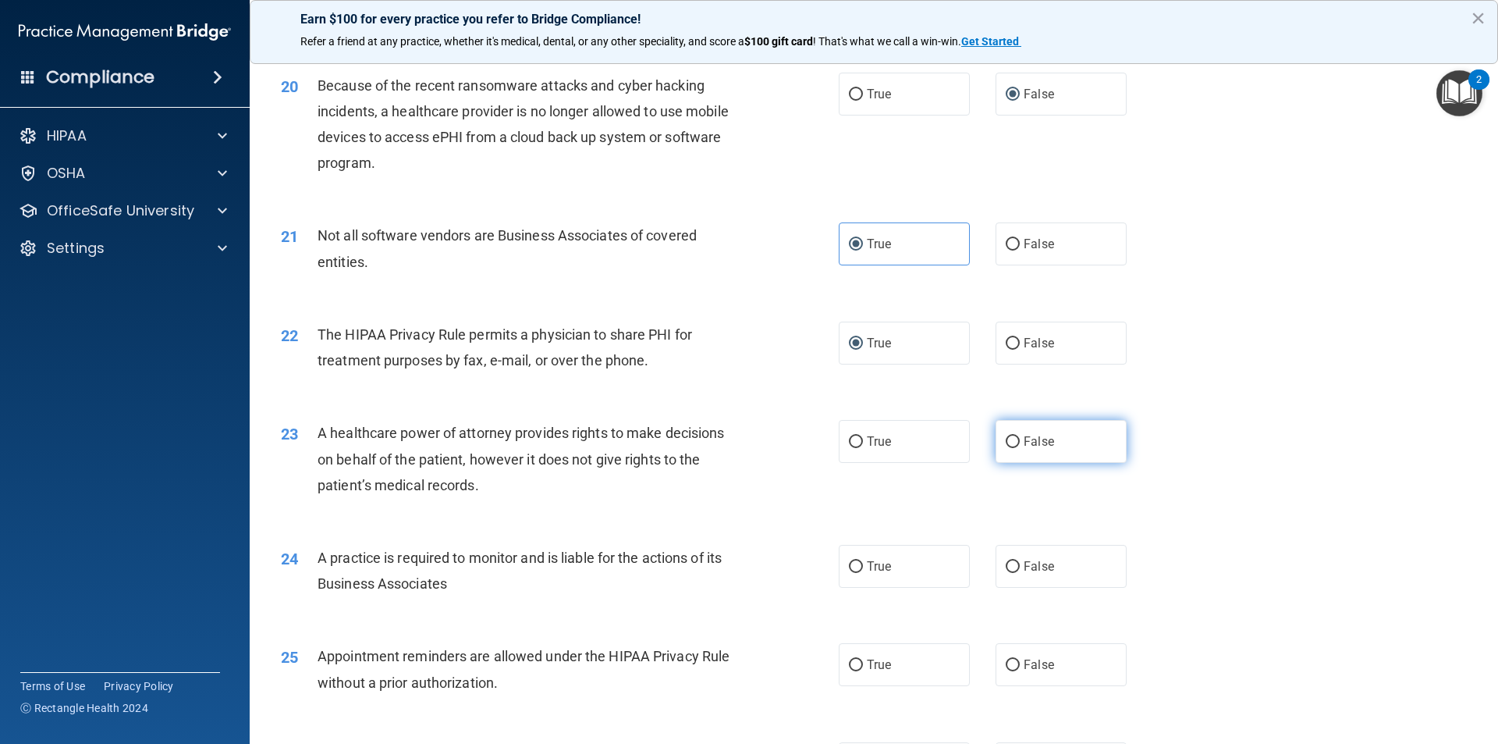
radio input "true"
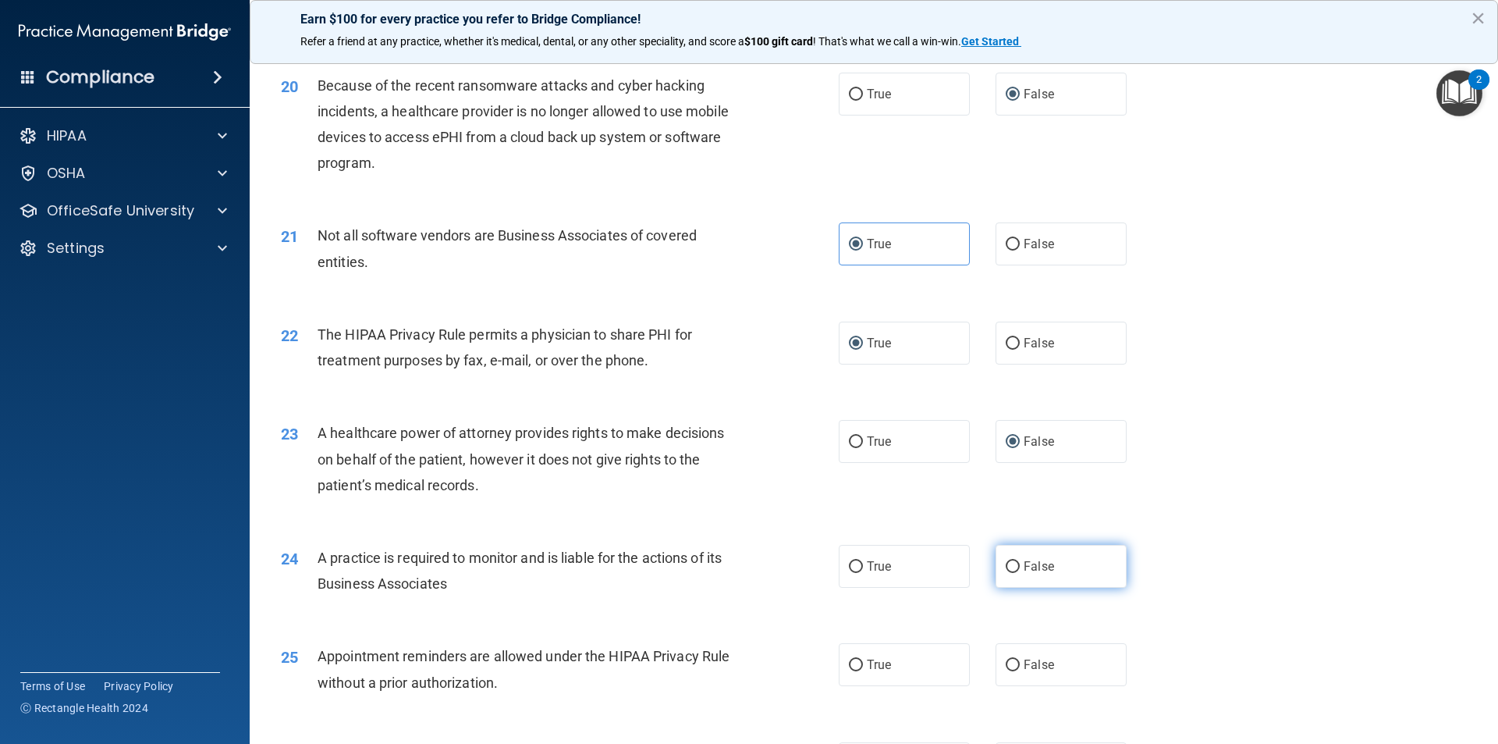
click at [999, 553] on label "False" at bounding box center [1061, 566] width 131 height 43
click at [1006, 561] on input "False" at bounding box center [1013, 567] width 14 height 12
radio input "true"
click at [867, 662] on span "True" at bounding box center [879, 664] width 24 height 15
click at [862, 662] on input "True" at bounding box center [856, 665] width 14 height 12
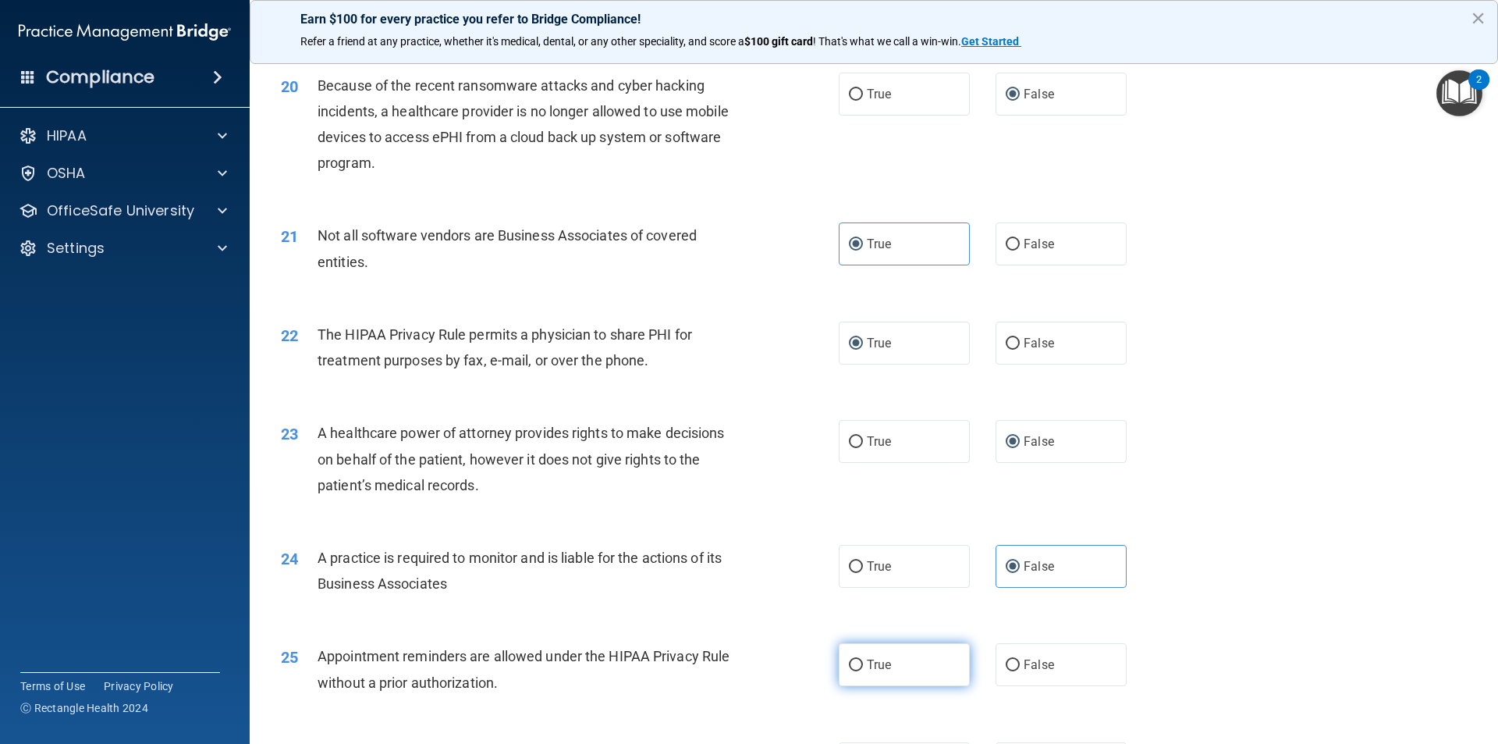
radio input "true"
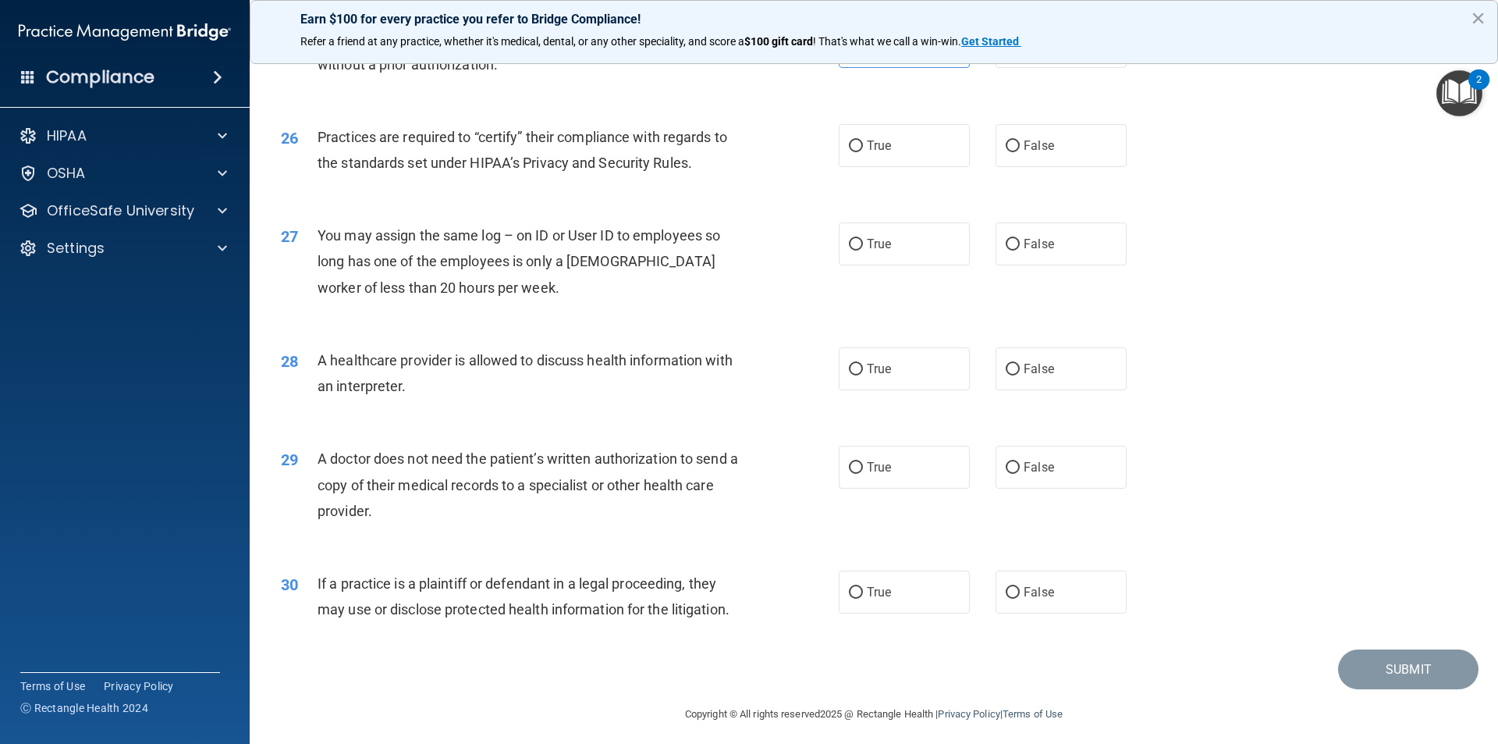
scroll to position [2887, 0]
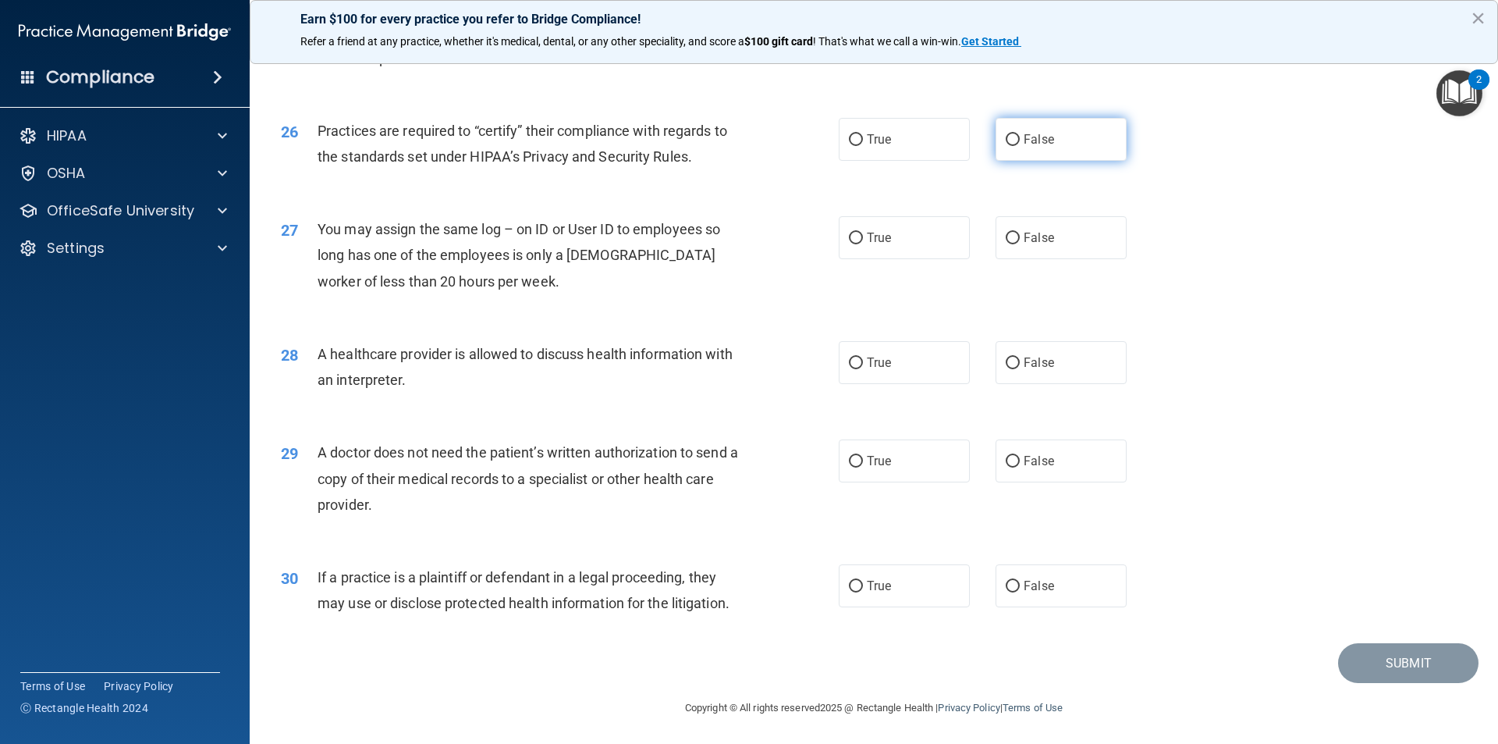
click at [1012, 147] on label "False" at bounding box center [1061, 139] width 131 height 43
click at [1012, 146] on input "False" at bounding box center [1013, 140] width 14 height 12
radio input "true"
drag, startPoint x: 1007, startPoint y: 227, endPoint x: 1003, endPoint y: 263, distance: 36.1
click at [1007, 229] on label "False" at bounding box center [1061, 237] width 131 height 43
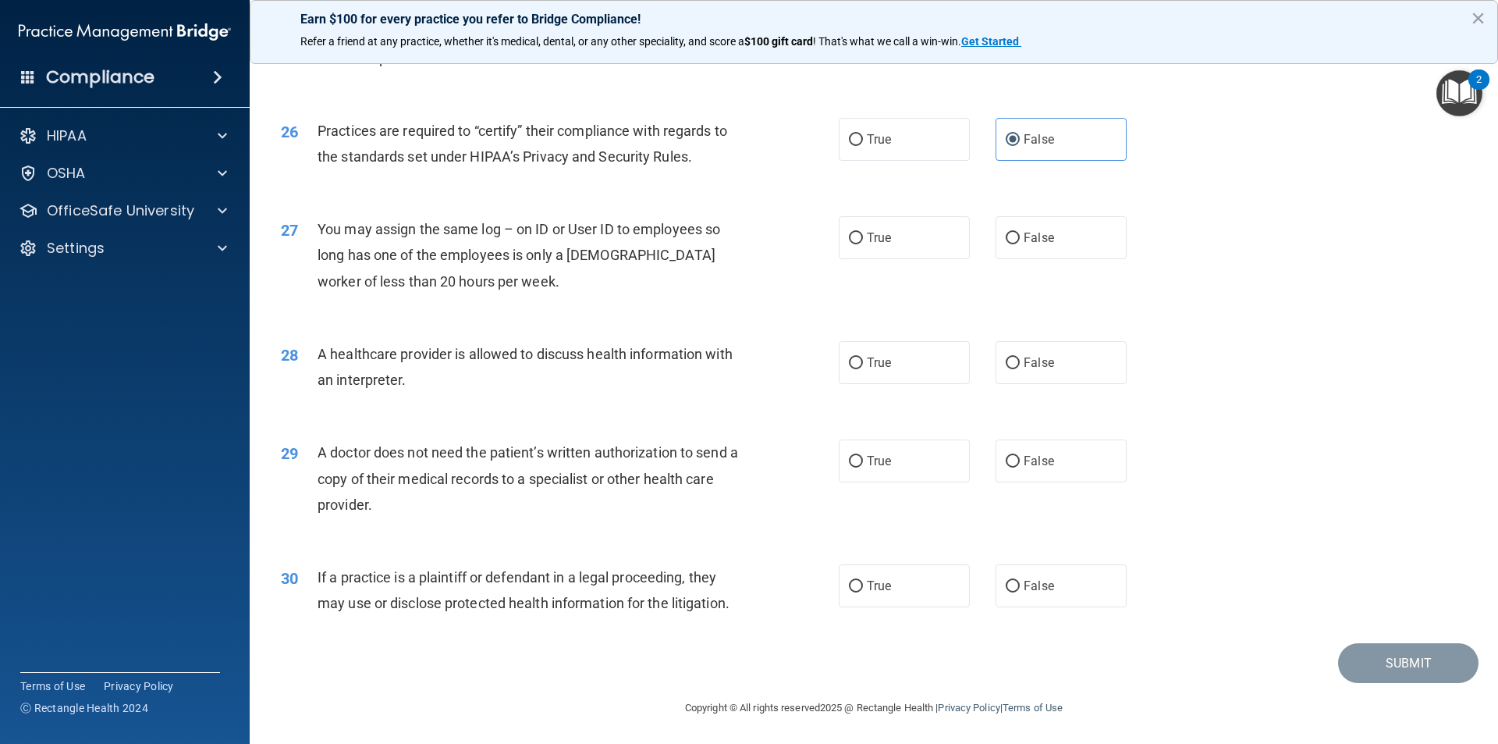
click at [1007, 233] on input "False" at bounding box center [1013, 239] width 14 height 12
radio input "true"
drag, startPoint x: 870, startPoint y: 371, endPoint x: 843, endPoint y: 428, distance: 63.2
click at [868, 375] on label "True" at bounding box center [904, 362] width 131 height 43
click at [863, 369] on input "True" at bounding box center [856, 363] width 14 height 12
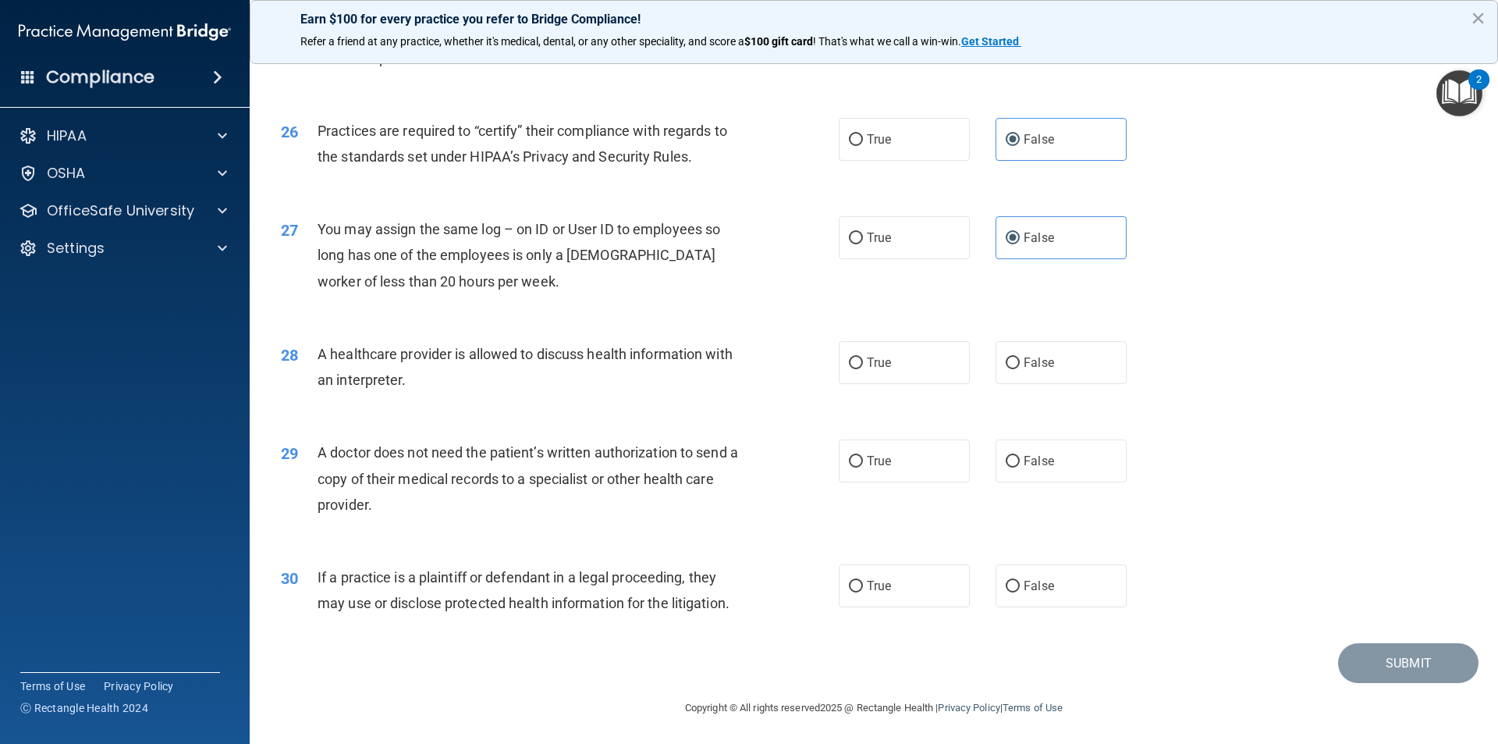
radio input "true"
drag, startPoint x: 843, startPoint y: 461, endPoint x: 847, endPoint y: 468, distance: 8.0
click at [849, 465] on input "True" at bounding box center [856, 462] width 14 height 12
radio input "true"
drag, startPoint x: 867, startPoint y: 584, endPoint x: 875, endPoint y: 577, distance: 11.6
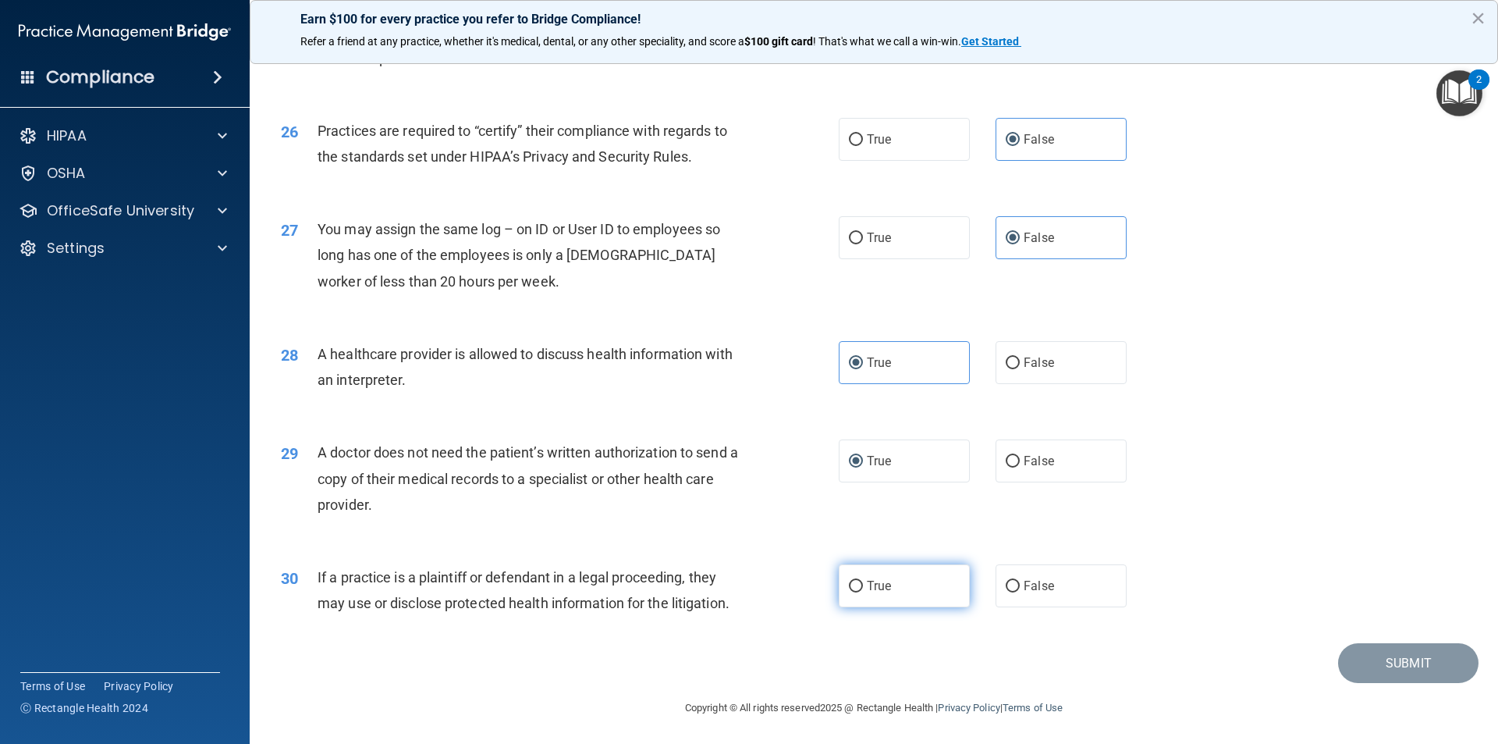
click at [873, 577] on label "True" at bounding box center [904, 585] width 131 height 43
drag, startPoint x: 850, startPoint y: 585, endPoint x: 875, endPoint y: 597, distance: 27.6
click at [851, 589] on input "True" at bounding box center [856, 587] width 14 height 12
radio input "true"
click at [1376, 641] on div "30 If a practice is a plaintiff or defendant in a legal proceeding, they may us…" at bounding box center [873, 594] width 1209 height 98
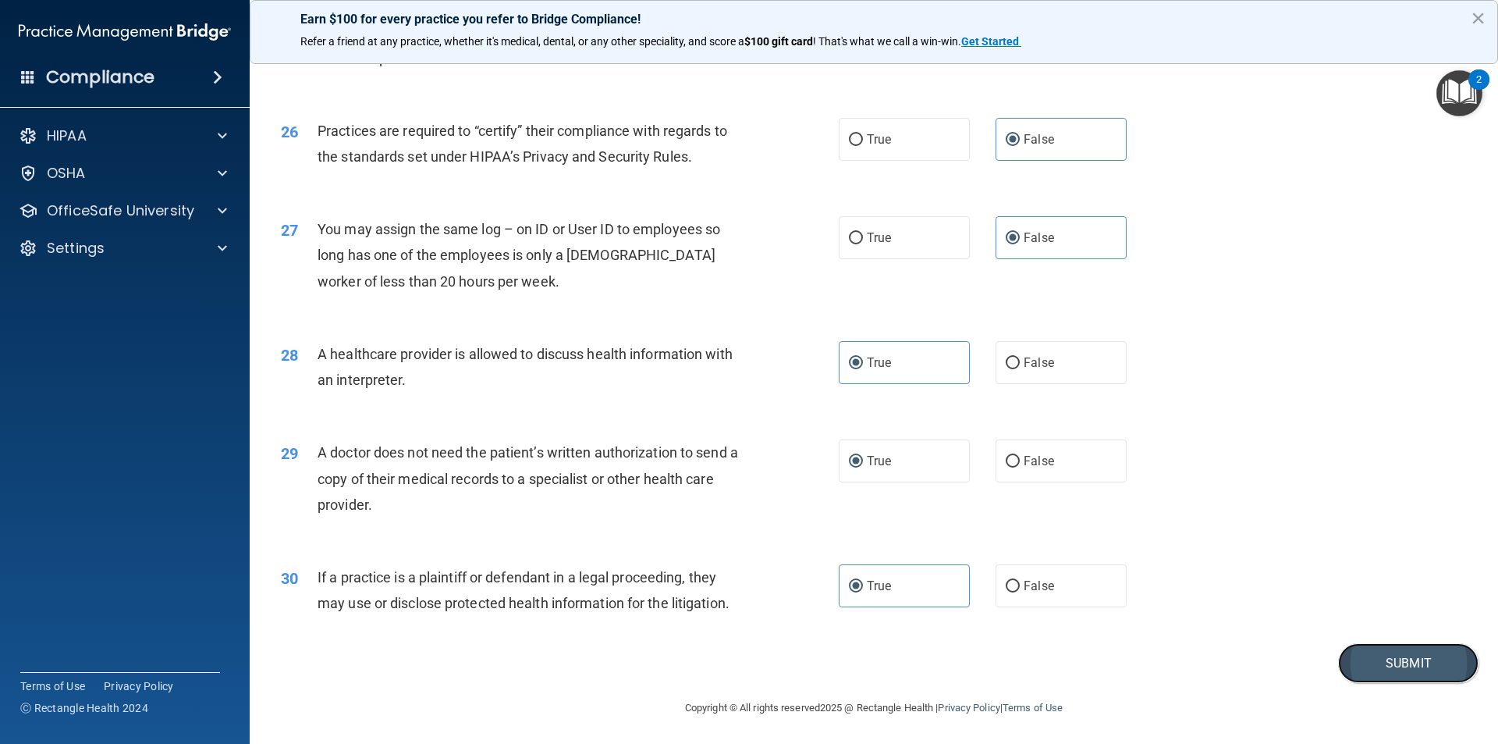
click at [1377, 652] on button "Submit" at bounding box center [1408, 663] width 140 height 40
click at [1434, 645] on button "Submit" at bounding box center [1408, 663] width 140 height 40
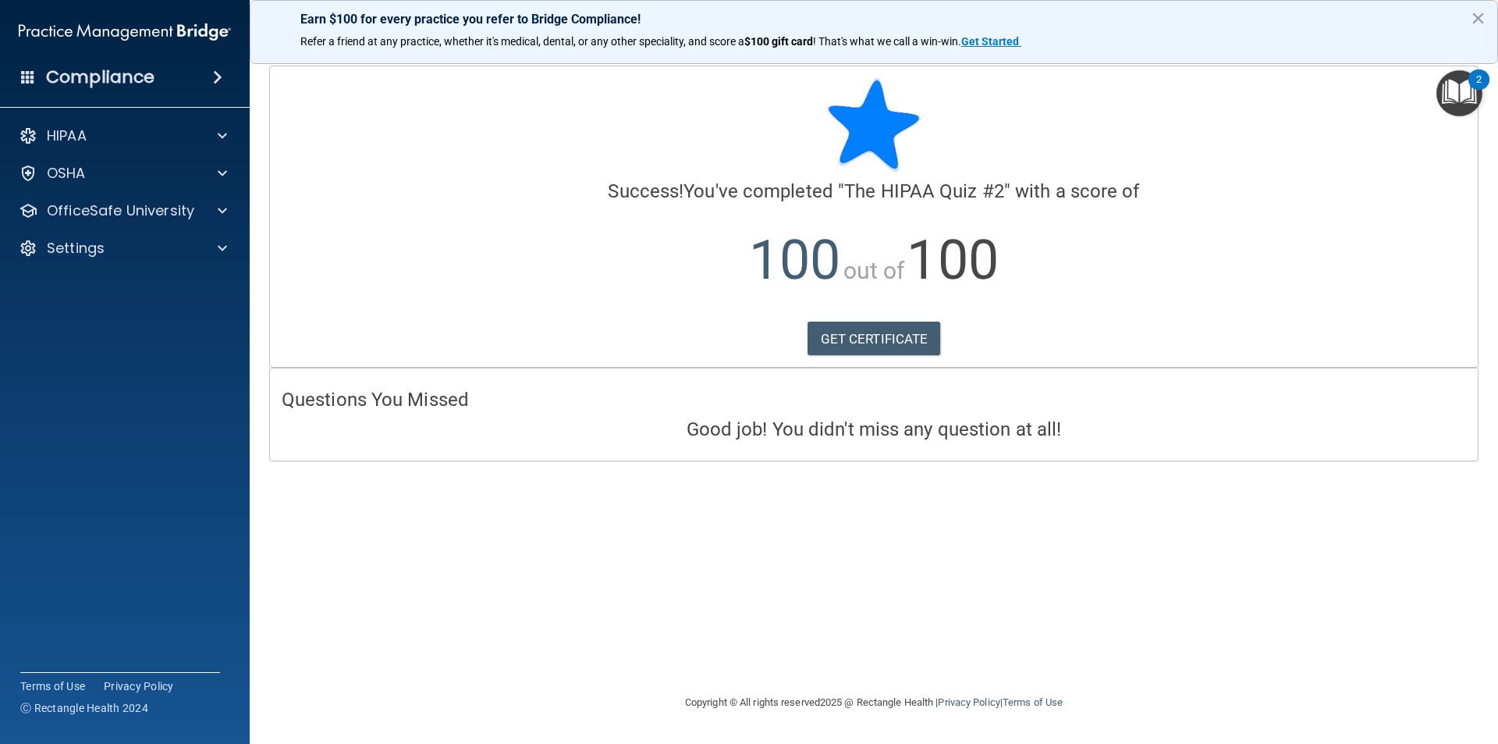
click at [53, 151] on div "HIPAA Documents and Policies Report an Incident Business Associates Emergency P…" at bounding box center [125, 195] width 250 height 162
click at [59, 139] on p "HIPAA" at bounding box center [67, 135] width 40 height 19
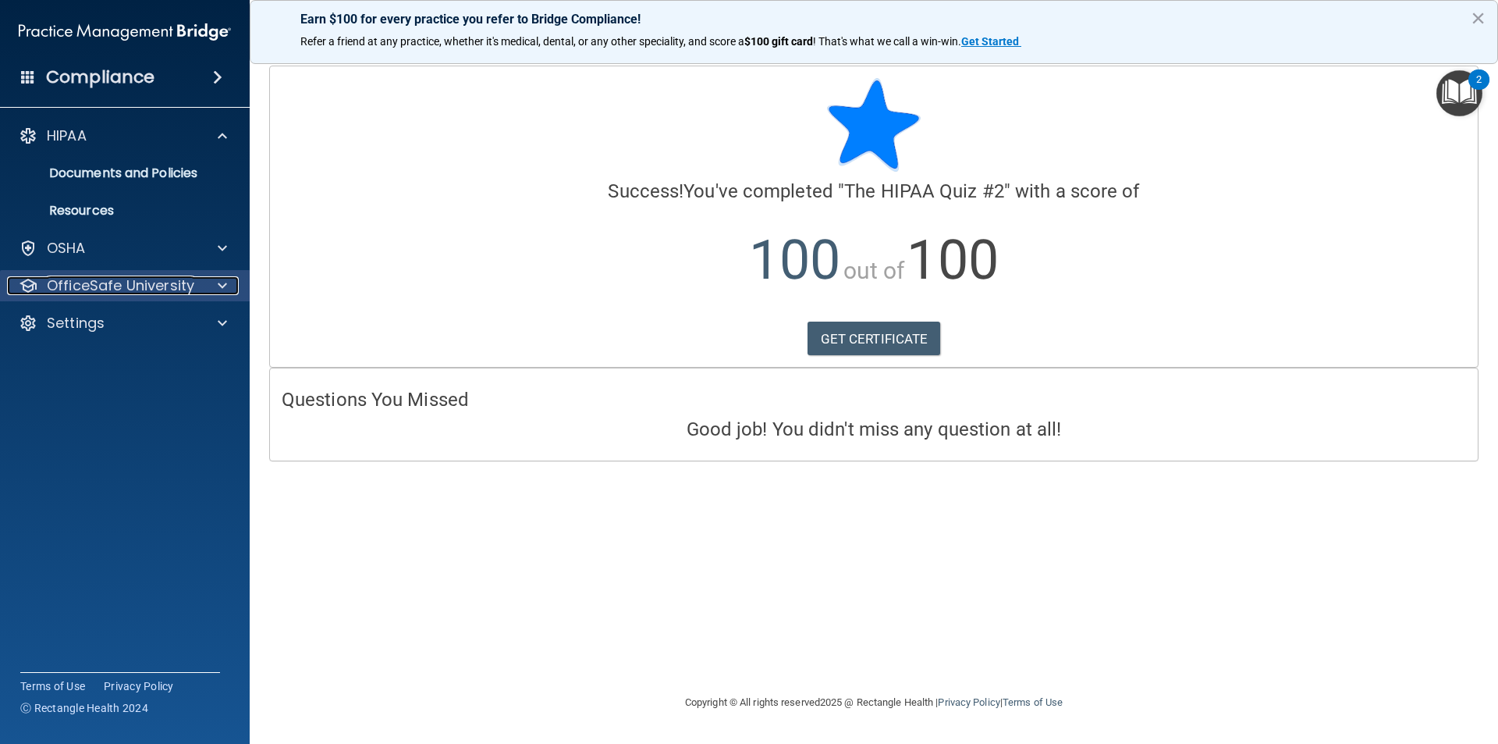
click at [63, 286] on p "OfficeSafe University" at bounding box center [120, 285] width 147 height 19
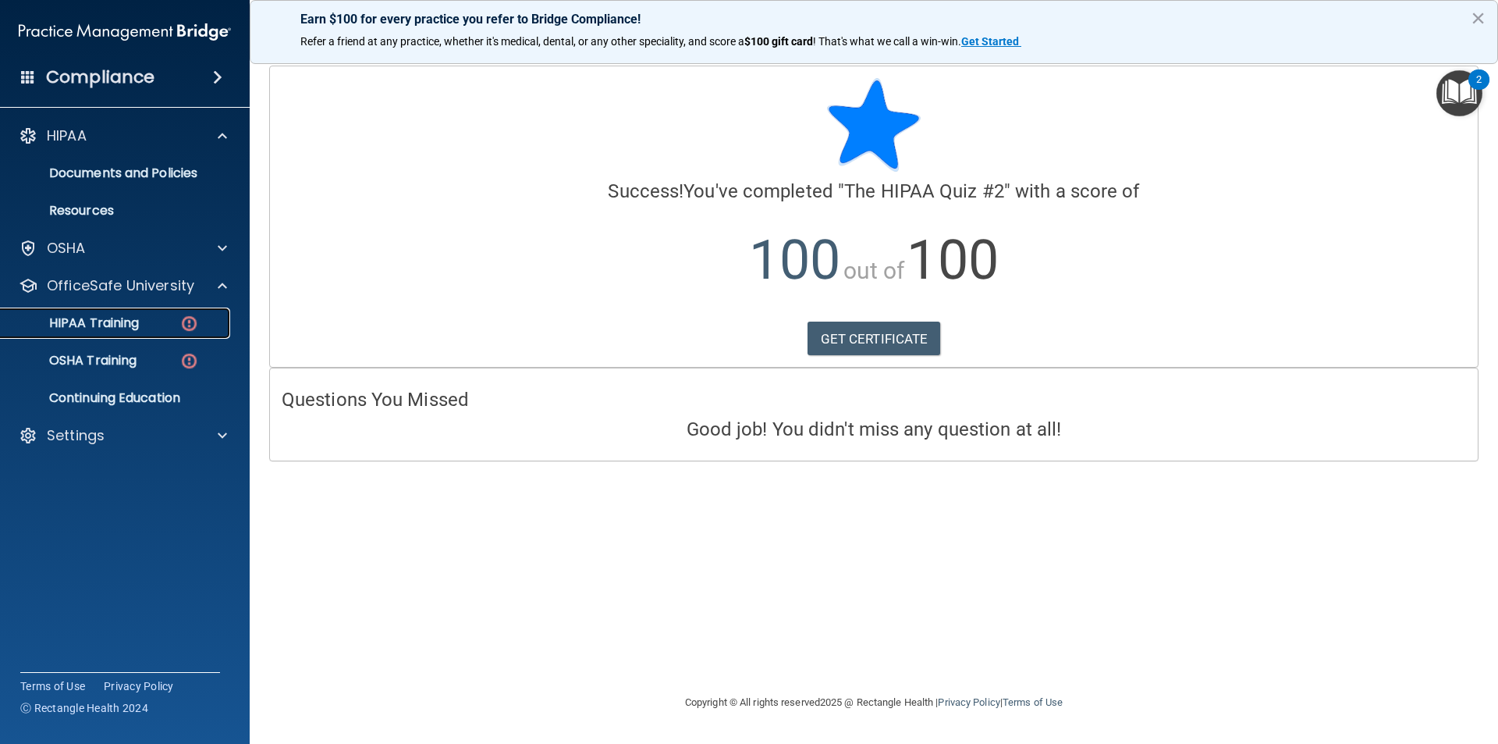
click at [151, 314] on link "HIPAA Training" at bounding box center [107, 322] width 246 height 31
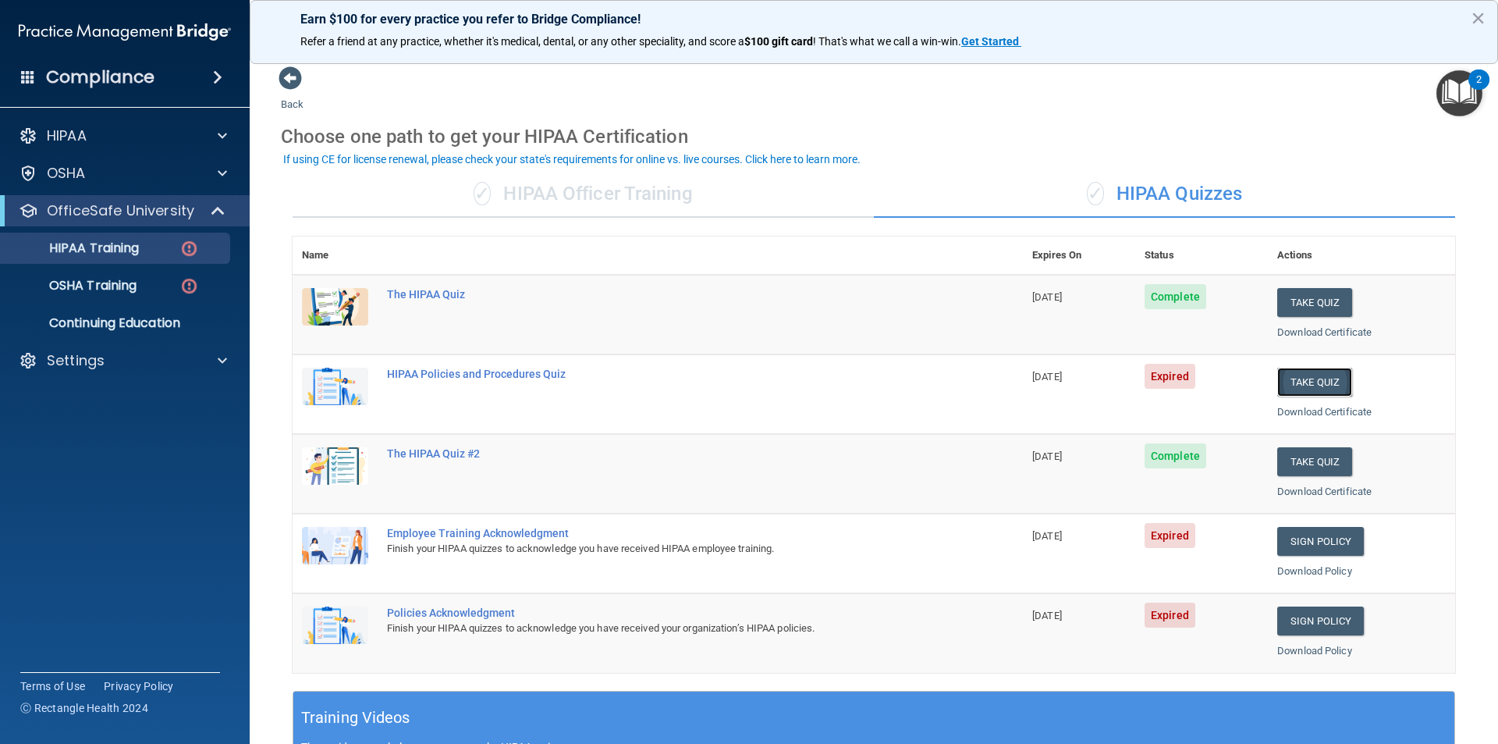
click at [1304, 388] on button "Take Quiz" at bounding box center [1314, 381] width 75 height 29
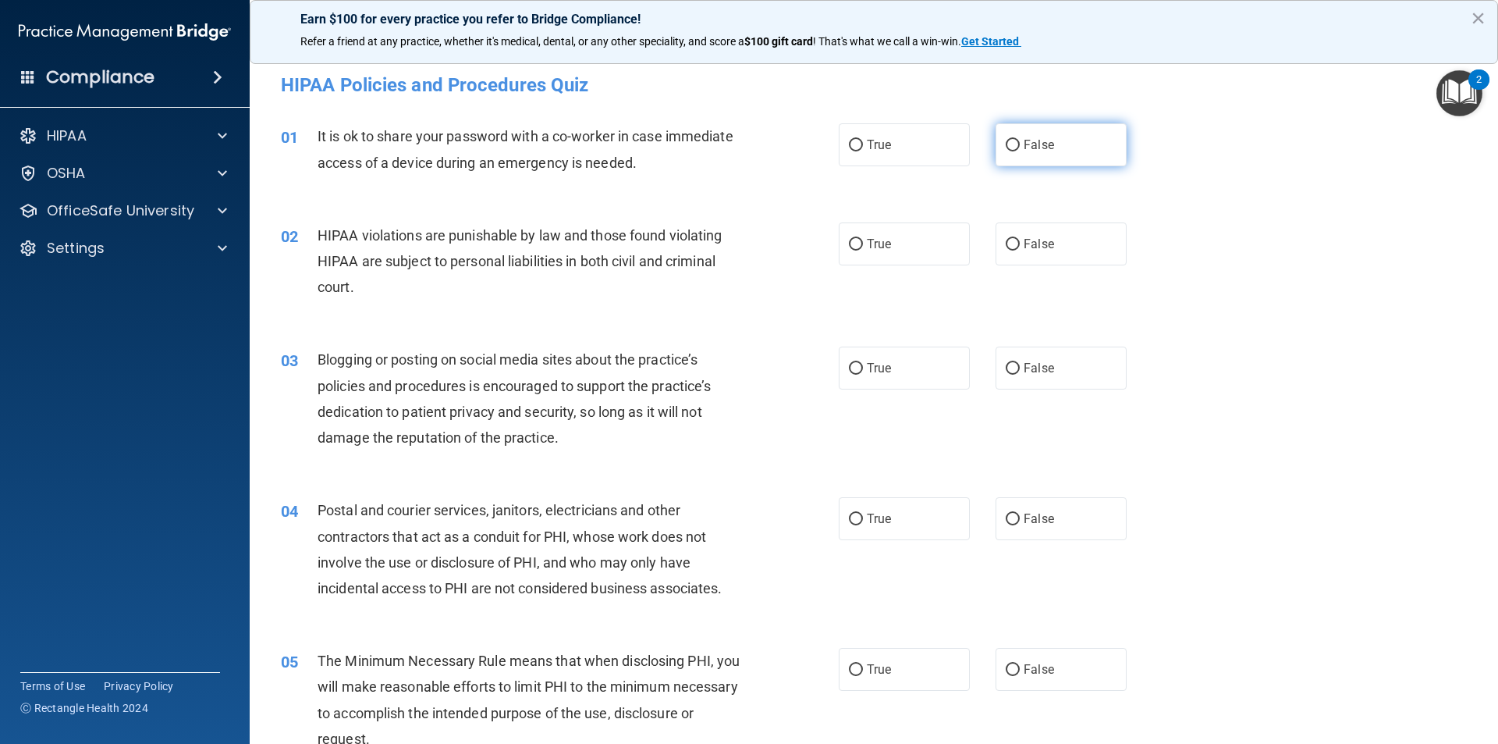
click at [1009, 140] on input "False" at bounding box center [1013, 146] width 14 height 12
radio input "true"
click at [861, 251] on label "True" at bounding box center [904, 243] width 131 height 43
click at [861, 250] on input "True" at bounding box center [856, 245] width 14 height 12
radio input "true"
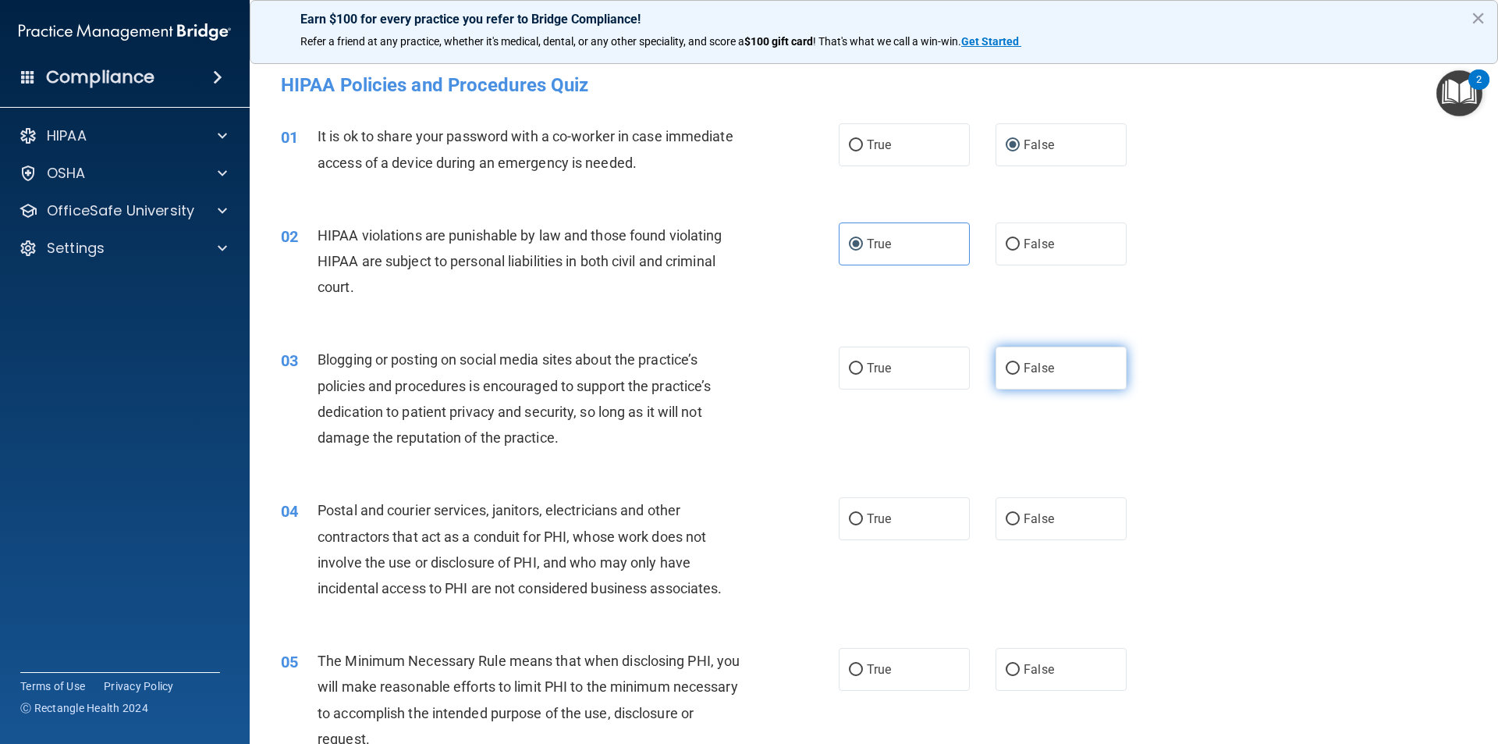
click at [1007, 367] on input "False" at bounding box center [1013, 369] width 14 height 12
radio input "true"
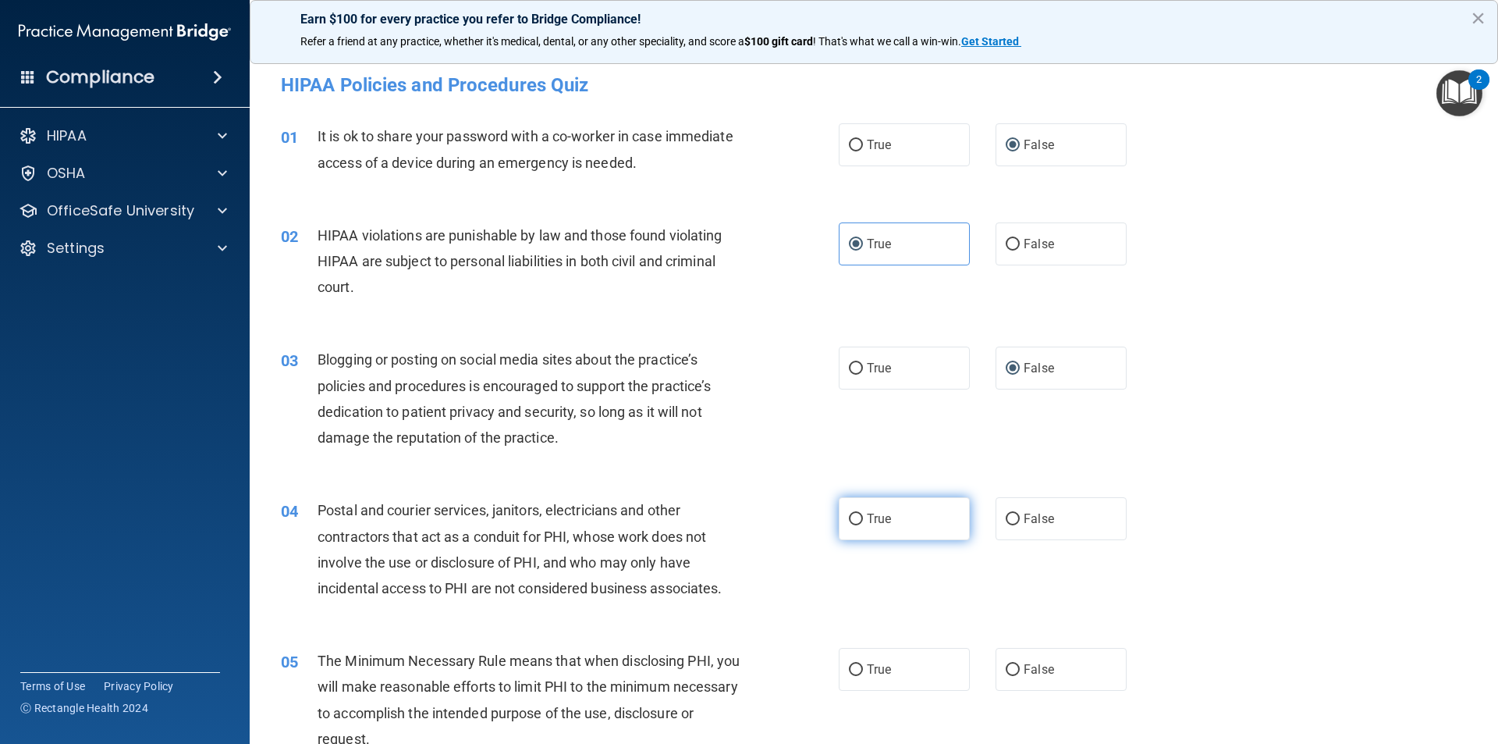
click at [855, 527] on label "True" at bounding box center [904, 518] width 131 height 43
click at [855, 525] on input "True" at bounding box center [856, 519] width 14 height 12
radio input "true"
drag, startPoint x: 1010, startPoint y: 673, endPoint x: 1007, endPoint y: 616, distance: 57.0
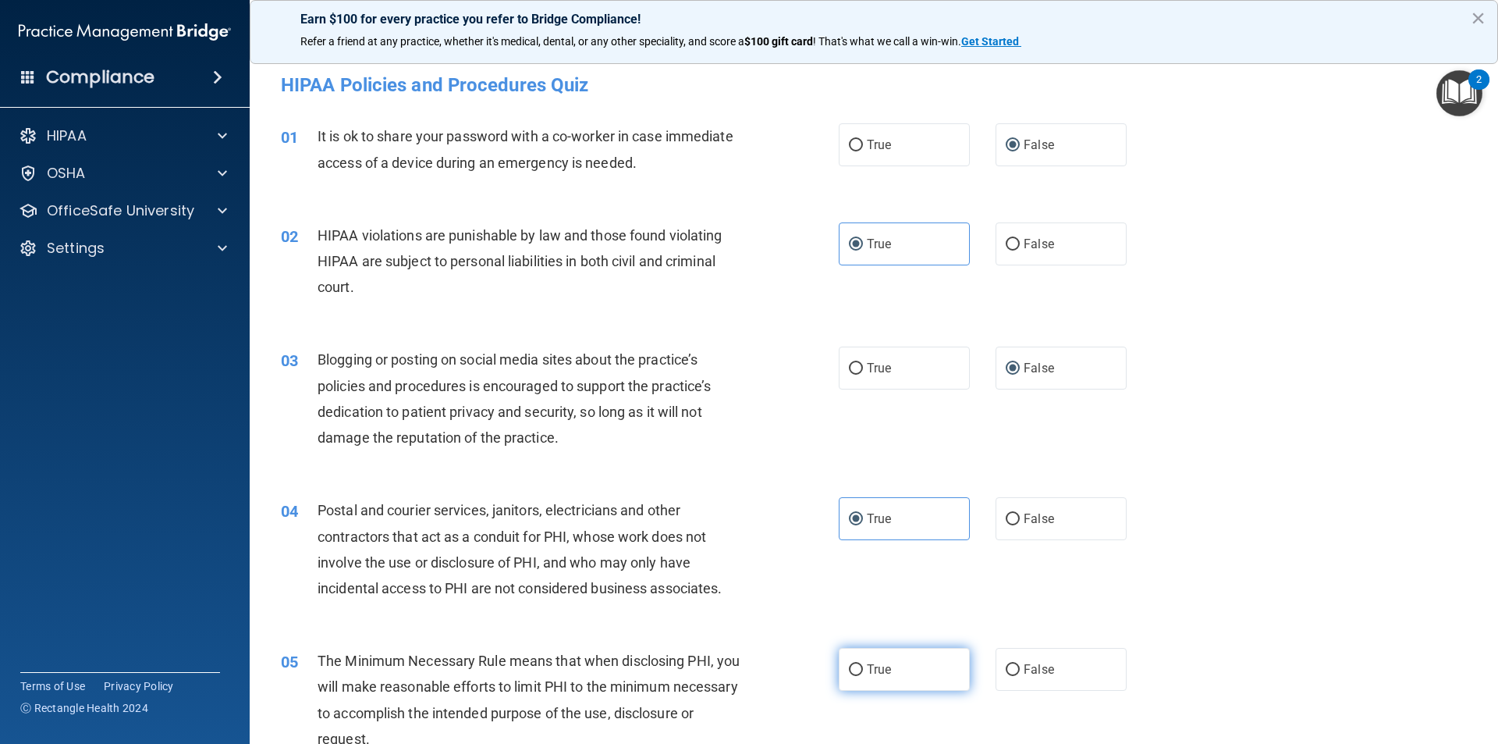
click at [877, 676] on span "True" at bounding box center [879, 669] width 24 height 15
click at [863, 676] on input "True" at bounding box center [856, 670] width 14 height 12
radio input "true"
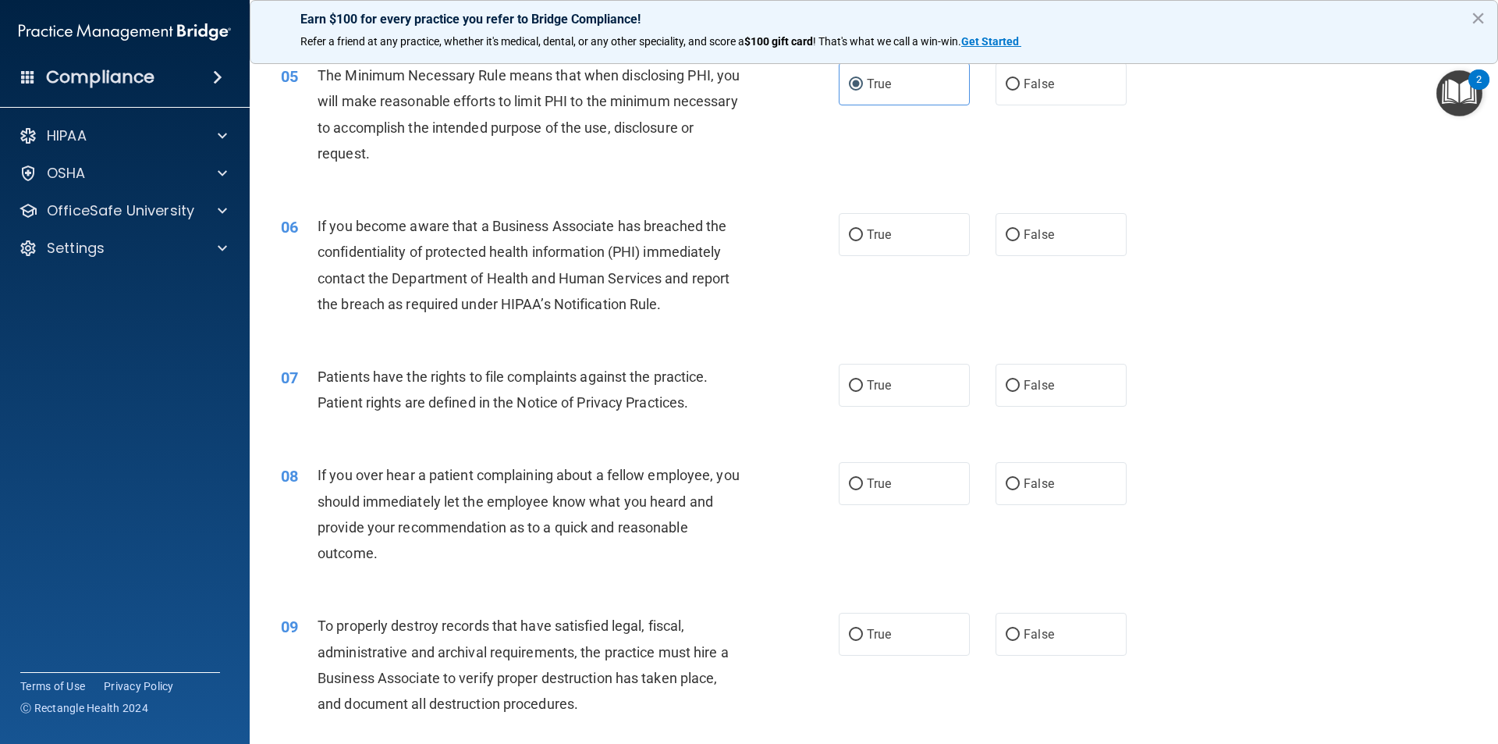
scroll to position [624, 0]
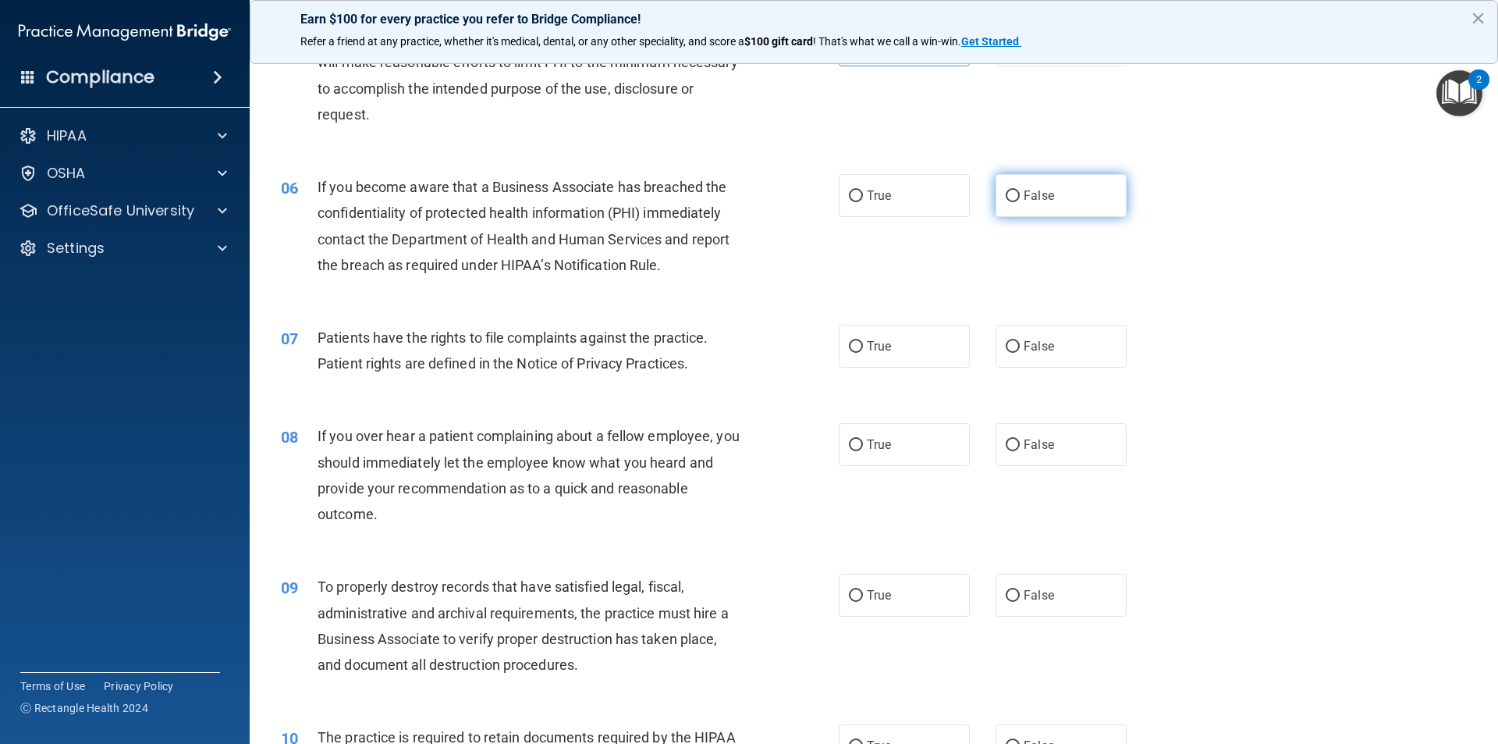
click at [1027, 191] on span "False" at bounding box center [1039, 195] width 30 height 15
click at [1020, 191] on input "False" at bounding box center [1013, 196] width 14 height 12
radio input "true"
click at [867, 343] on span "True" at bounding box center [879, 346] width 24 height 15
click at [863, 343] on input "True" at bounding box center [856, 347] width 14 height 12
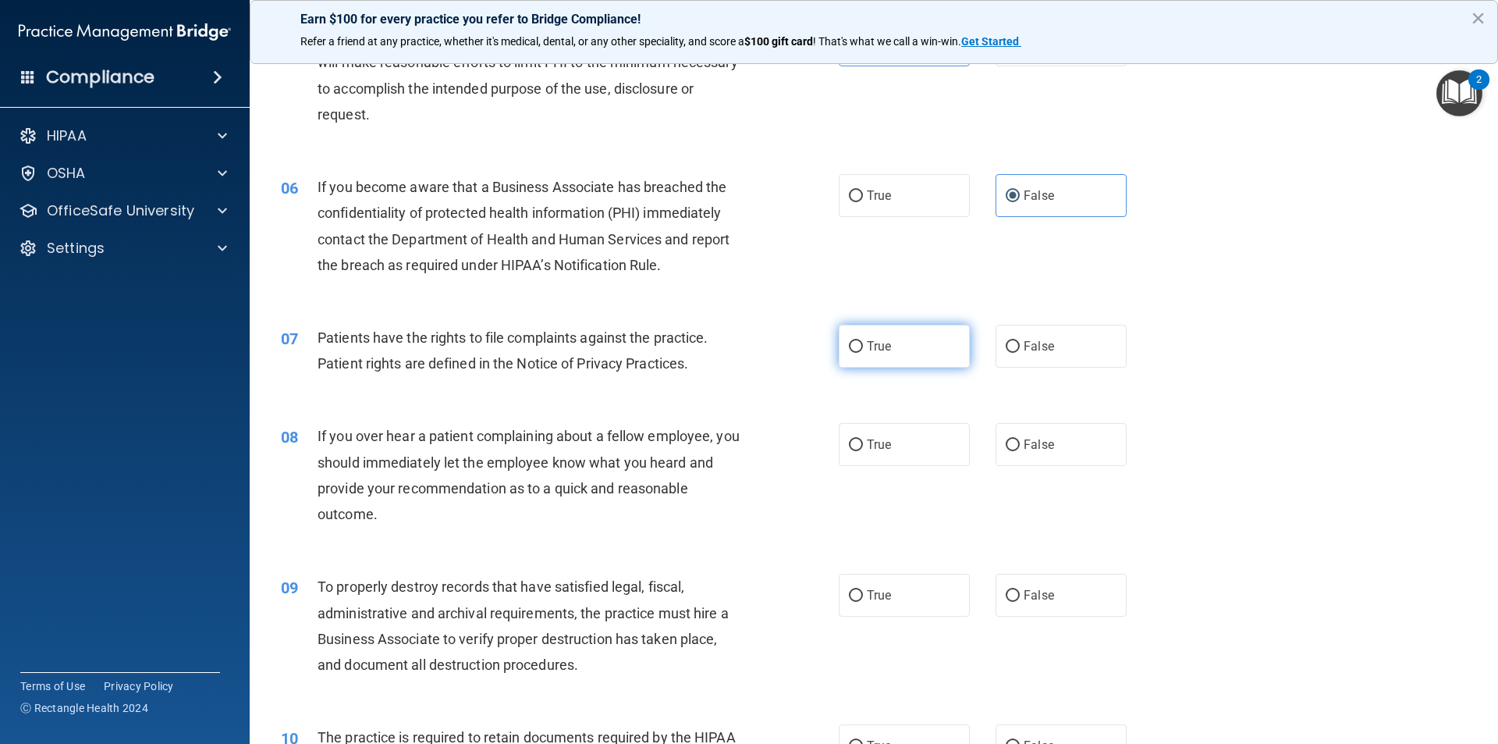
radio input "true"
click at [1014, 442] on label "False" at bounding box center [1061, 444] width 131 height 43
click at [1014, 442] on input "False" at bounding box center [1013, 445] width 14 height 12
radio input "true"
click at [1006, 599] on input "False" at bounding box center [1013, 596] width 14 height 12
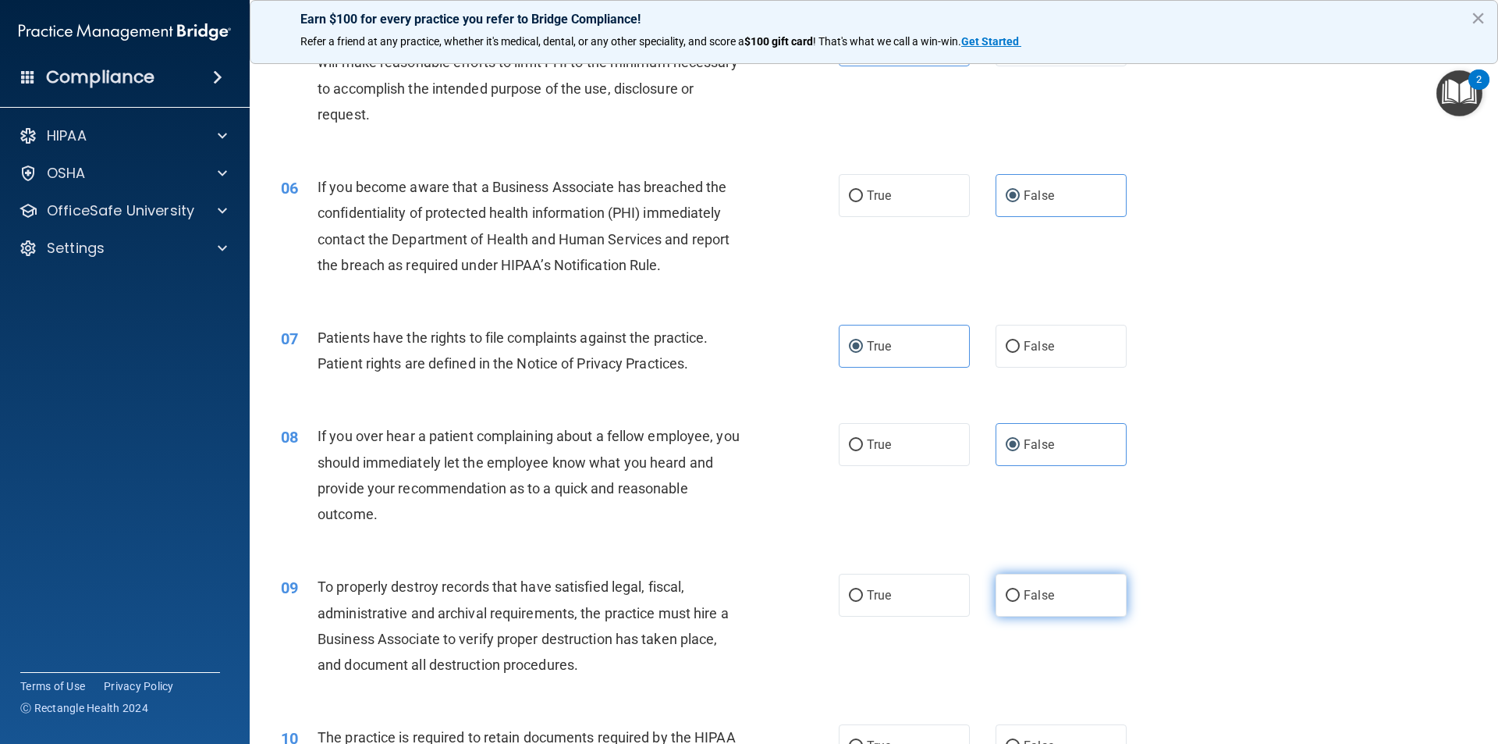
radio input "true"
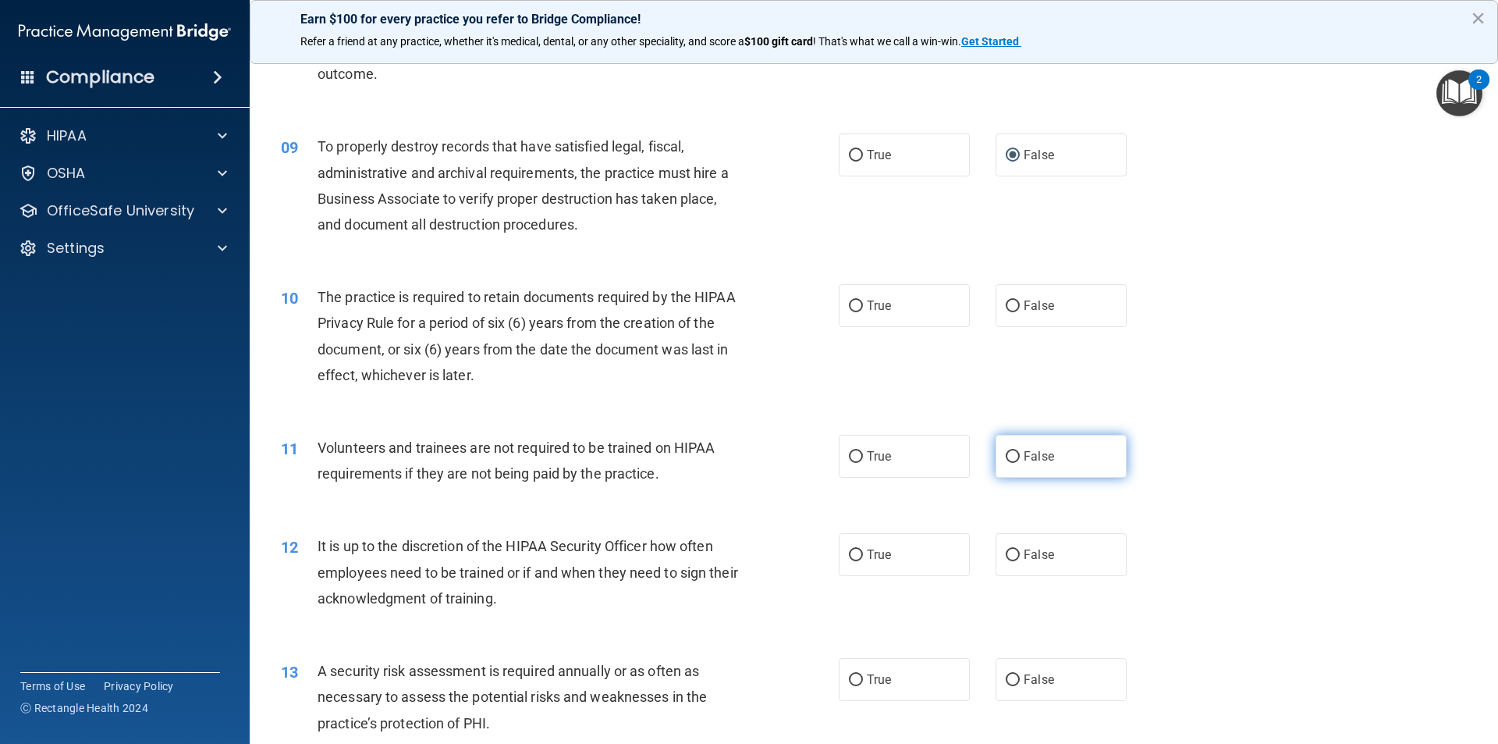
scroll to position [1092, 0]
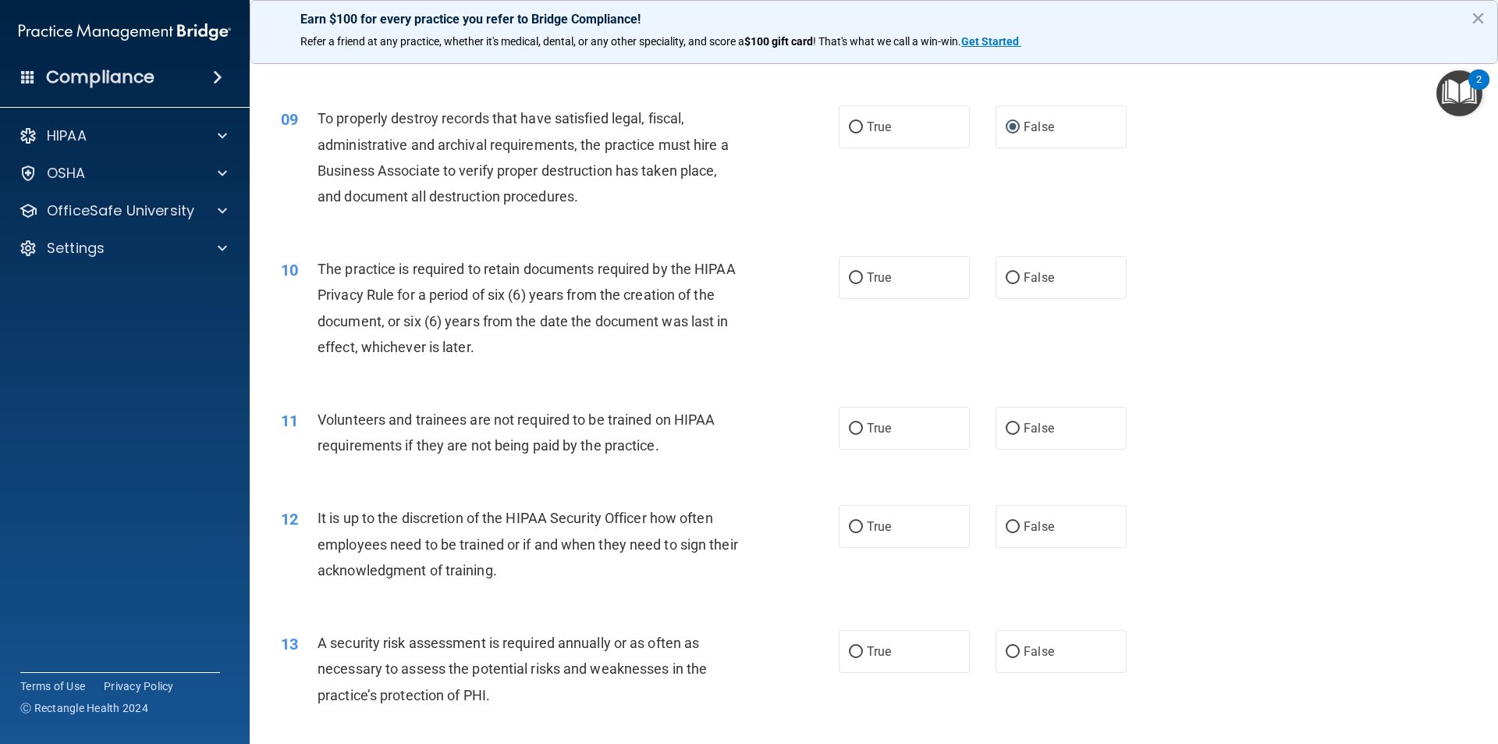
click at [864, 303] on div "10 The practice is required to retain documents required by the HIPAA Privacy R…" at bounding box center [873, 311] width 1209 height 151
drag, startPoint x: 1006, startPoint y: 424, endPoint x: 830, endPoint y: 339, distance: 194.7
drag, startPoint x: 854, startPoint y: 272, endPoint x: 875, endPoint y: 291, distance: 28.7
click at [858, 275] on label "True" at bounding box center [904, 277] width 131 height 43
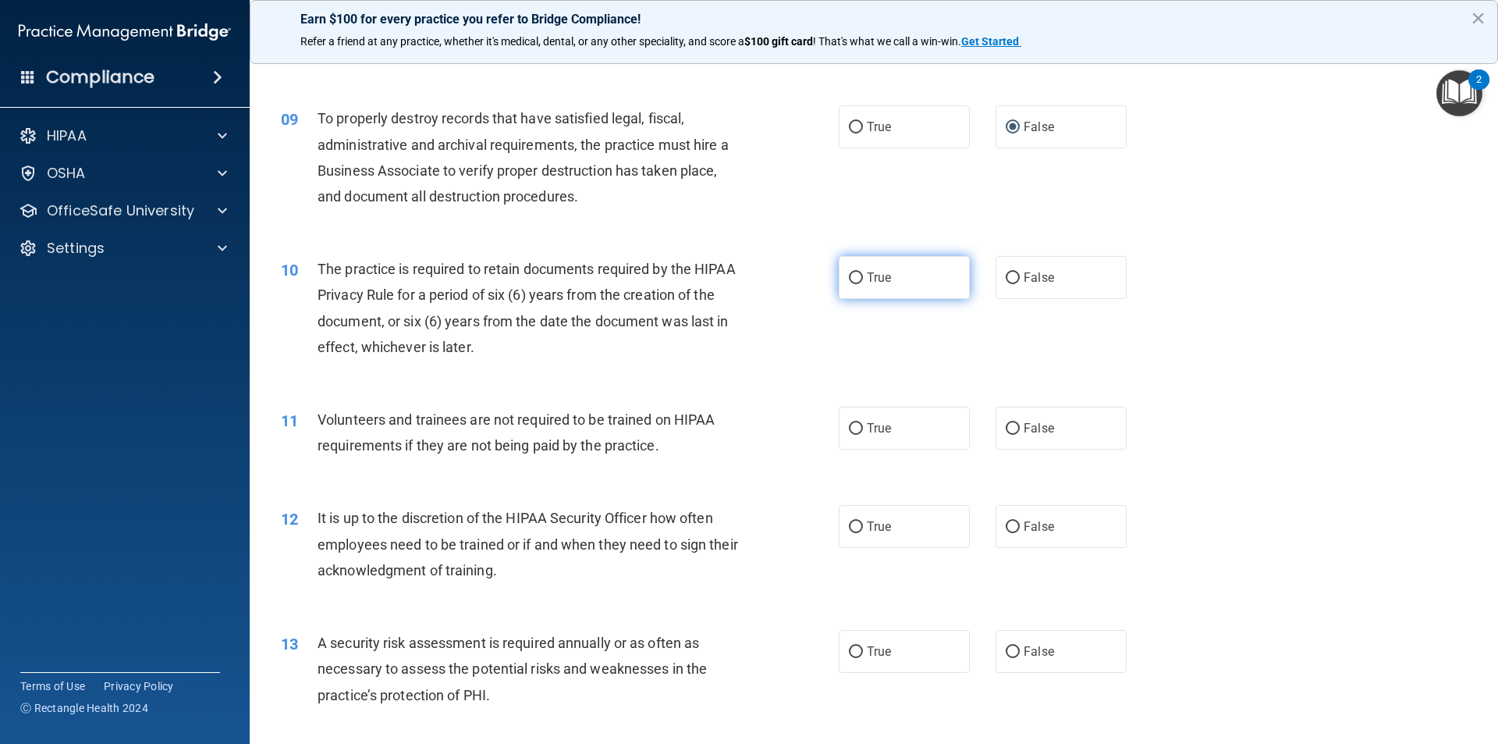
click at [858, 275] on input "True" at bounding box center [856, 278] width 14 height 12
radio input "true"
click at [1010, 423] on input "False" at bounding box center [1013, 429] width 14 height 12
radio input "true"
drag, startPoint x: 1005, startPoint y: 519, endPoint x: 998, endPoint y: 532, distance: 15.0
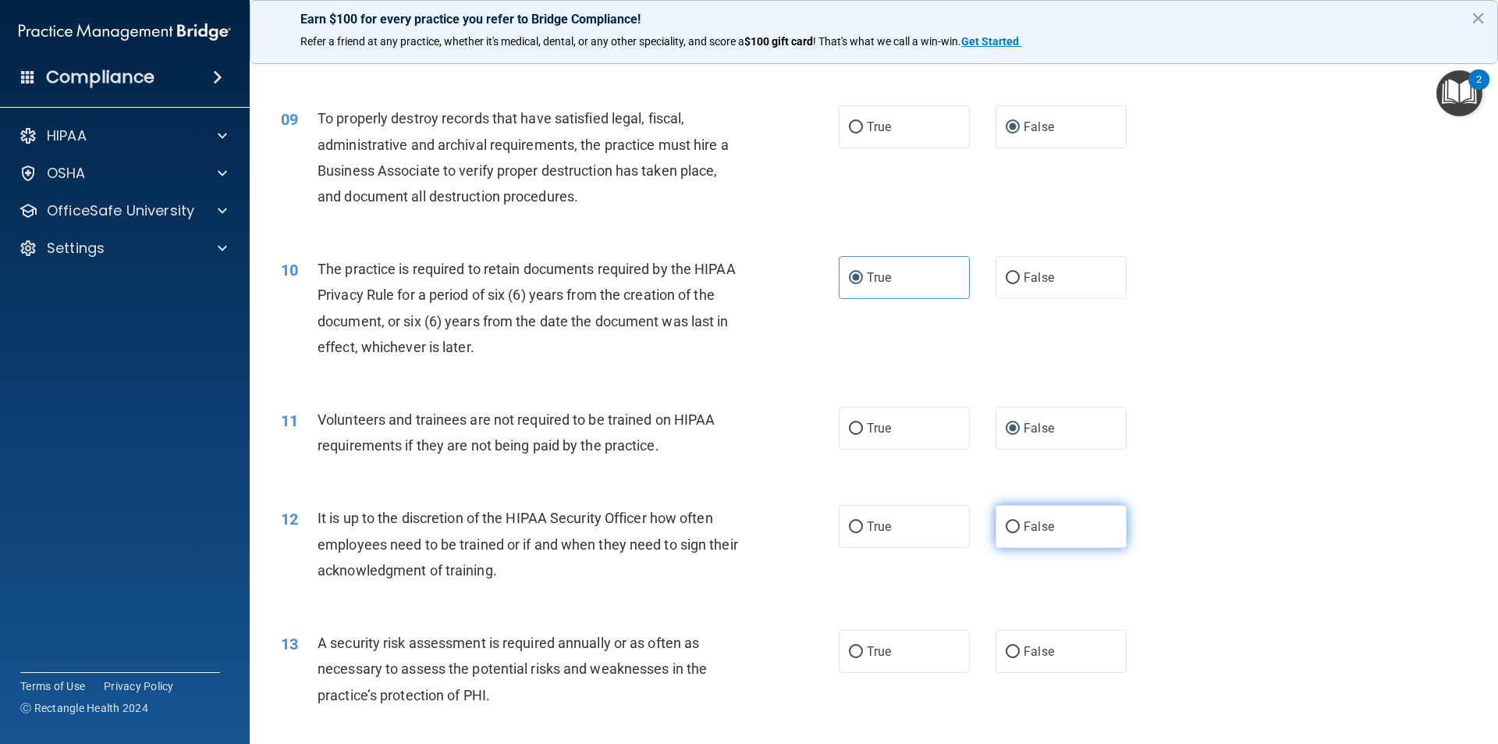
click at [1006, 521] on input "False" at bounding box center [1013, 527] width 14 height 12
radio input "true"
click at [867, 658] on span "True" at bounding box center [879, 651] width 24 height 15
click at [863, 658] on input "True" at bounding box center [856, 652] width 14 height 12
radio input "true"
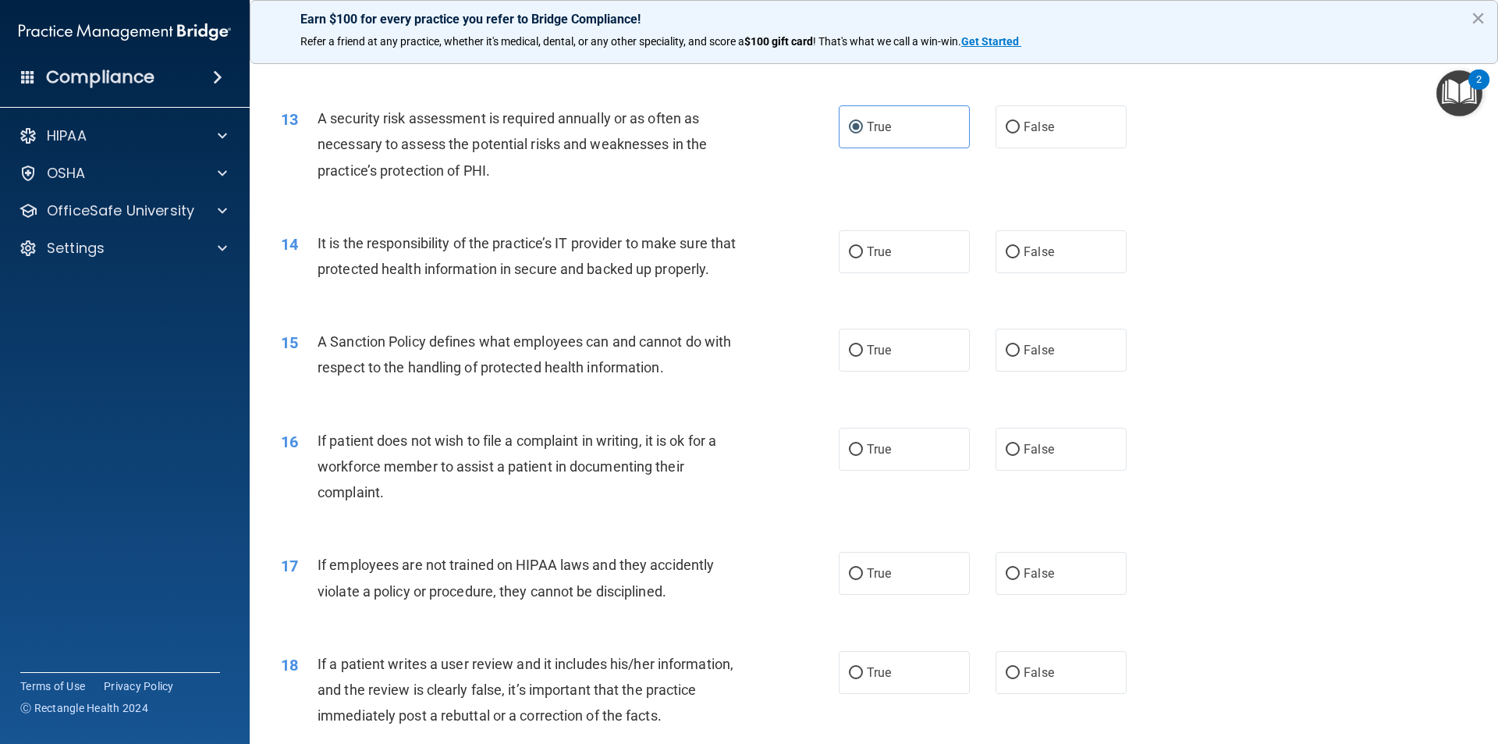
scroll to position [1639, 0]
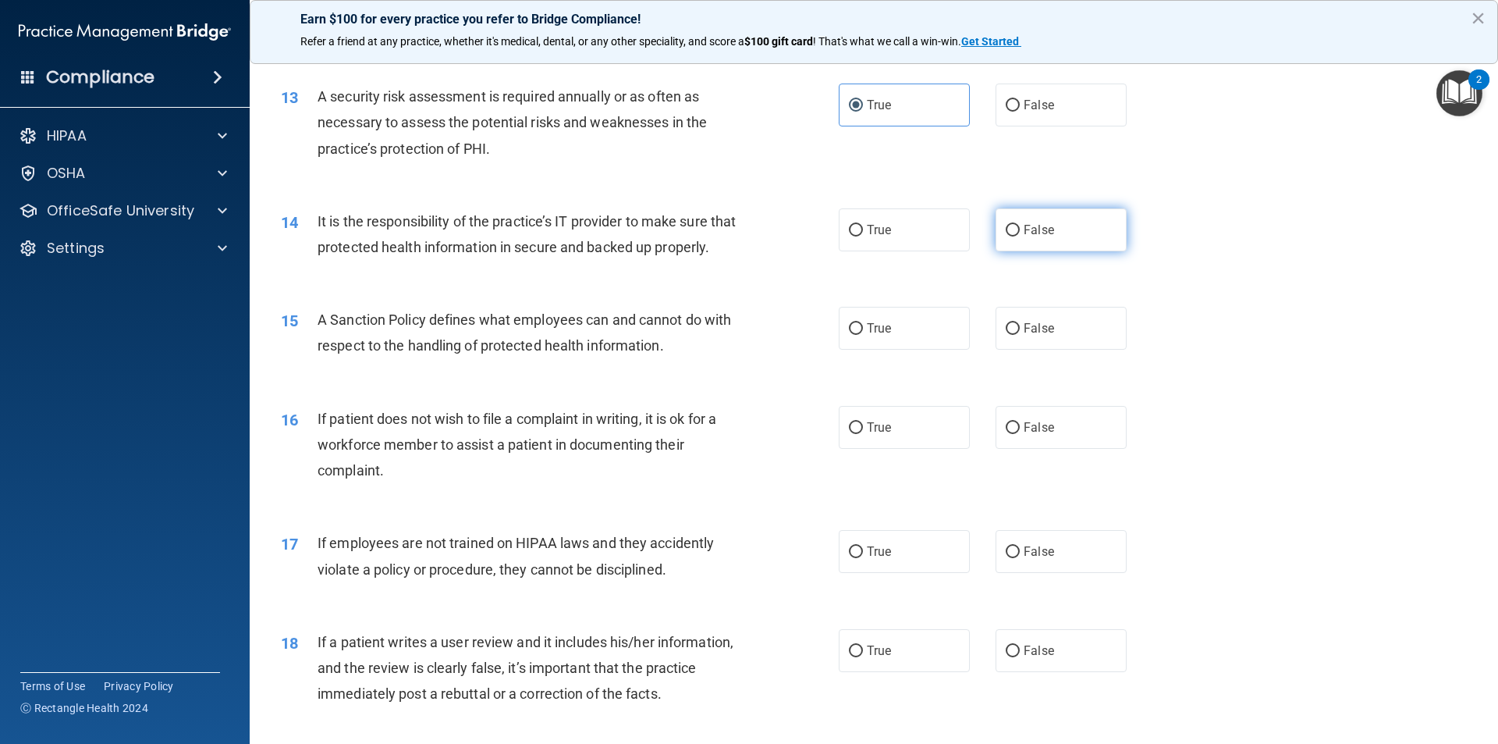
click at [1008, 226] on input "False" at bounding box center [1013, 231] width 14 height 12
radio input "true"
click at [1008, 335] on input "False" at bounding box center [1013, 329] width 14 height 12
radio input "true"
drag, startPoint x: 857, startPoint y: 449, endPoint x: 850, endPoint y: 513, distance: 63.6
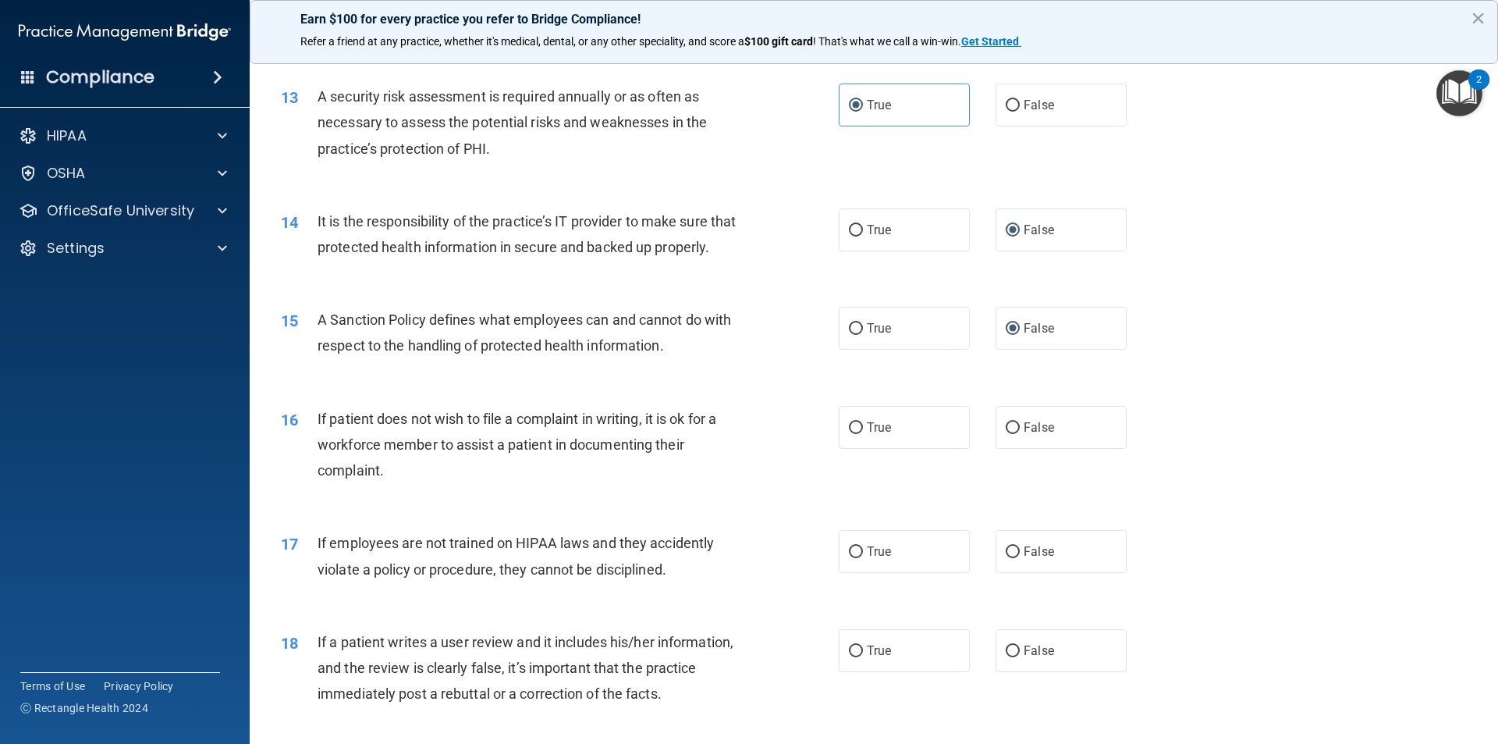
click at [857, 434] on input "True" at bounding box center [856, 428] width 14 height 12
radio input "true"
click at [1014, 573] on label "False" at bounding box center [1061, 551] width 131 height 43
click at [1014, 558] on input "False" at bounding box center [1013, 552] width 14 height 12
radio input "true"
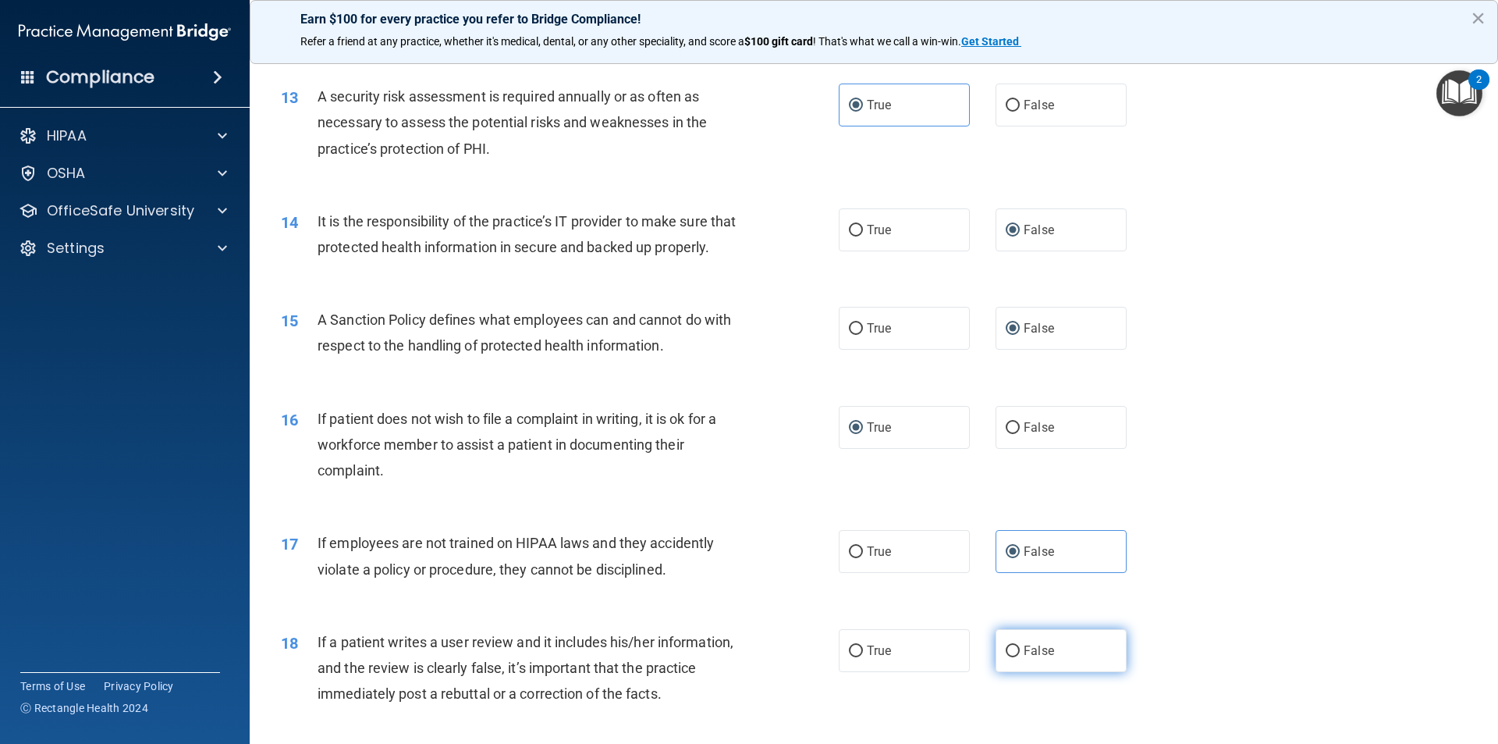
click at [1010, 657] on input "False" at bounding box center [1013, 651] width 14 height 12
radio input "true"
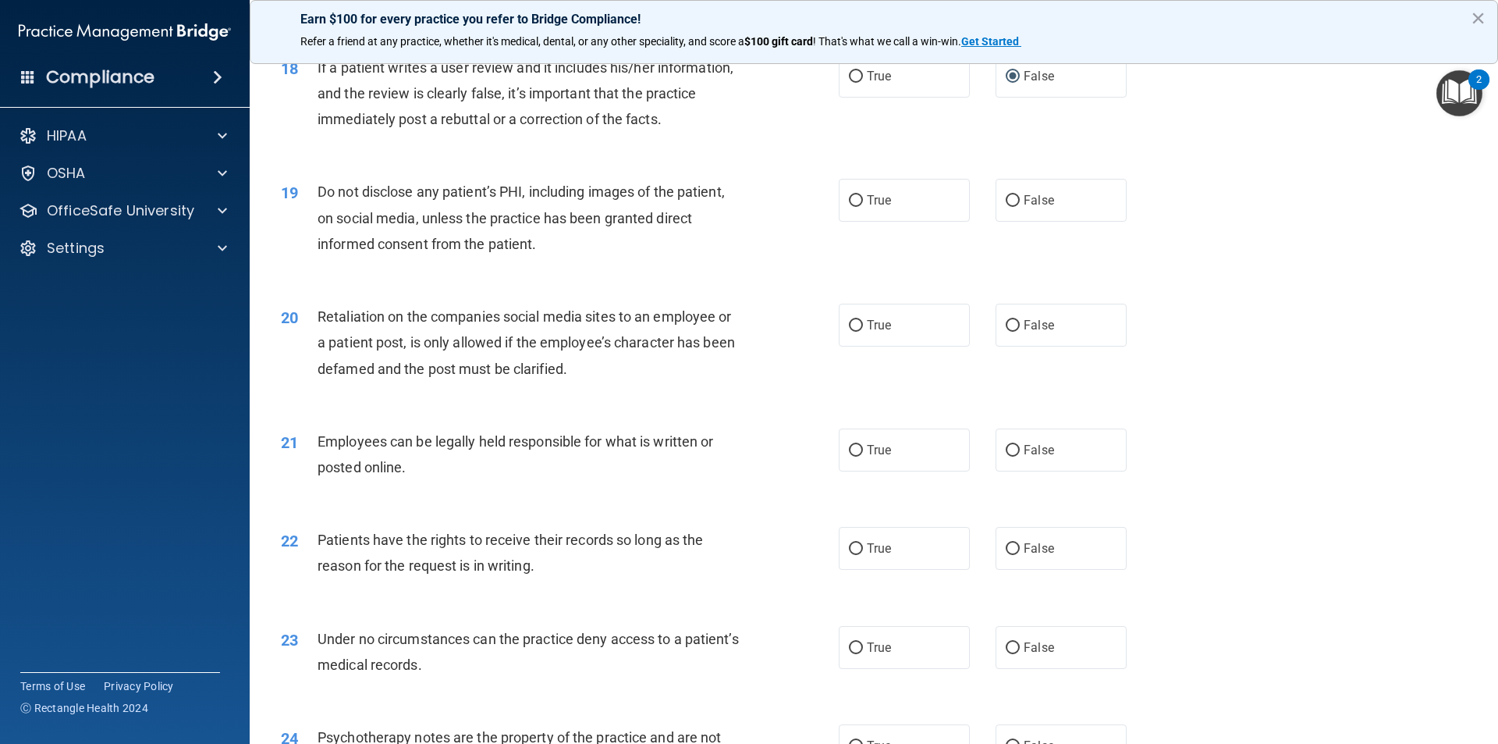
scroll to position [2185, 0]
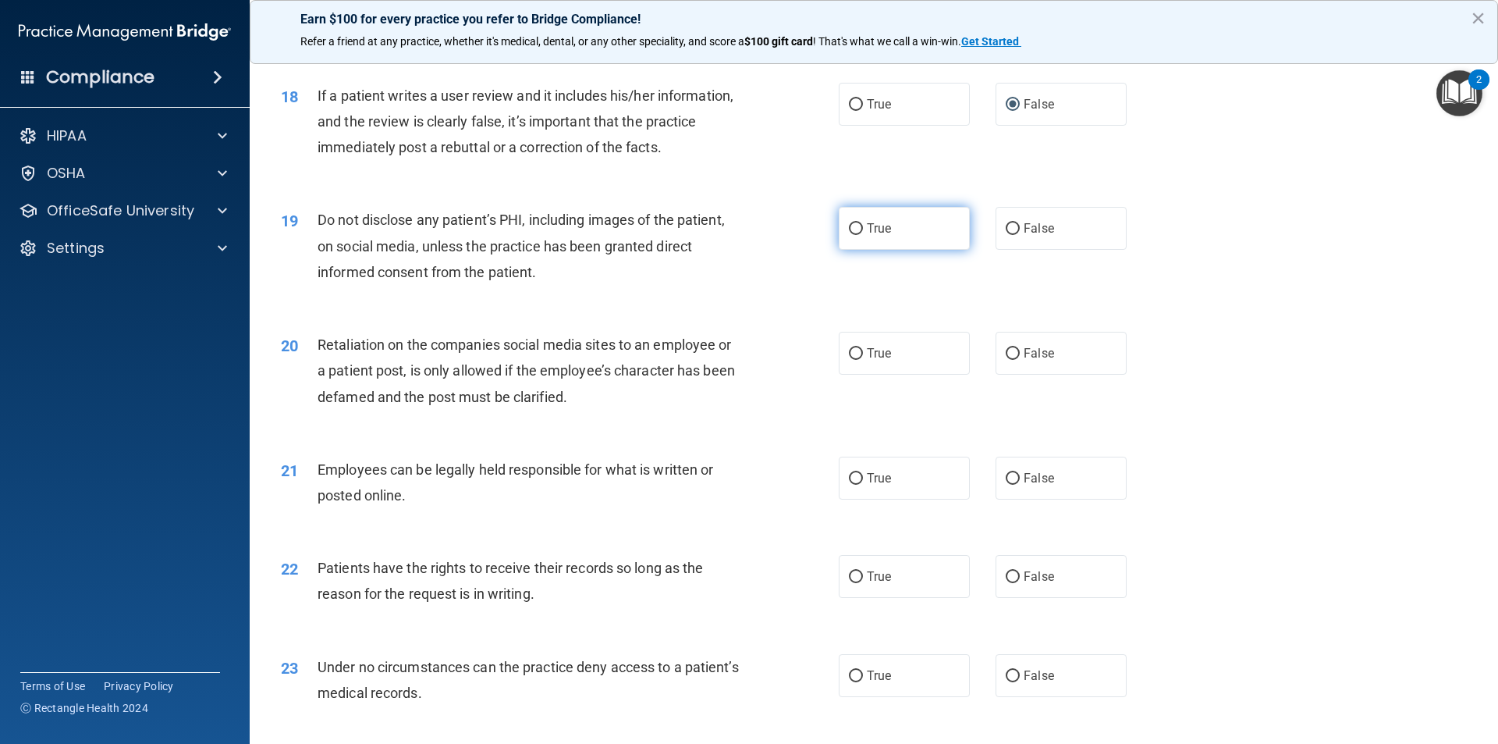
click at [867, 236] on span "True" at bounding box center [879, 228] width 24 height 15
click at [862, 235] on input "True" at bounding box center [856, 229] width 14 height 12
radio input "true"
click at [1014, 371] on label "False" at bounding box center [1061, 353] width 131 height 43
click at [1014, 360] on input "False" at bounding box center [1013, 354] width 14 height 12
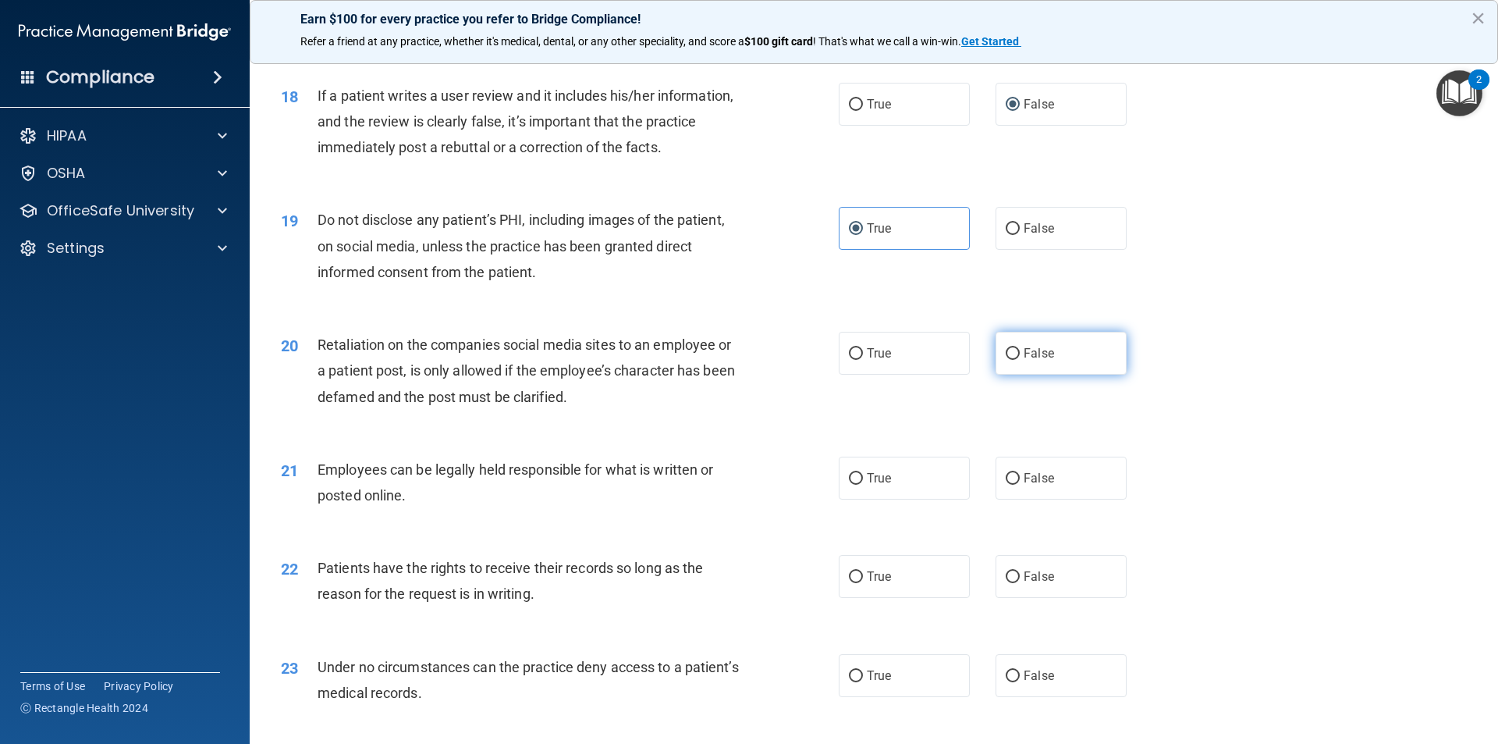
radio input "true"
click at [854, 485] on input "True" at bounding box center [856, 479] width 14 height 12
radio input "true"
click at [1012, 583] on input "False" at bounding box center [1013, 577] width 14 height 12
radio input "true"
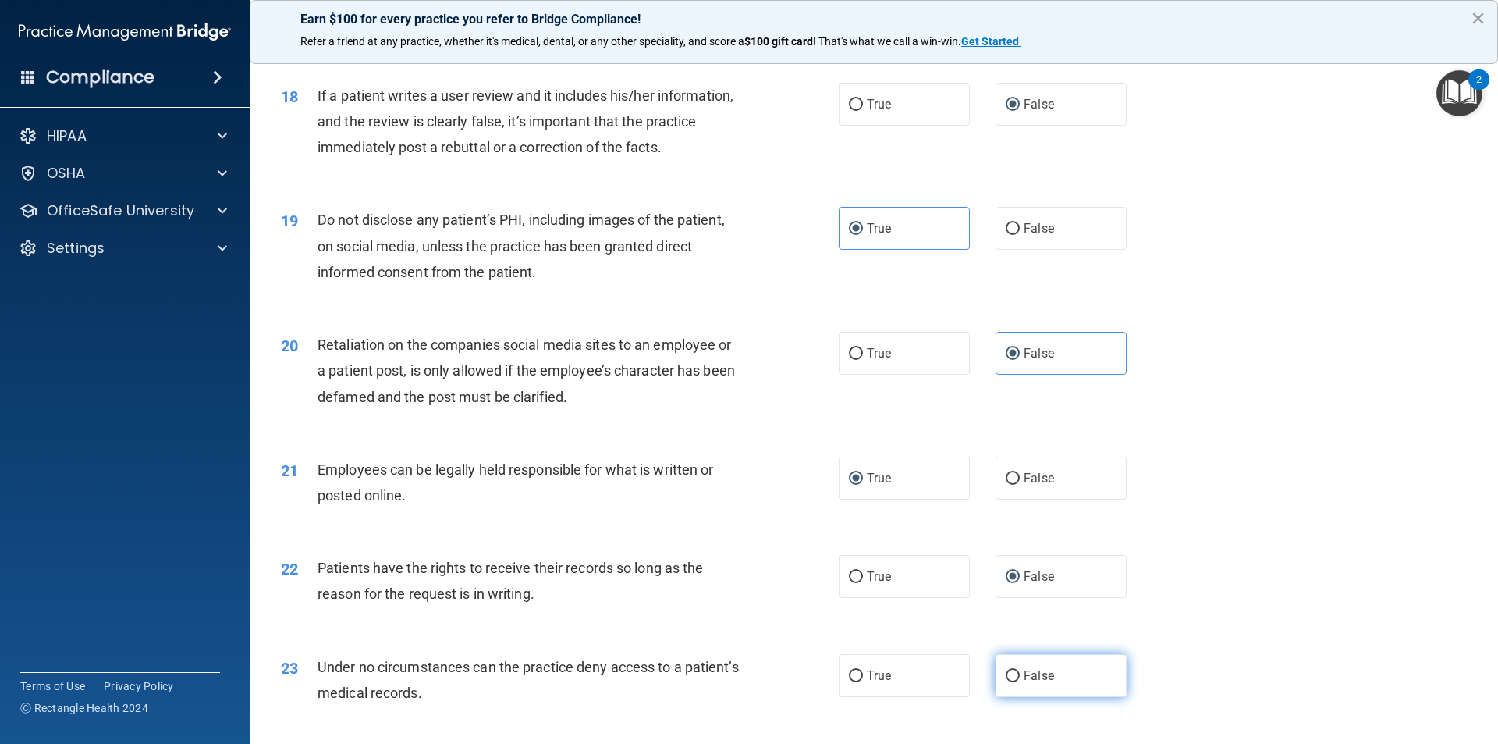
click at [1000, 693] on label "False" at bounding box center [1061, 675] width 131 height 43
click at [1006, 682] on input "False" at bounding box center [1013, 676] width 14 height 12
radio input "true"
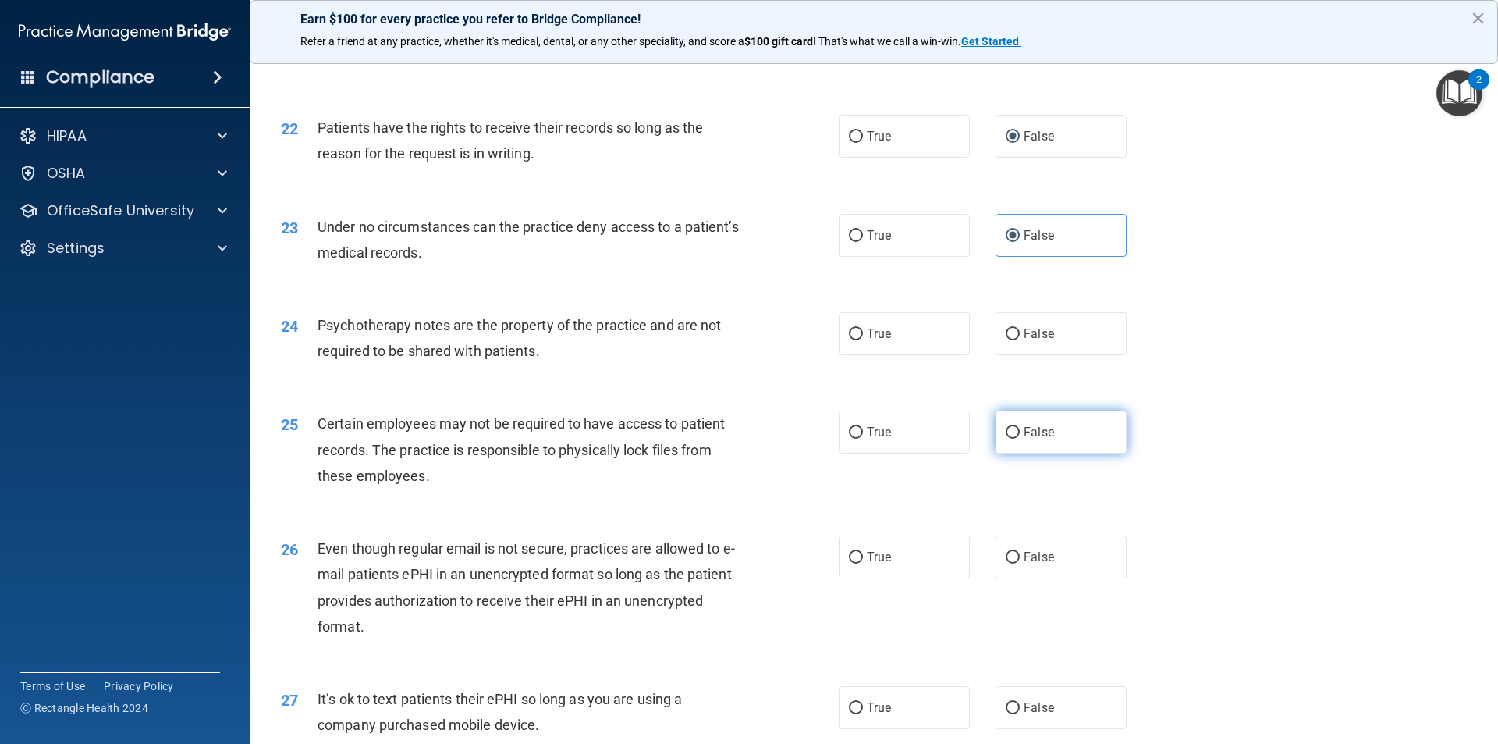
scroll to position [2653, 0]
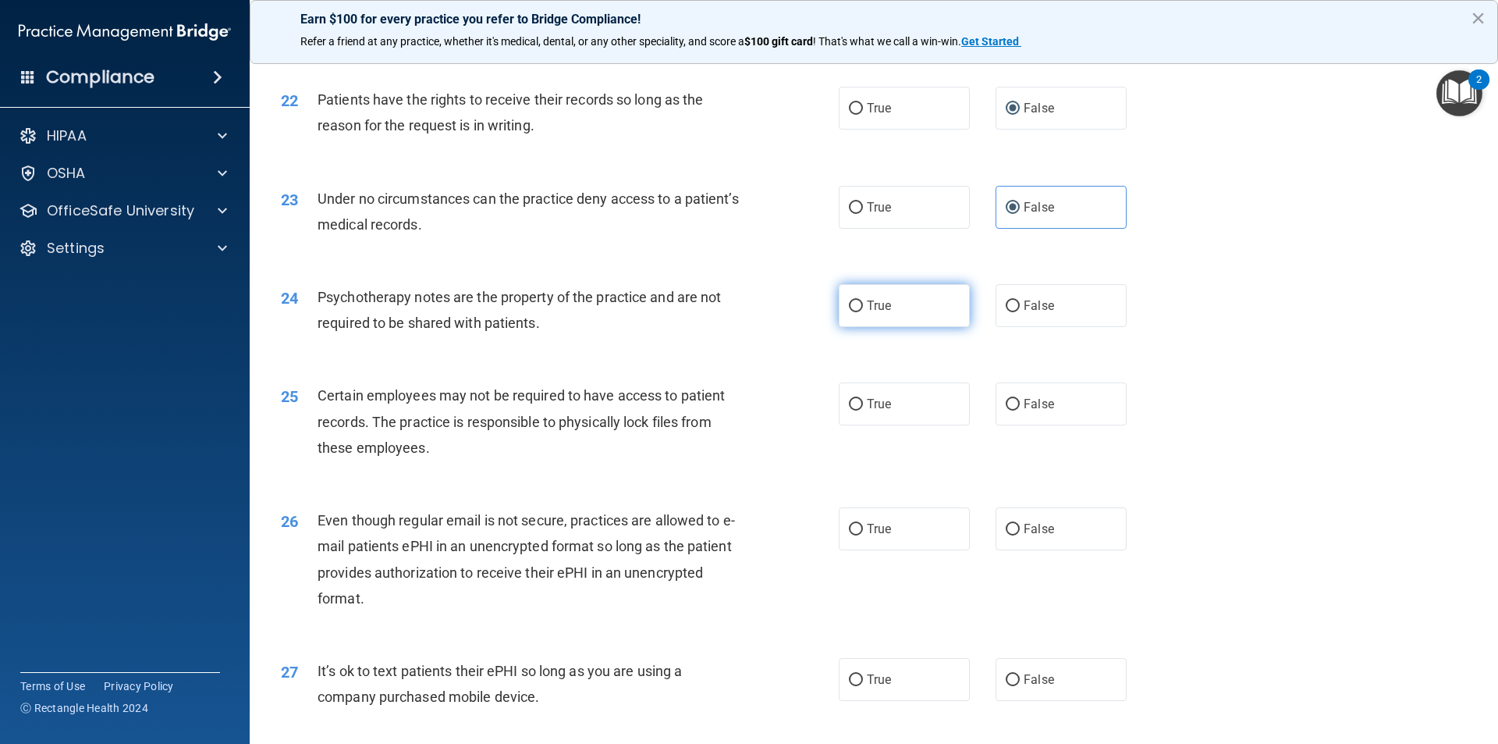
click at [867, 313] on span "True" at bounding box center [879, 305] width 24 height 15
click at [863, 312] on input "True" at bounding box center [856, 306] width 14 height 12
radio input "true"
click at [860, 425] on label "True" at bounding box center [904, 403] width 131 height 43
click at [860, 410] on input "True" at bounding box center [856, 405] width 14 height 12
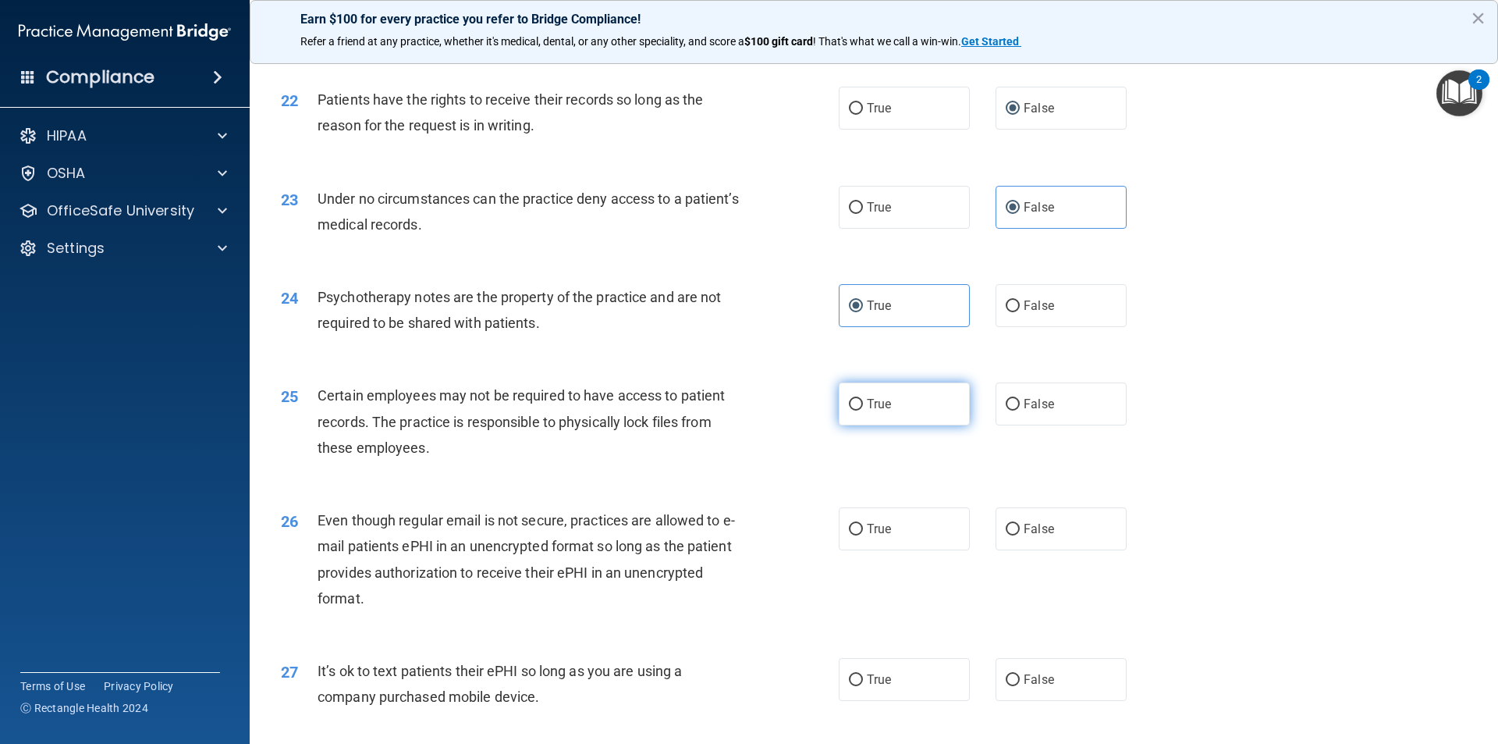
radio input "true"
click at [860, 549] on label "True" at bounding box center [904, 528] width 131 height 43
click at [860, 535] on input "True" at bounding box center [856, 530] width 14 height 12
radio input "true"
drag, startPoint x: 1000, startPoint y: 706, endPoint x: 1015, endPoint y: 677, distance: 32.5
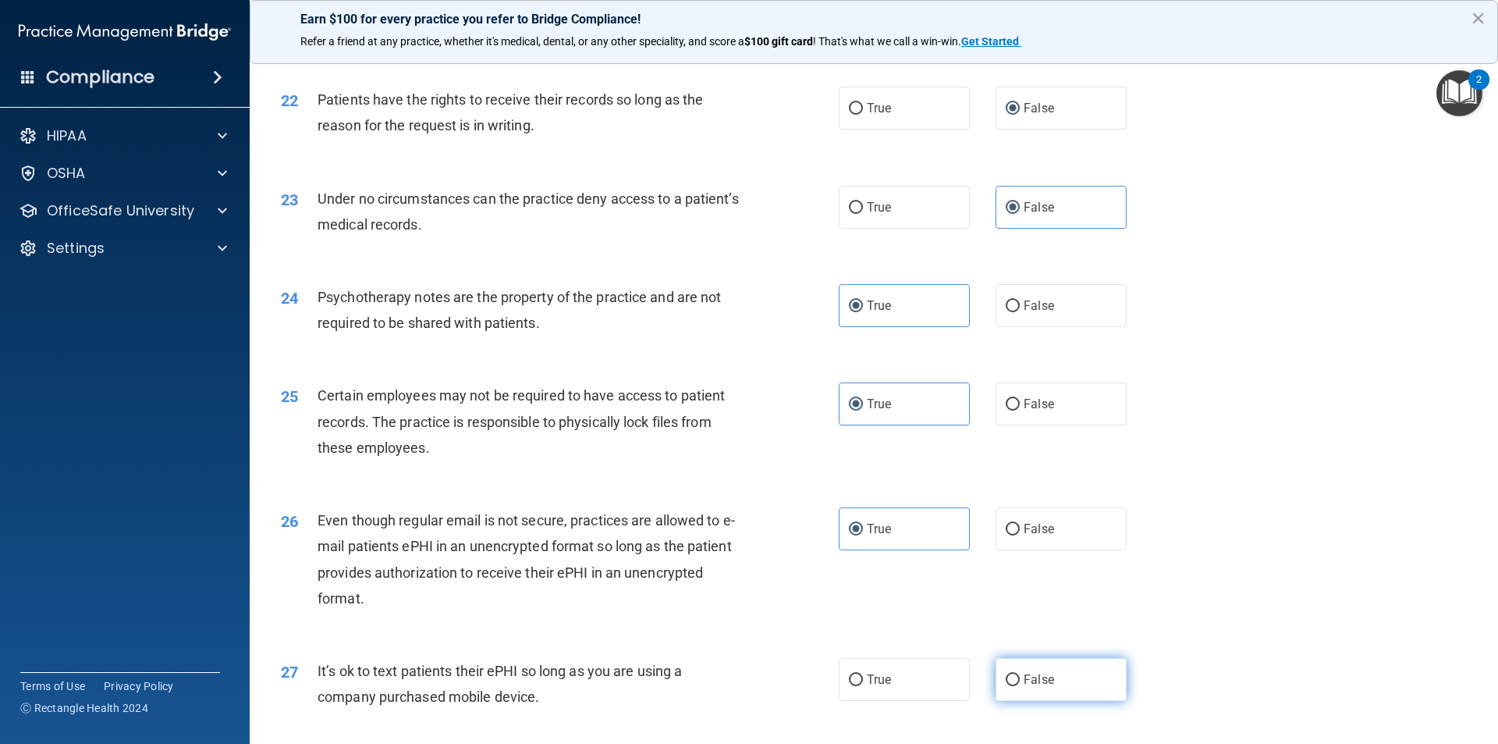
click at [1006, 686] on input "False" at bounding box center [1013, 680] width 14 height 12
radio input "true"
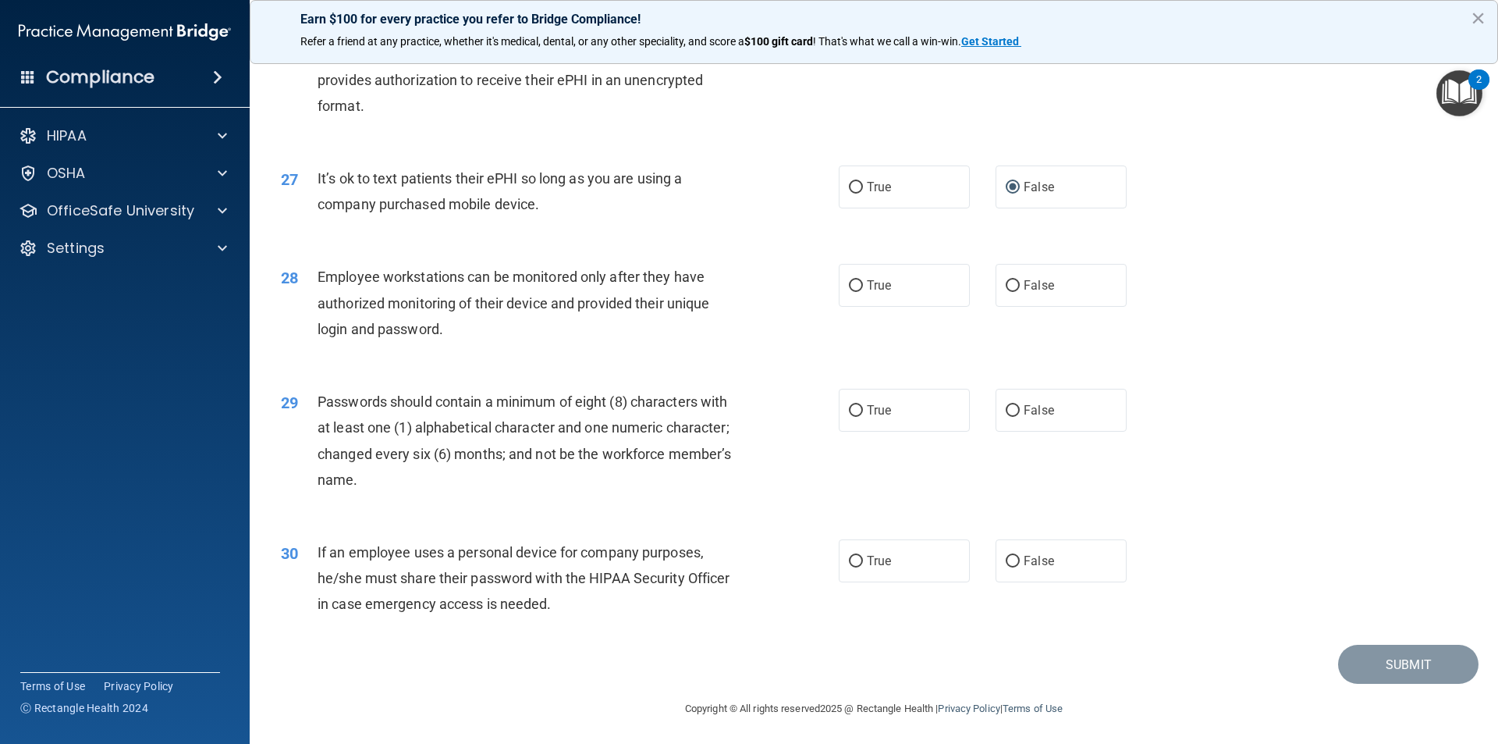
scroll to position [3173, 0]
click at [1009, 290] on label "False" at bounding box center [1061, 282] width 131 height 43
click at [1009, 289] on input "False" at bounding box center [1013, 284] width 14 height 12
radio input "true"
click at [846, 416] on label "True" at bounding box center [904, 407] width 131 height 43
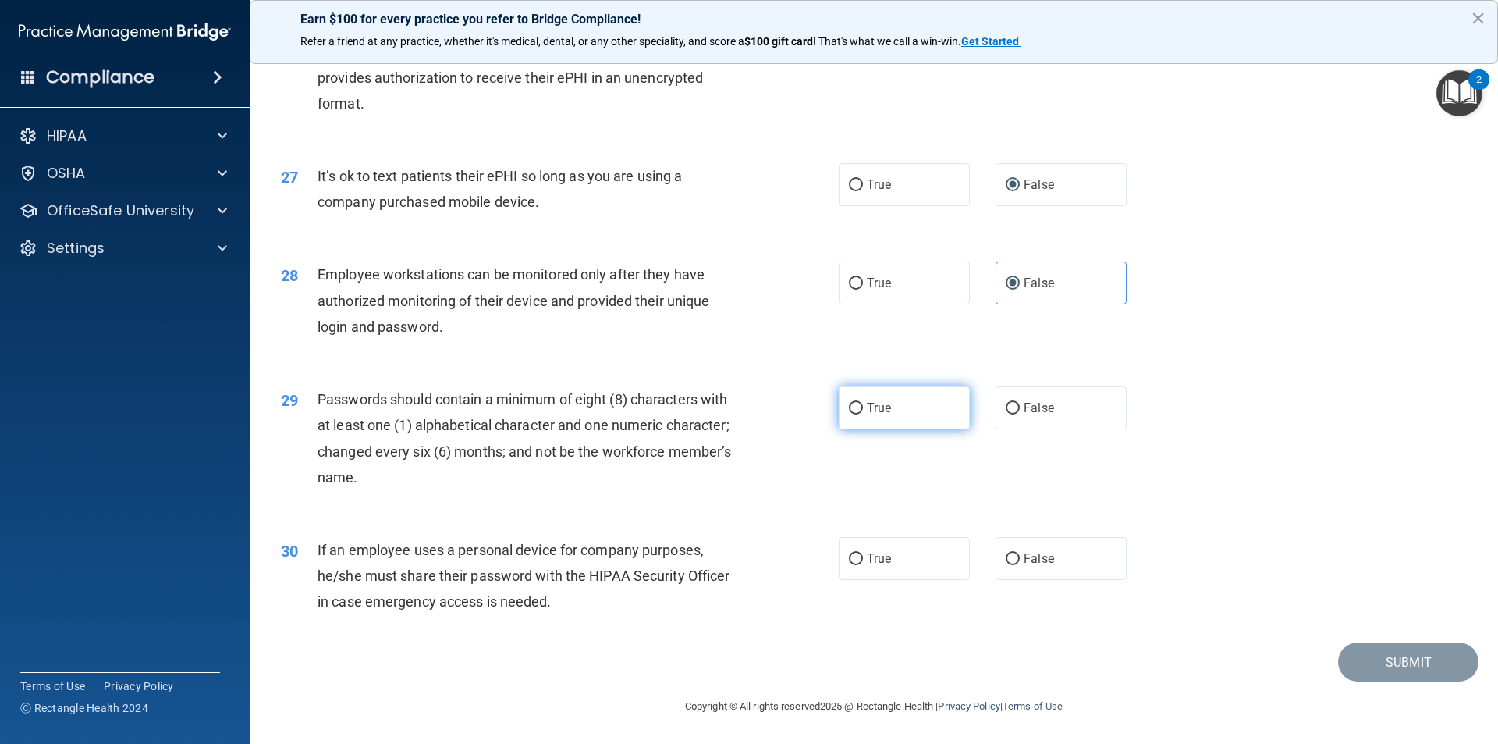
click at [849, 414] on input "True" at bounding box center [856, 409] width 14 height 12
radio input "true"
click at [1010, 555] on input "False" at bounding box center [1013, 559] width 14 height 12
radio input "true"
click at [1384, 653] on button "Submit" at bounding box center [1408, 662] width 140 height 40
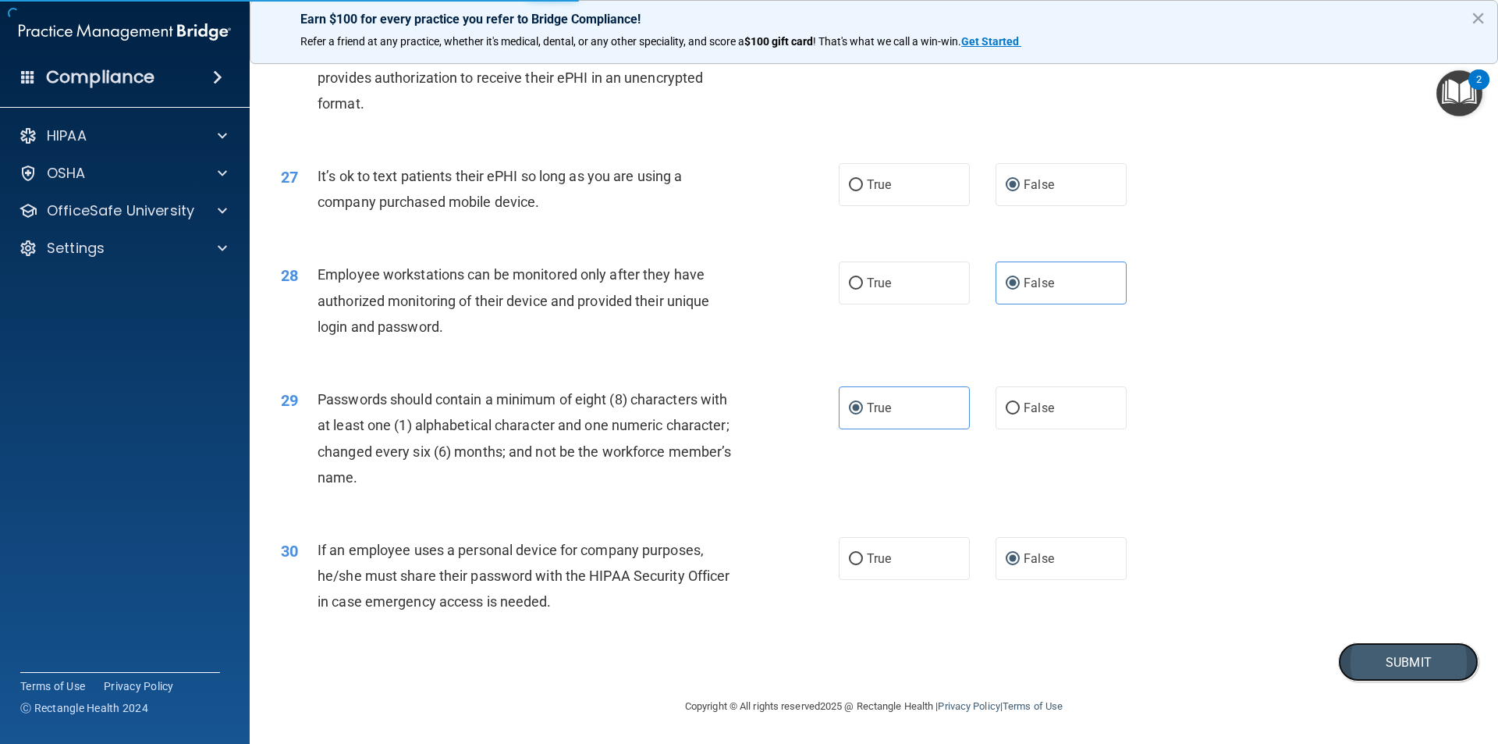
drag, startPoint x: 1497, startPoint y: 393, endPoint x: 1413, endPoint y: 642, distance: 262.8
click at [1383, 657] on button "Submit" at bounding box center [1408, 662] width 140 height 40
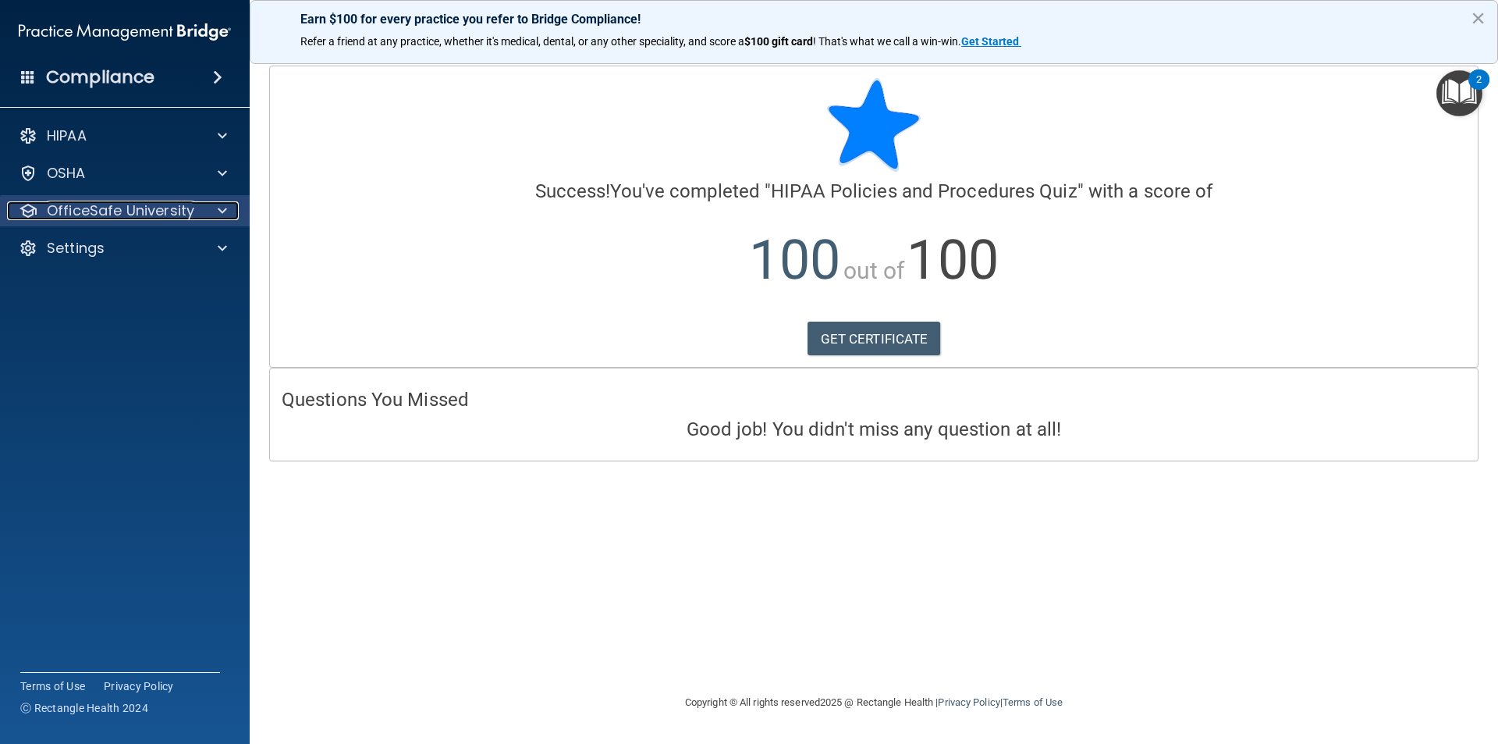
click at [110, 207] on p "OfficeSafe University" at bounding box center [120, 210] width 147 height 19
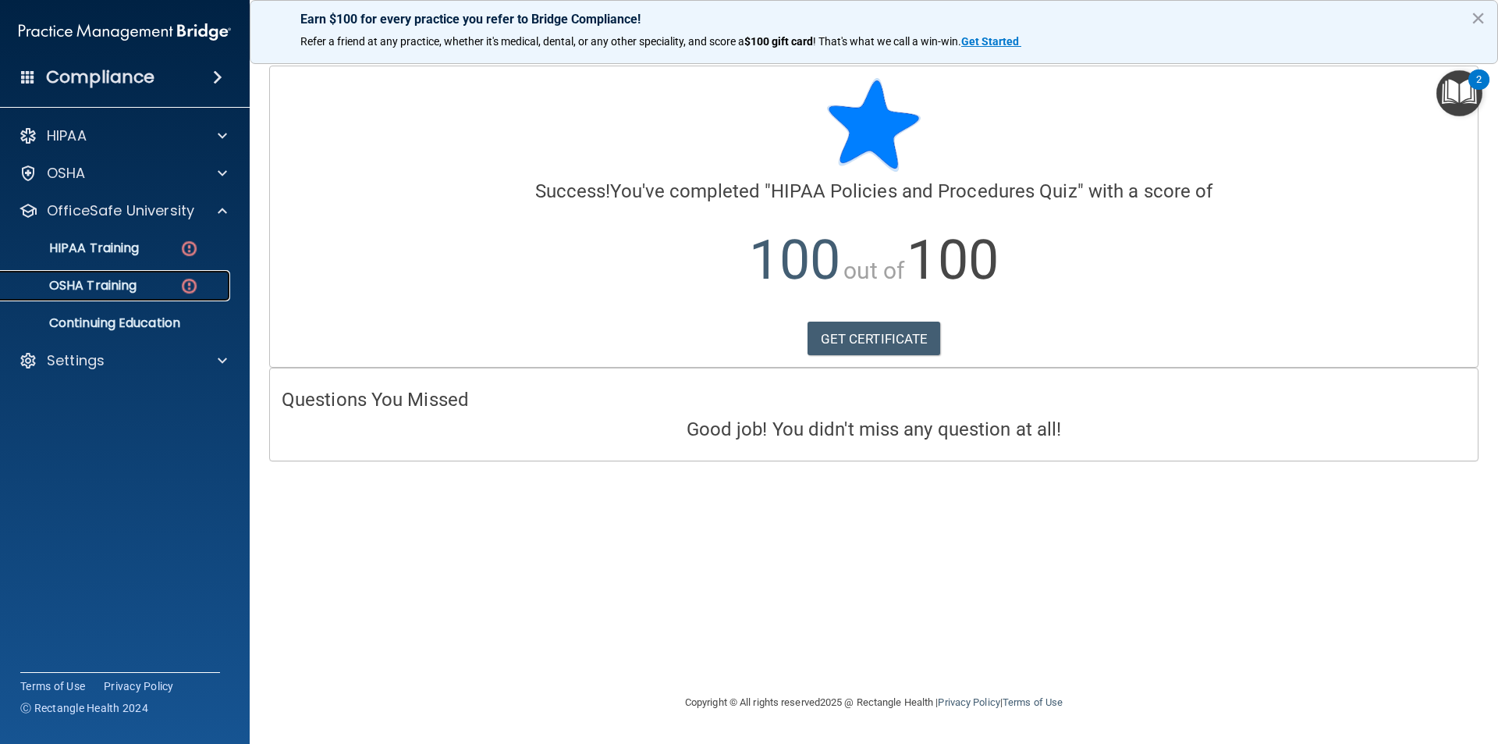
click at [130, 287] on p "OSHA Training" at bounding box center [73, 286] width 126 height 16
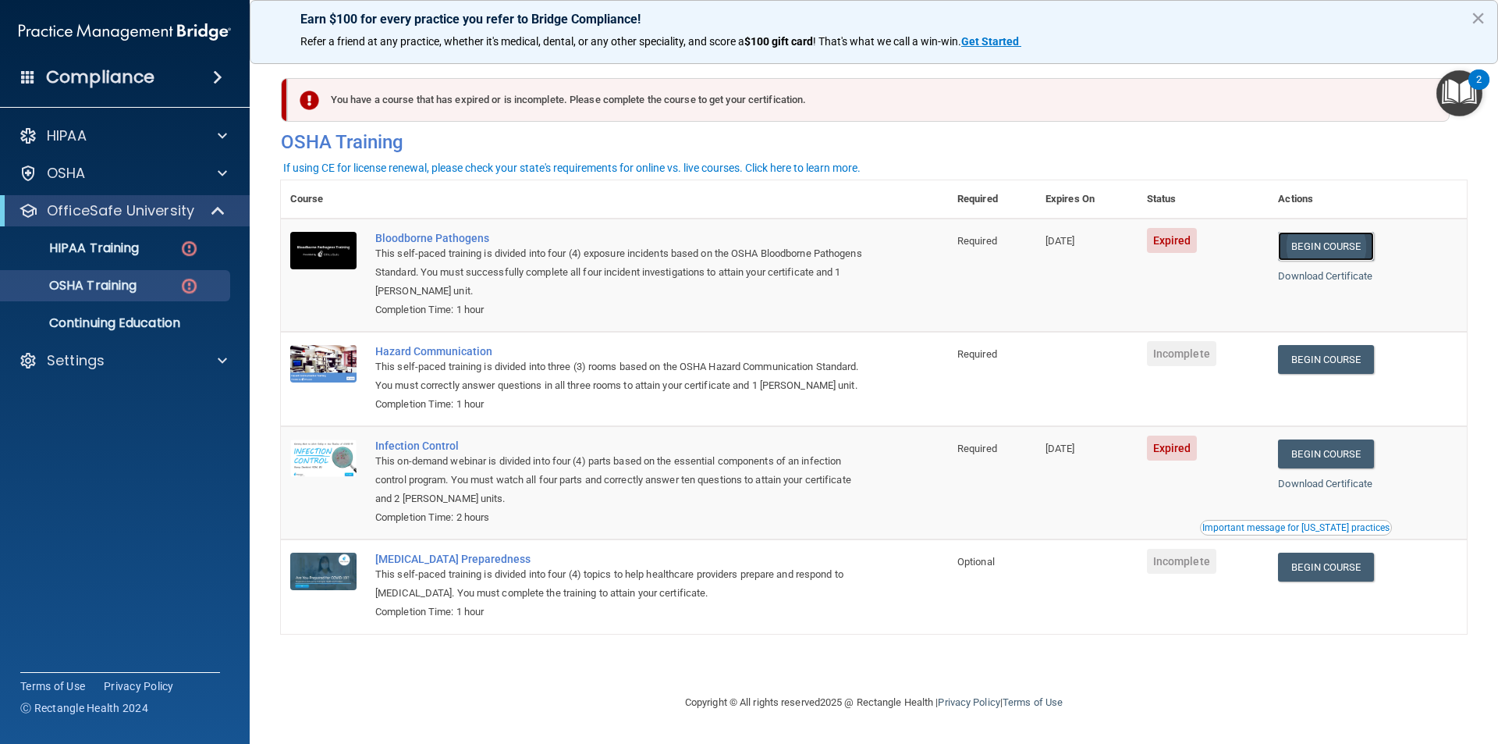
click at [1327, 245] on link "Begin Course" at bounding box center [1325, 246] width 95 height 29
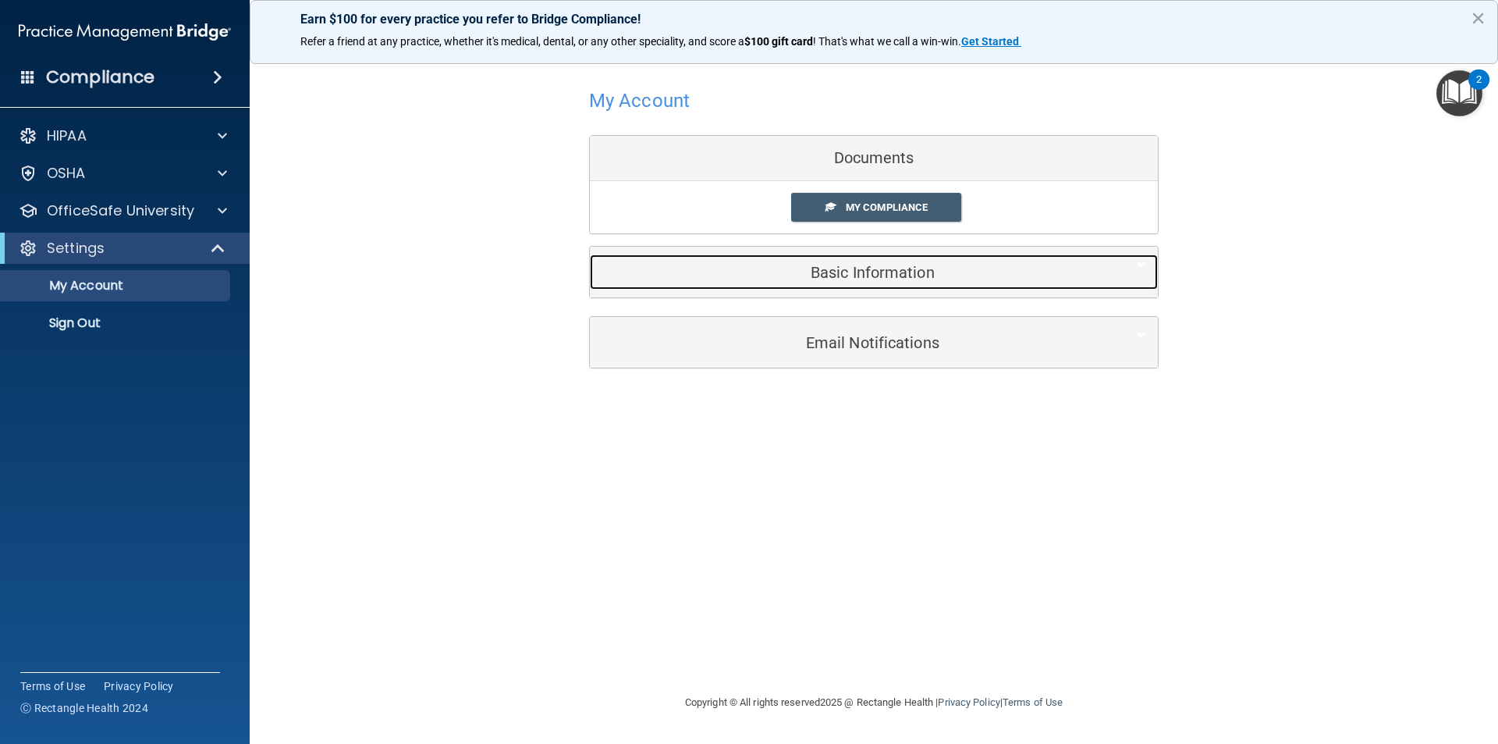
click at [918, 278] on h5 "Basic Information" at bounding box center [850, 272] width 497 height 17
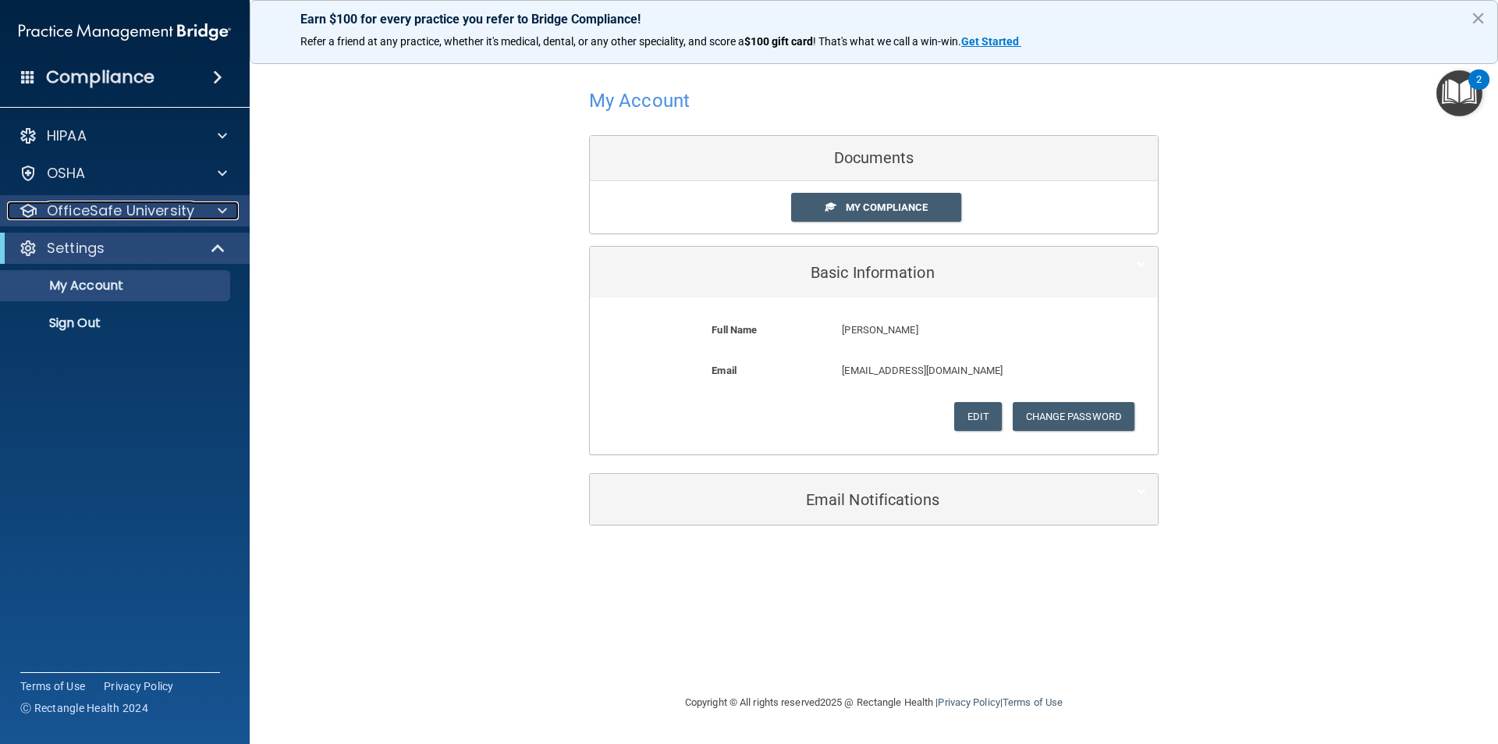
click at [206, 205] on div at bounding box center [220, 210] width 39 height 19
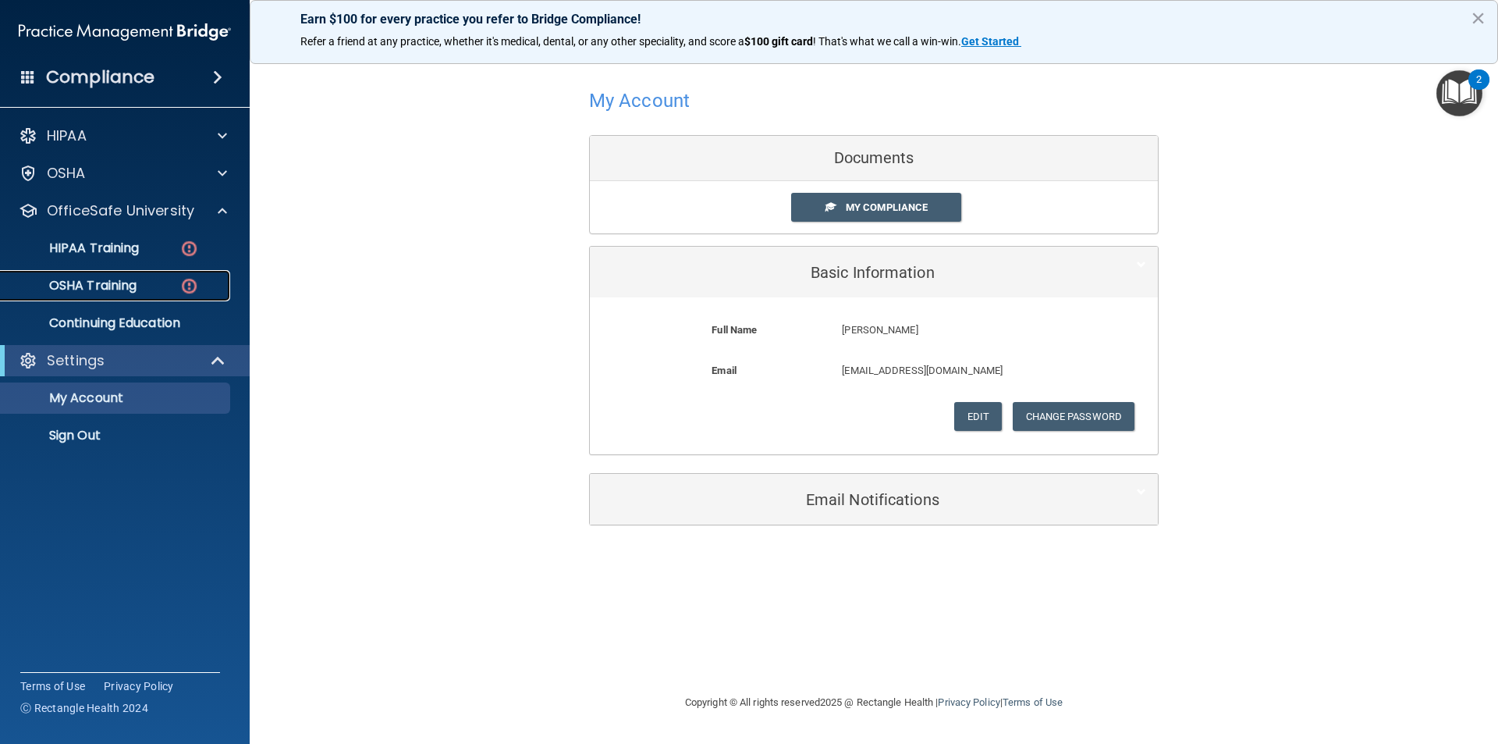
click at [135, 282] on p "OSHA Training" at bounding box center [73, 286] width 126 height 16
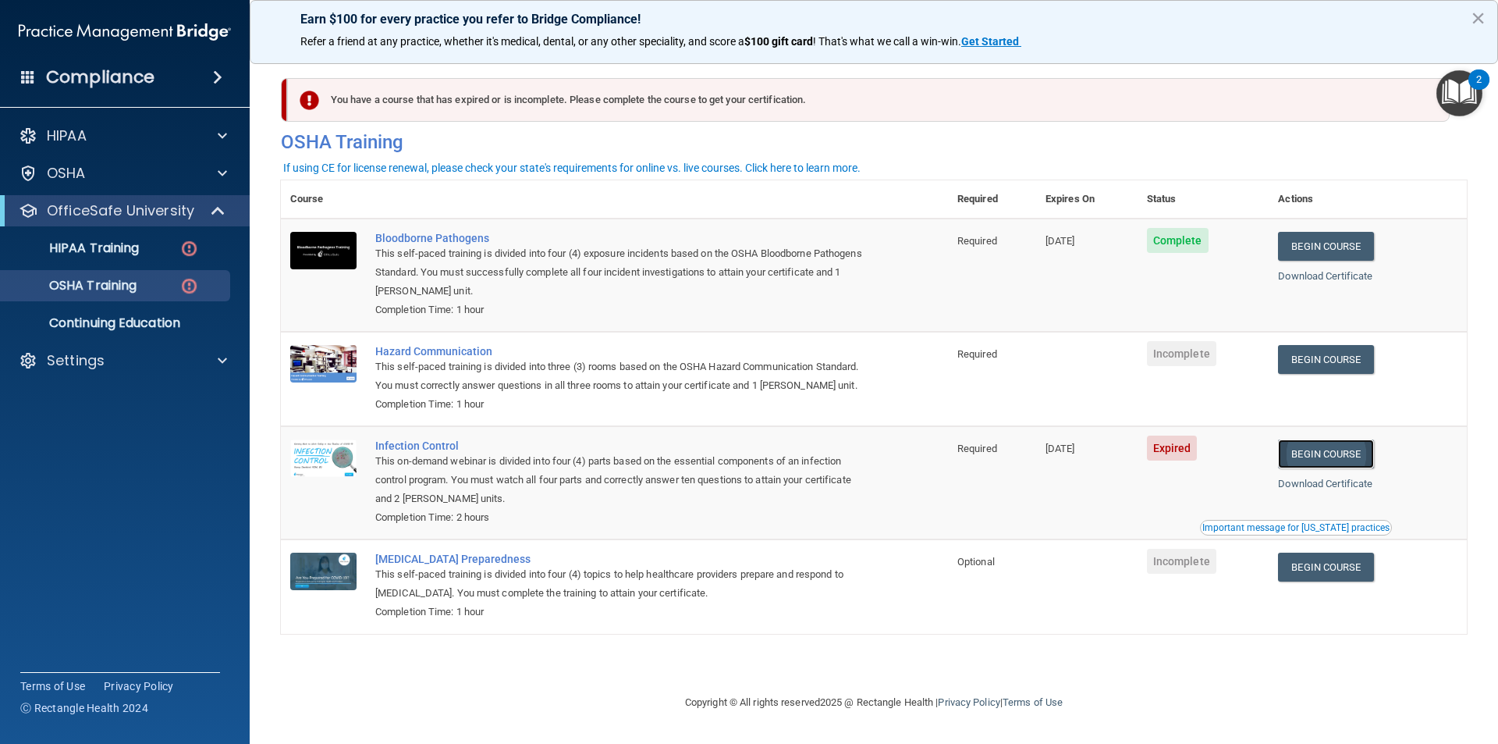
click at [1341, 442] on link "Begin Course" at bounding box center [1325, 453] width 95 height 29
click at [55, 281] on p "OSHA Training" at bounding box center [73, 286] width 126 height 16
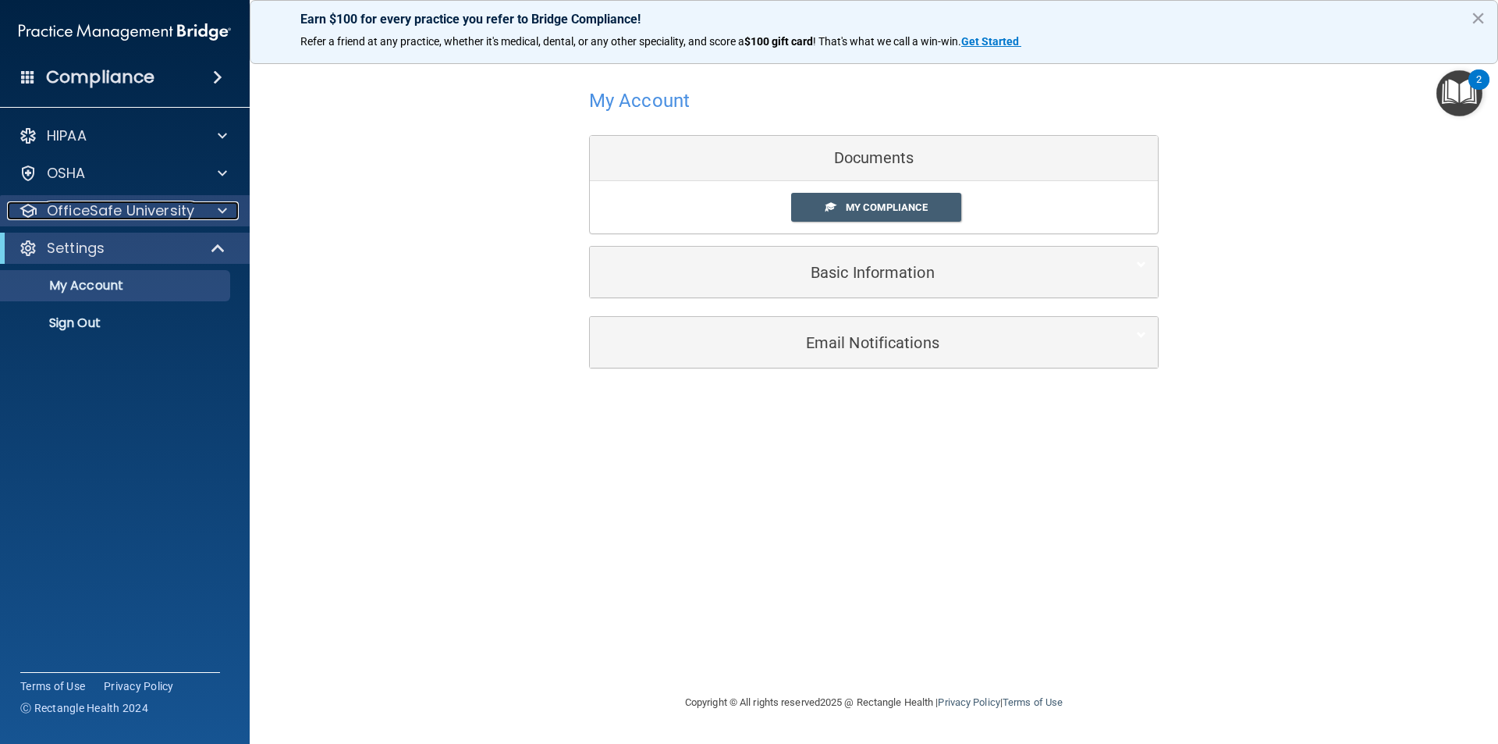
click at [179, 205] on p "OfficeSafe University" at bounding box center [120, 210] width 147 height 19
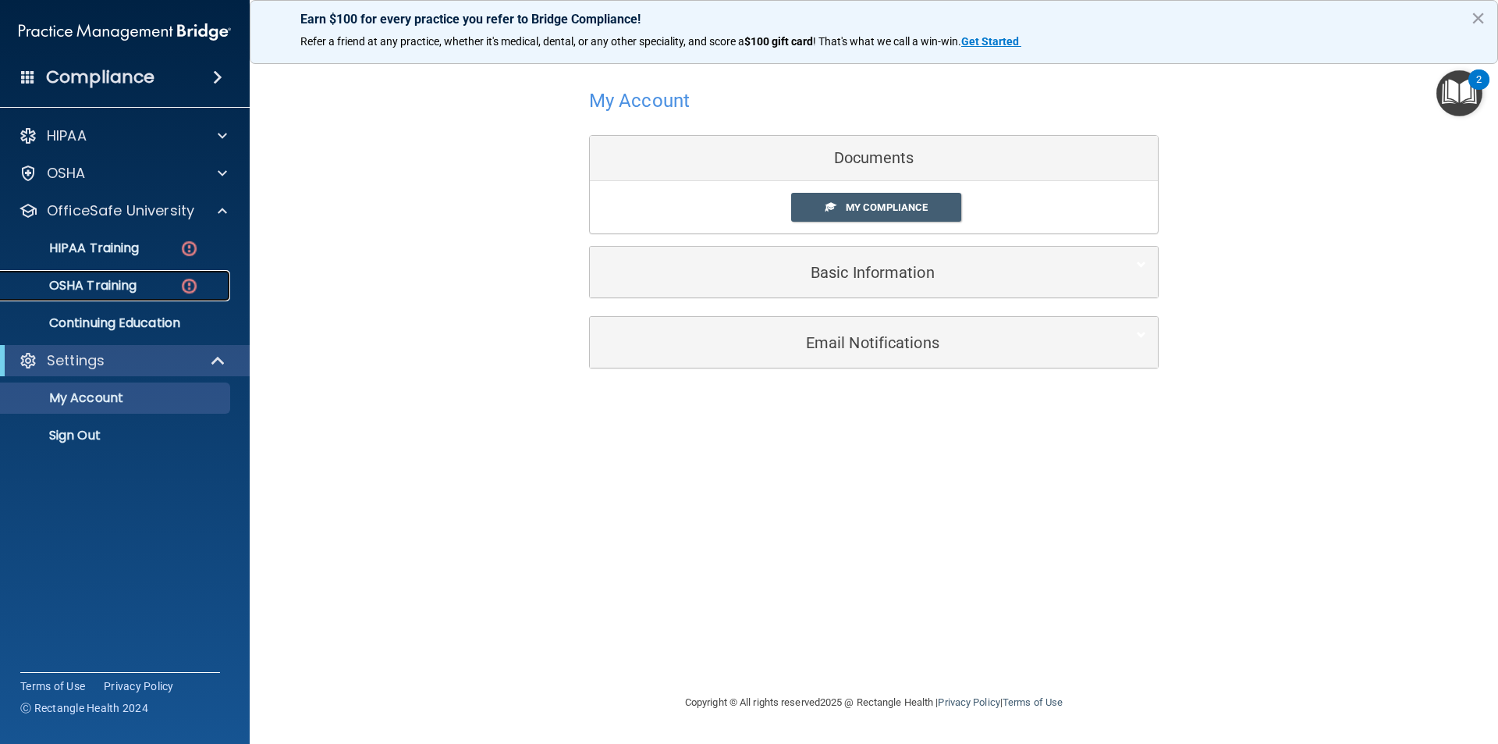
click at [153, 282] on div "OSHA Training" at bounding box center [116, 286] width 213 height 16
